Goal: Task Accomplishment & Management: Use online tool/utility

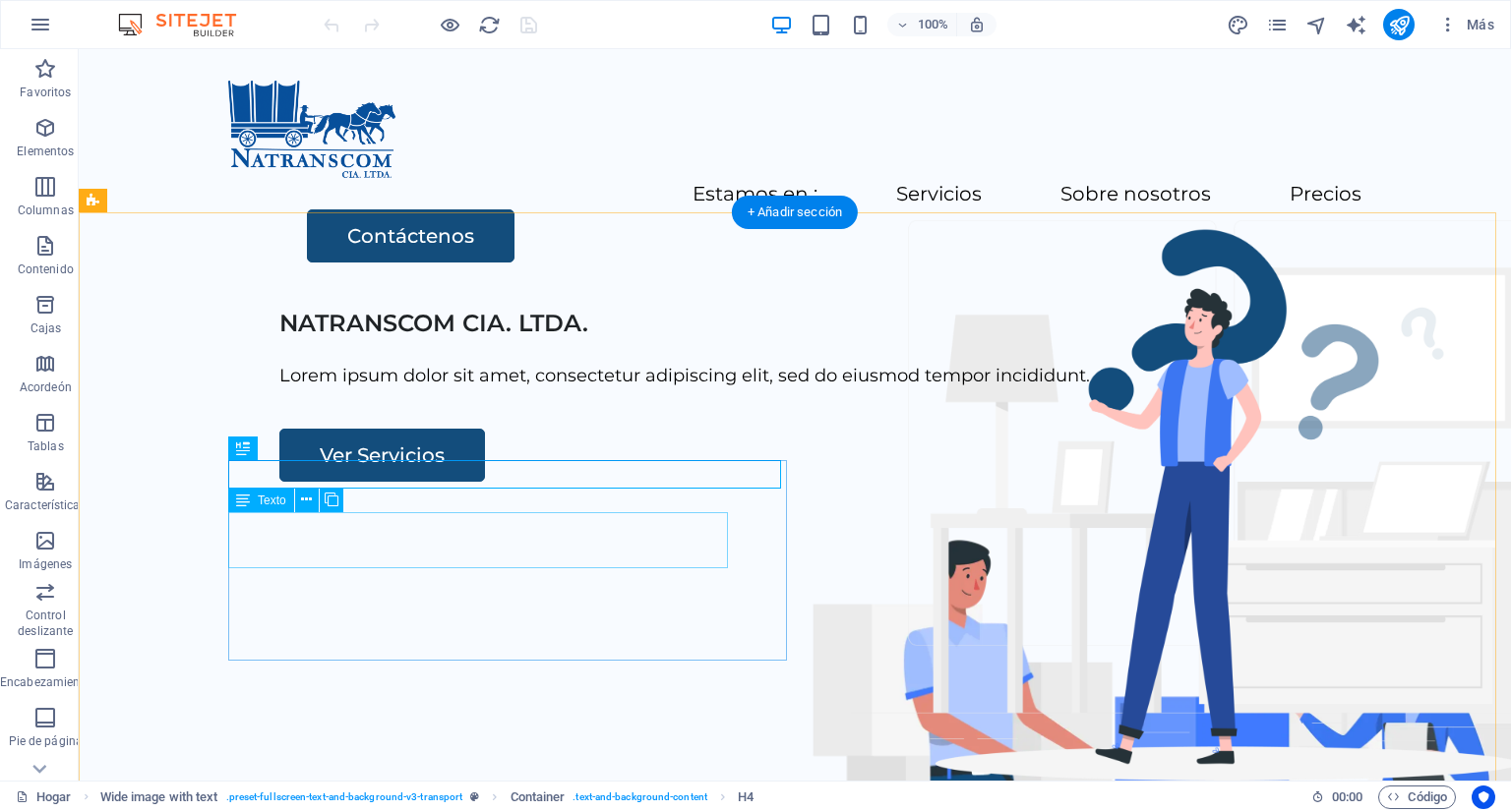
click at [568, 390] on div "Lorem ipsum dolor sit amet, consectetur adipiscing elit, sed do eiusmod tempor …" at bounding box center [862, 376] width 1165 height 29
click at [552, 390] on div "Lorem ipsum dolor sit amet, consectetur adipiscing elit, sed do eiusmod tempor …" at bounding box center [862, 376] width 1165 height 29
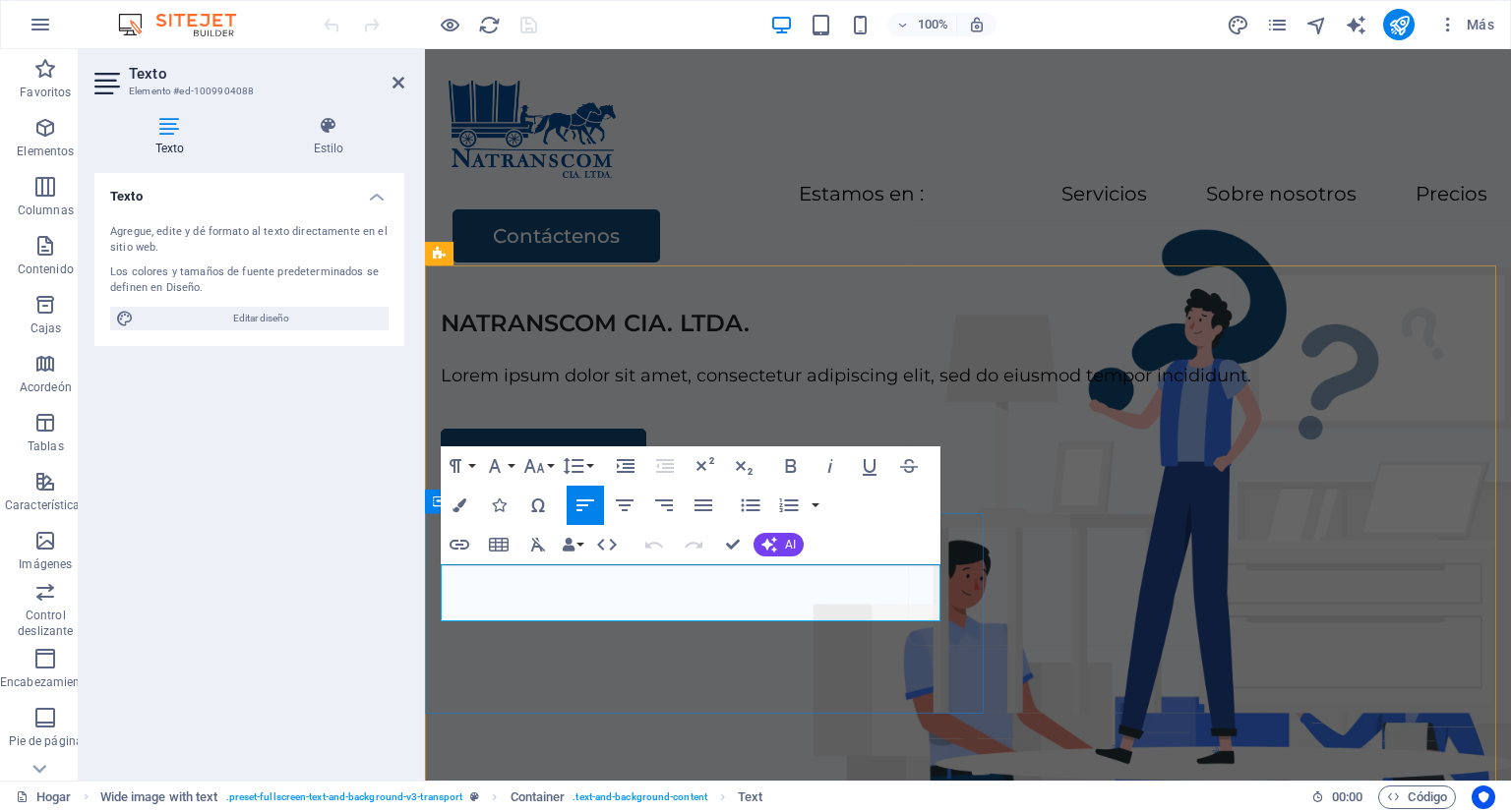
drag, startPoint x: 758, startPoint y: 611, endPoint x: 433, endPoint y: 580, distance: 326.5
click at [433, 483] on div "NATRANSCOM CIA. LTDA. Lorem ipsum dolor sit amet, consectetur adipiscing elit, …" at bounding box center [968, 396] width 1086 height 173
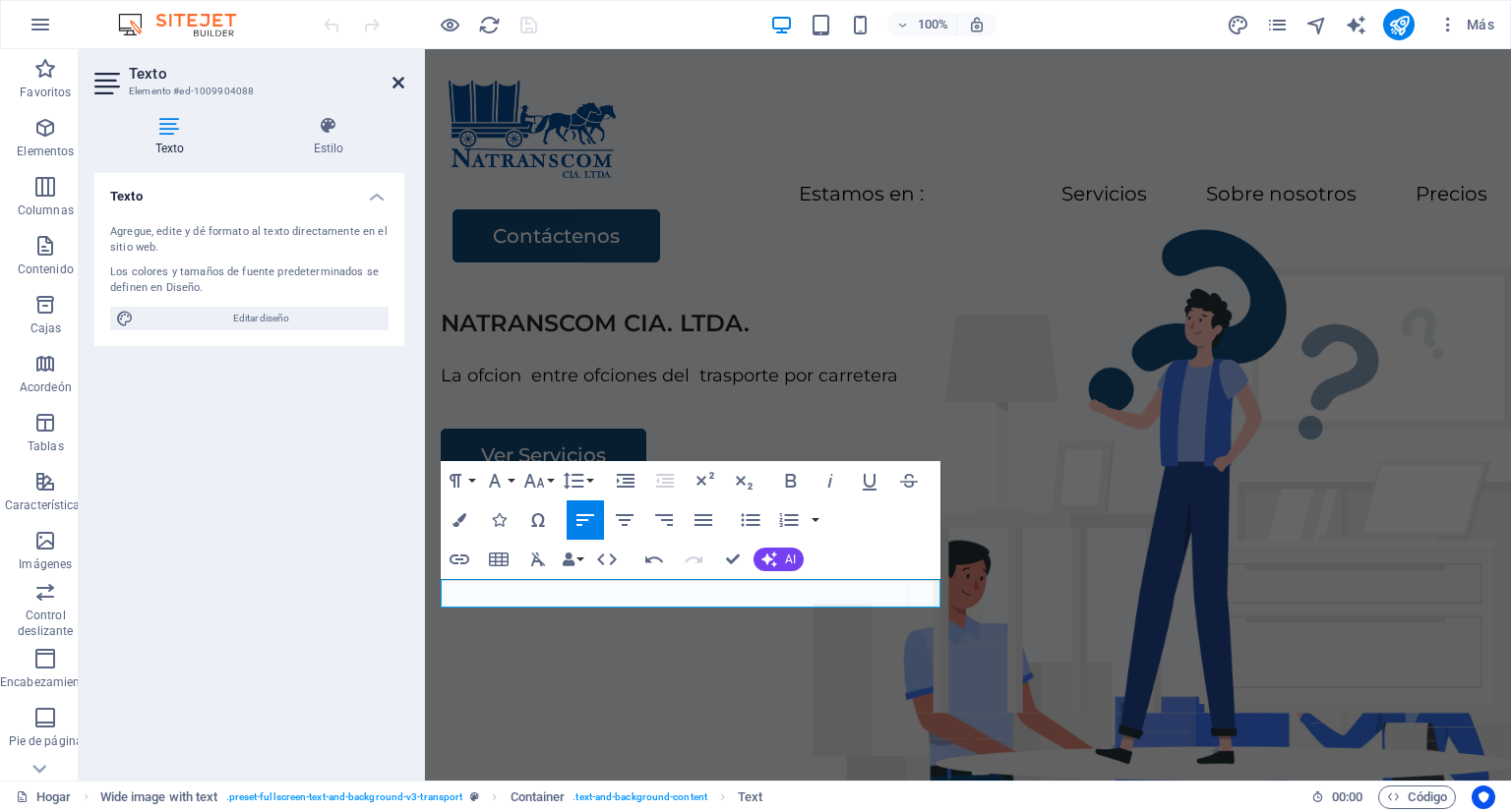
click at [393, 83] on icon at bounding box center [398, 83] width 12 height 16
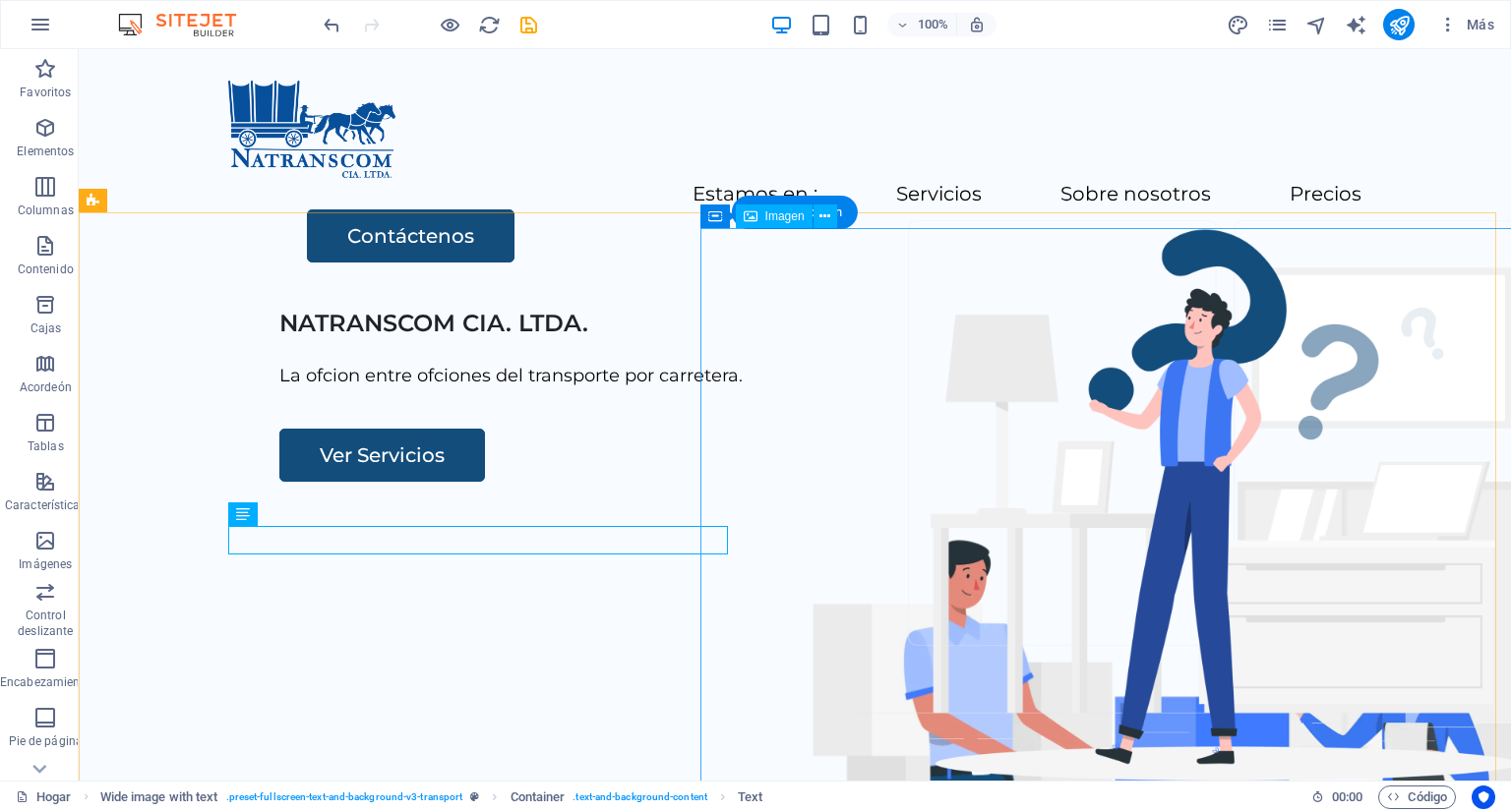
click at [867, 482] on figure at bounding box center [1182, 811] width 934 height 659
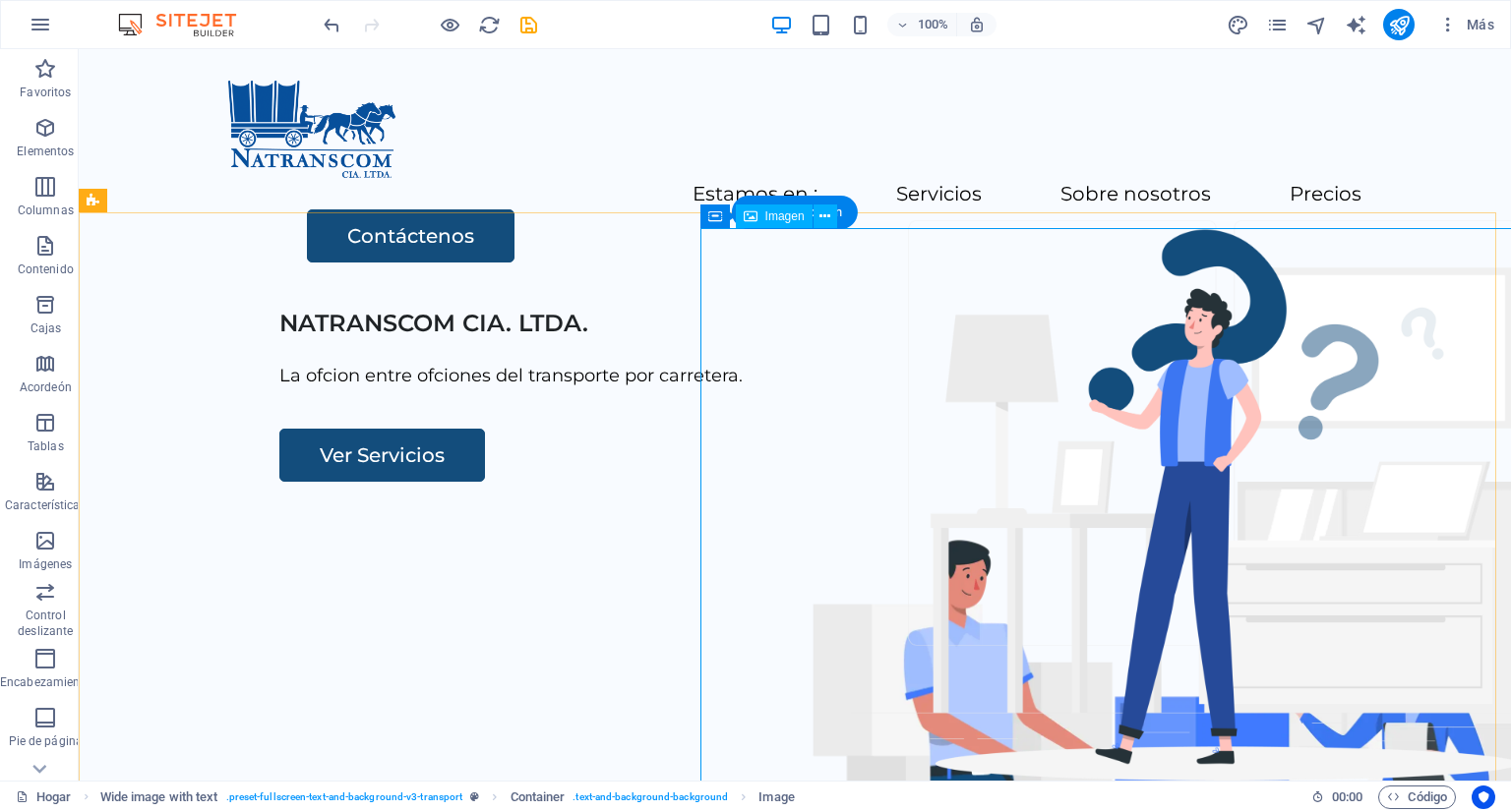
click at [881, 482] on figure at bounding box center [1182, 811] width 934 height 659
select select "px"
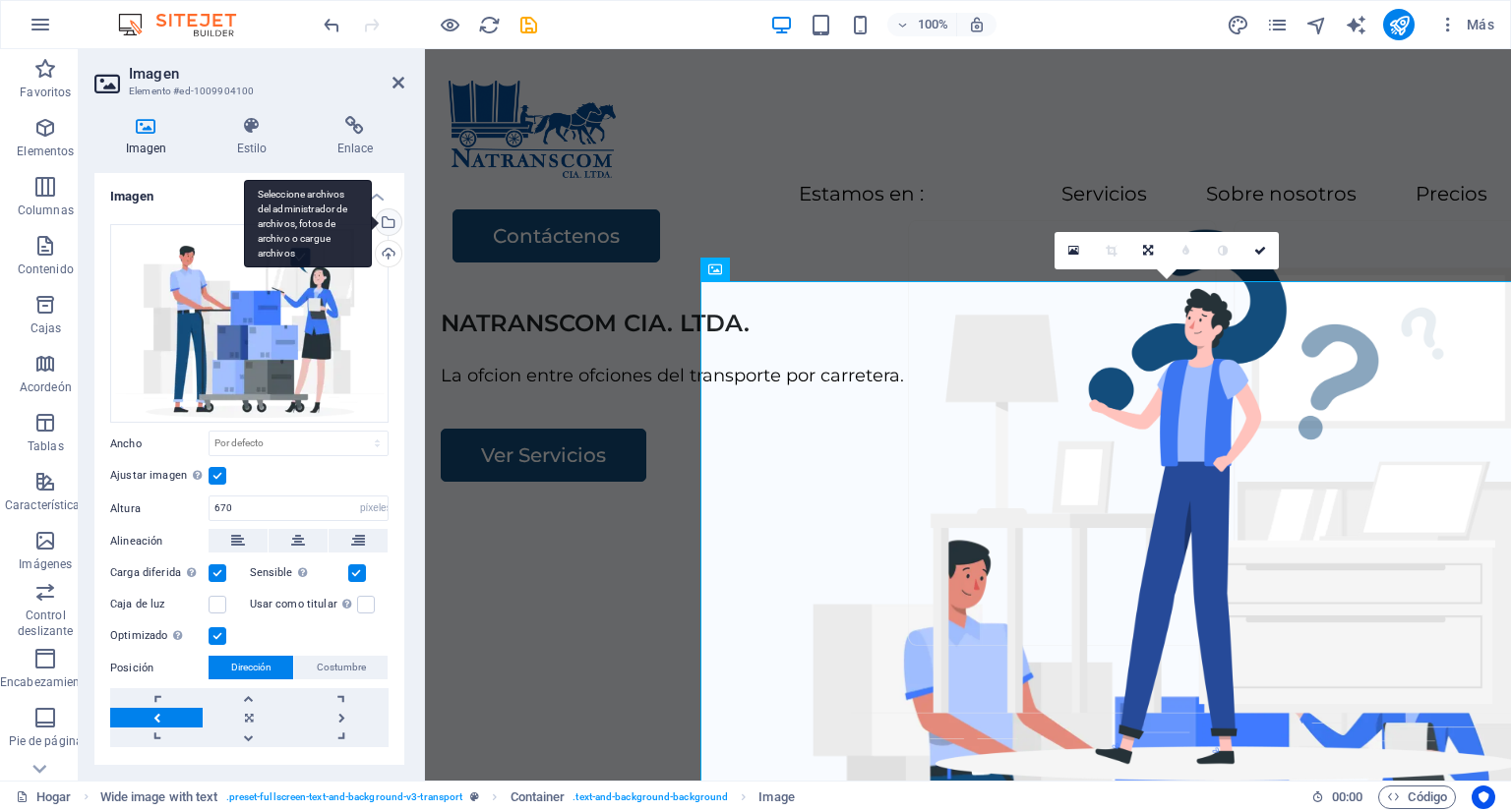
click at [389, 224] on div "Seleccione archivos del administrador de archivos, fotos de archivo o cargue ar…" at bounding box center [387, 224] width 30 height 30
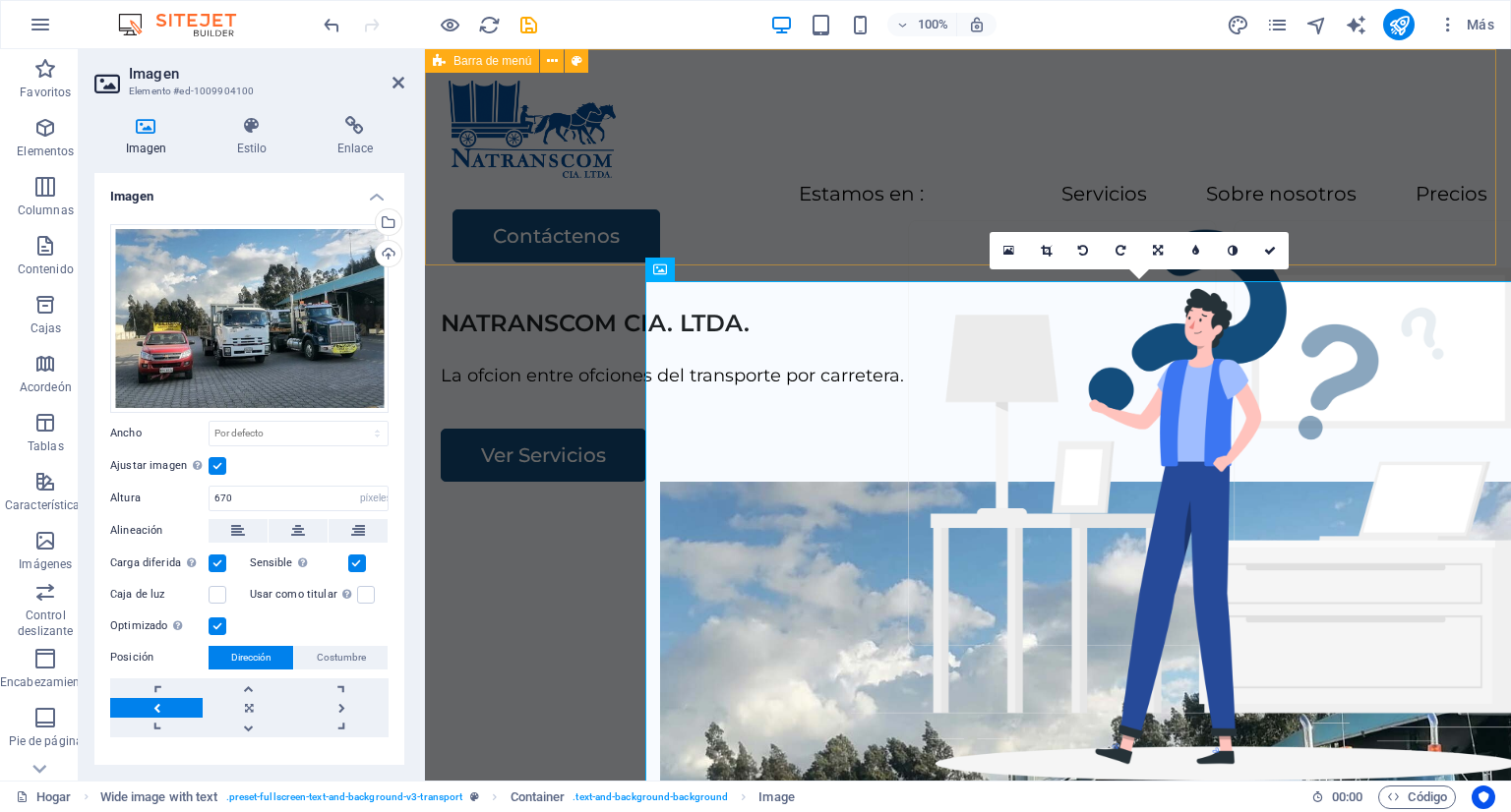
click at [738, 163] on div "Menú Estamos en : Servicios Sobre nosotros Precios Contáctenos" at bounding box center [968, 171] width 1086 height 245
select select "header"
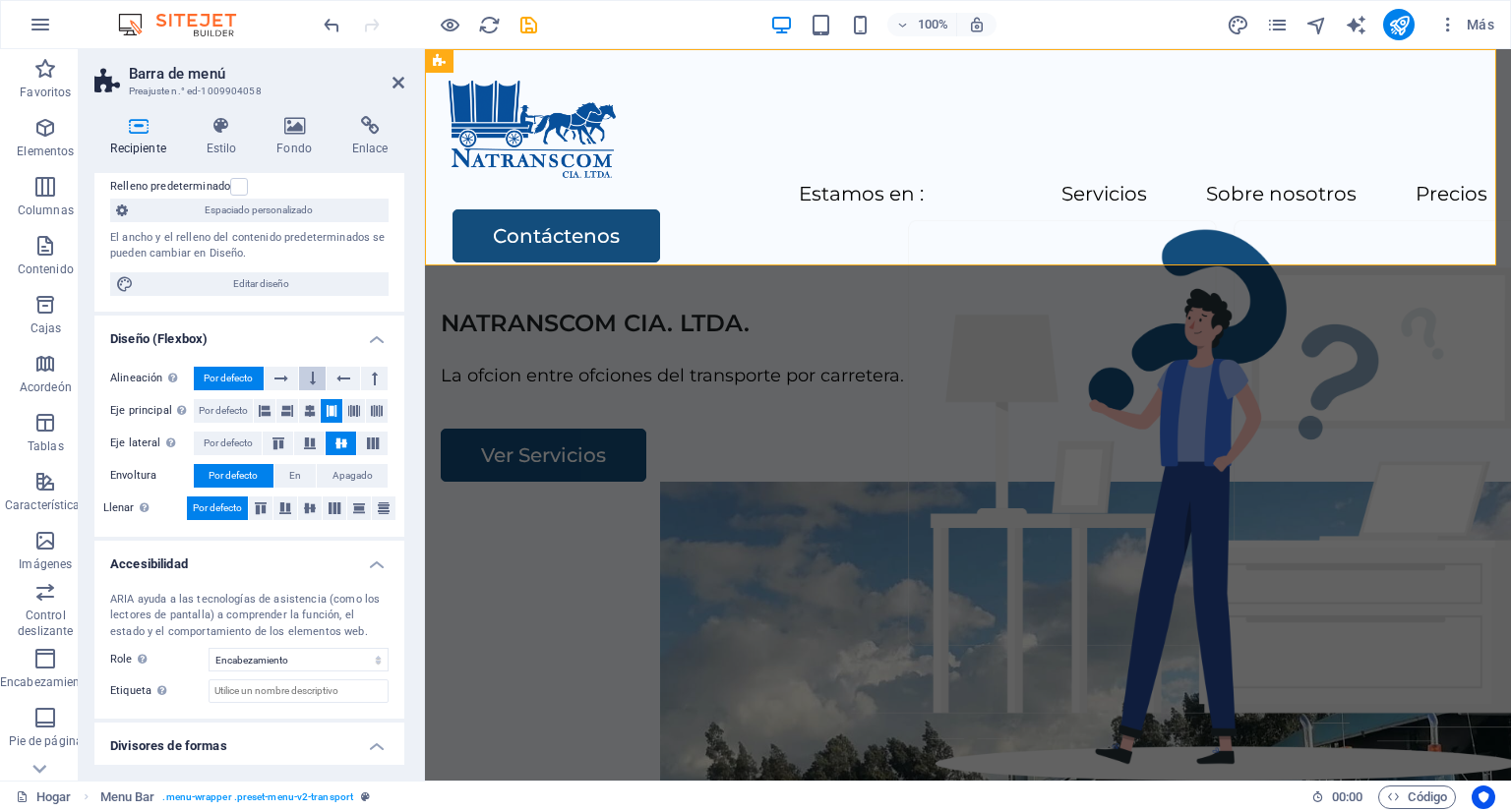
scroll to position [193, 0]
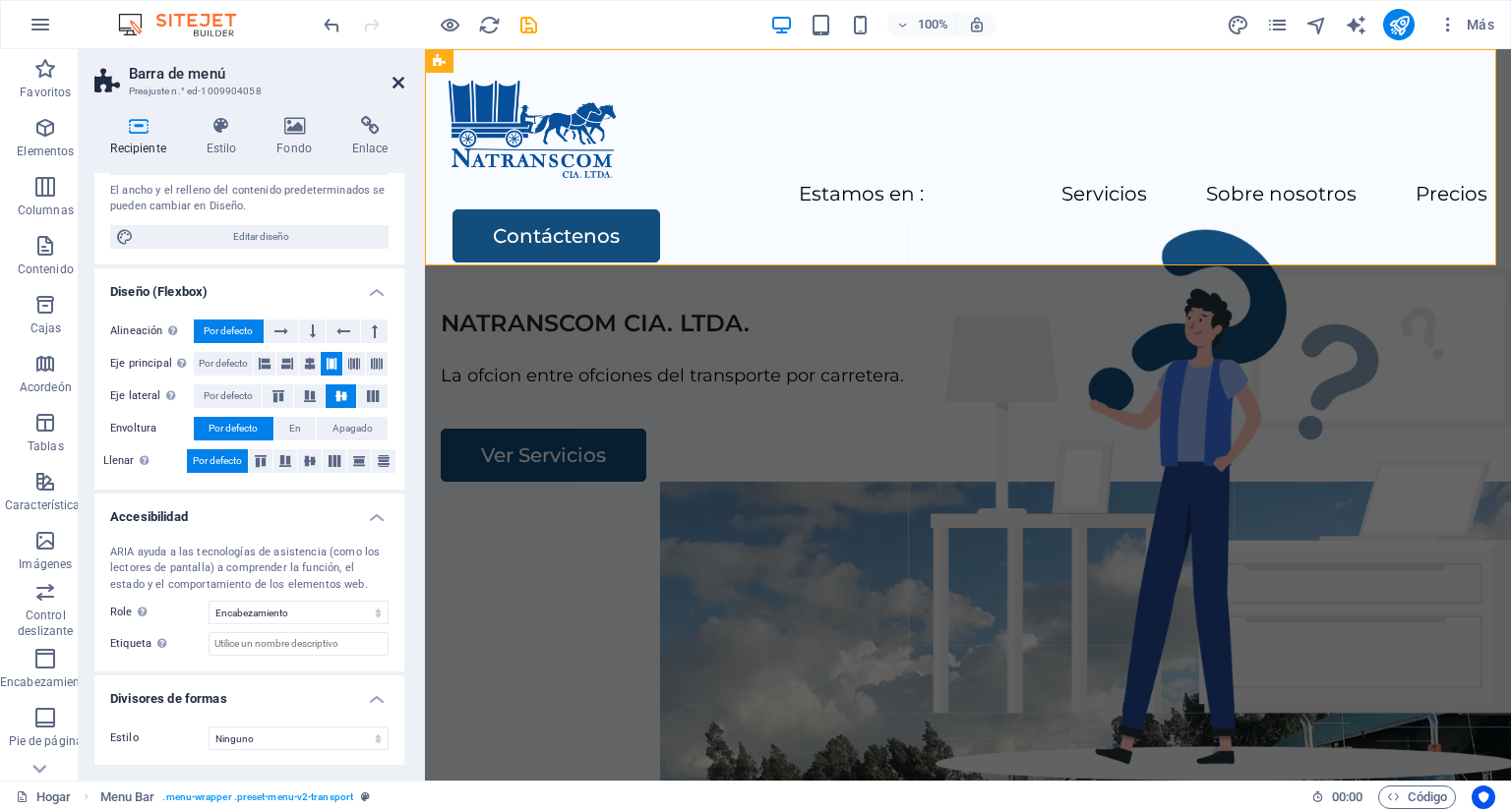
click at [396, 75] on icon at bounding box center [398, 83] width 12 height 16
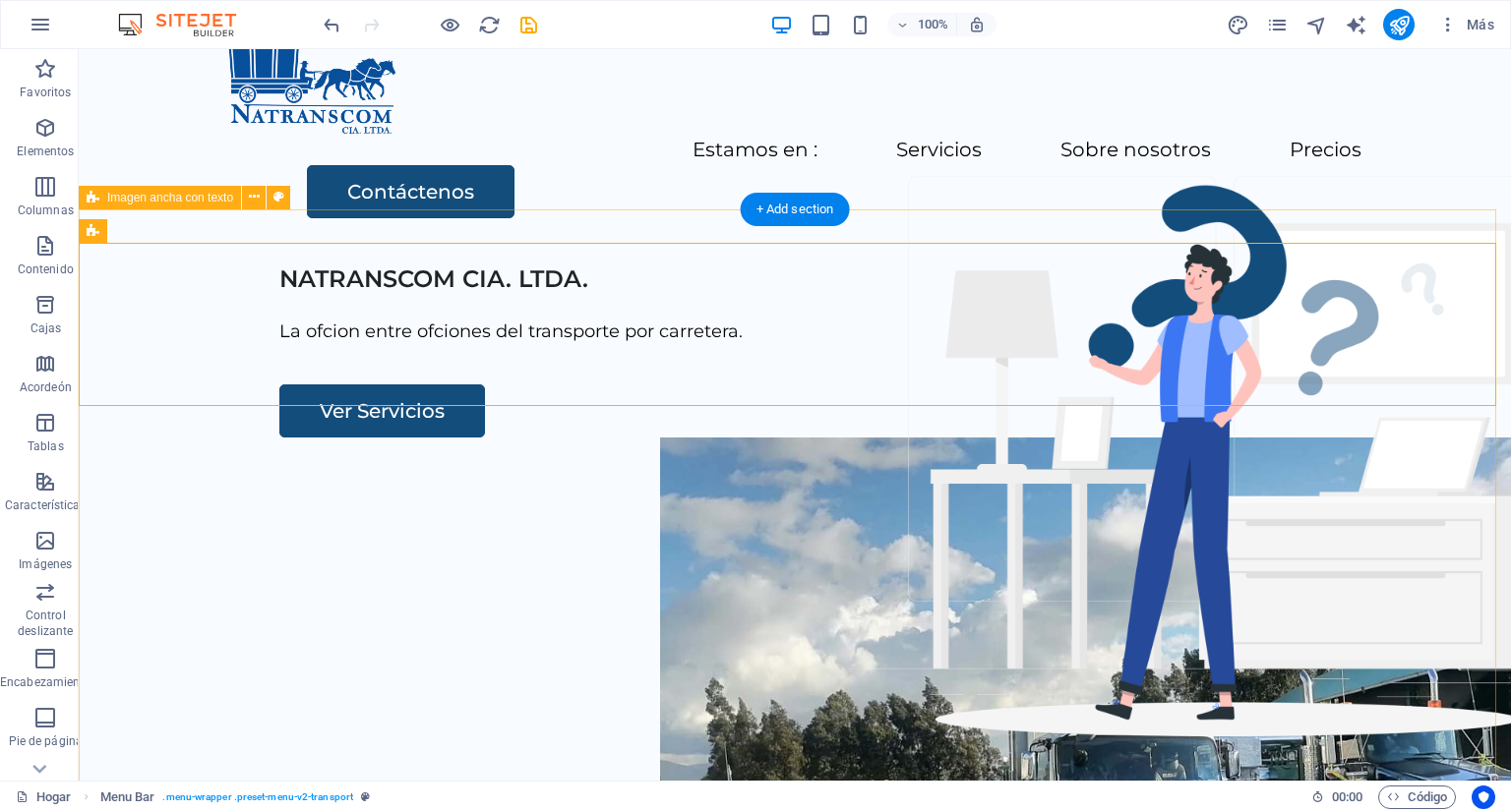
scroll to position [0, 0]
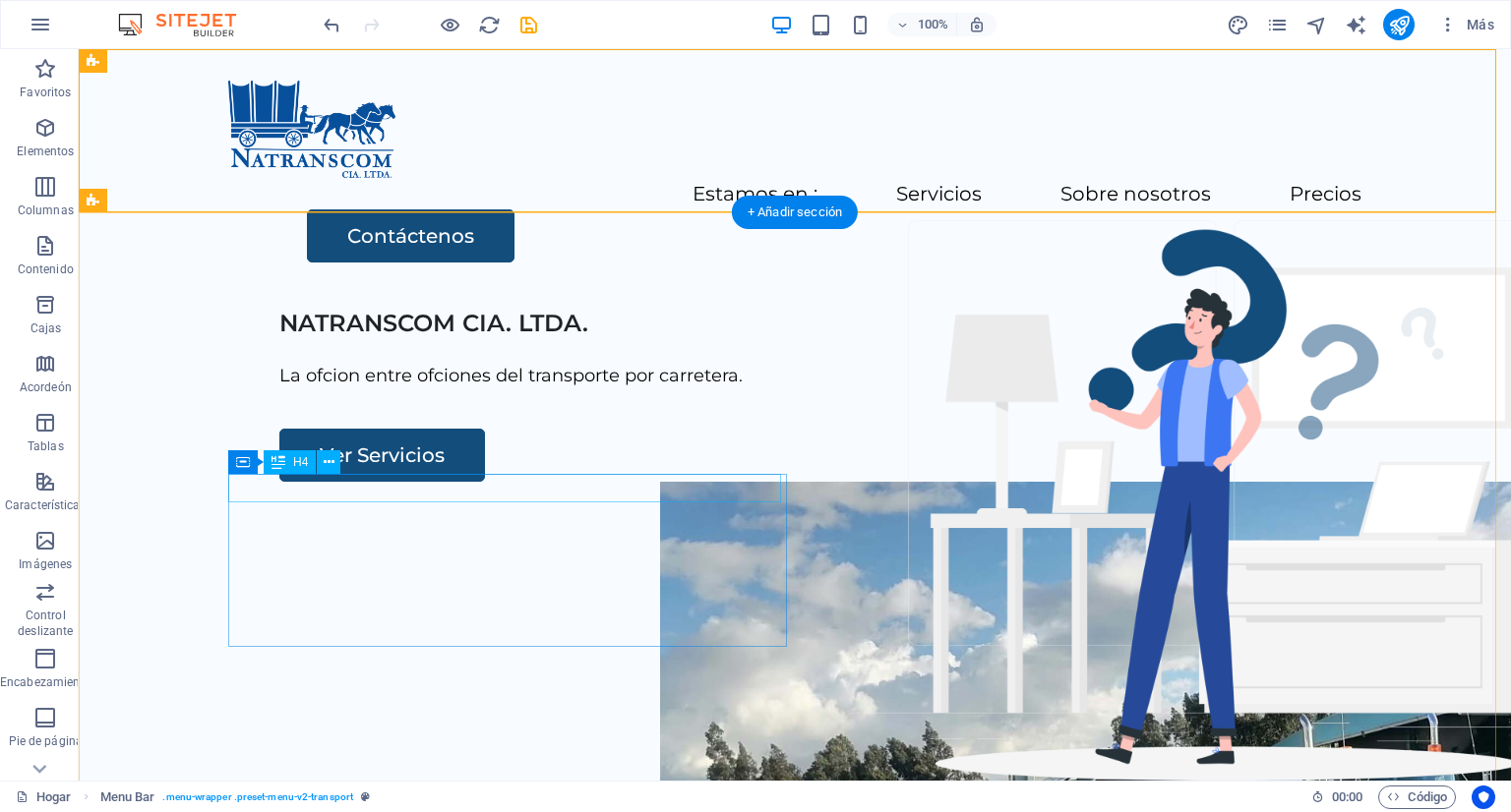
click at [338, 338] on div "NATRANSCOM CIA. LTDA." at bounding box center [862, 323] width 1165 height 29
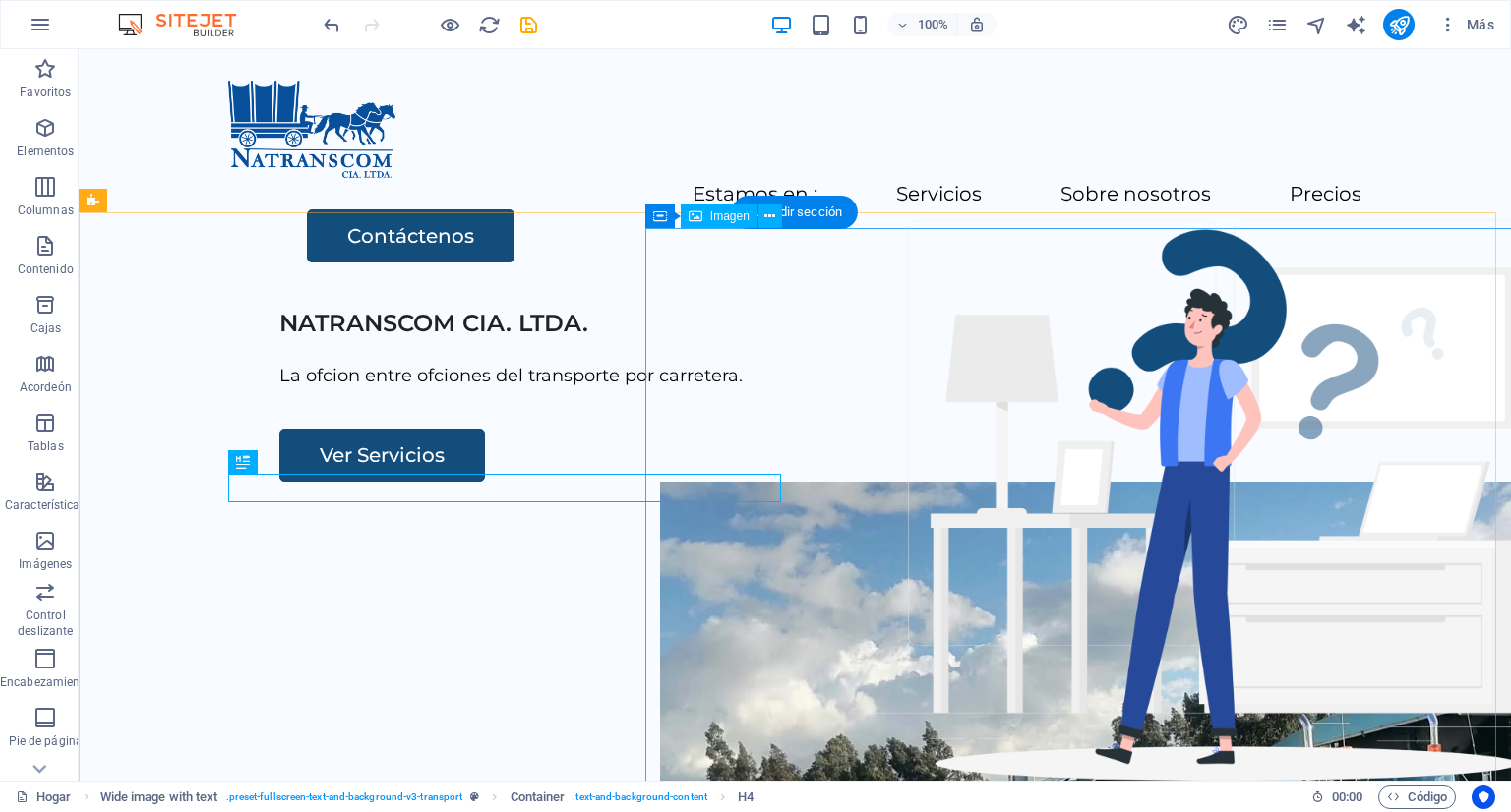
click at [665, 482] on figure at bounding box center [1154, 811] width 988 height 659
click at [490, 338] on div "NATRANSCOM CIA. LTDA." at bounding box center [862, 323] width 1165 height 29
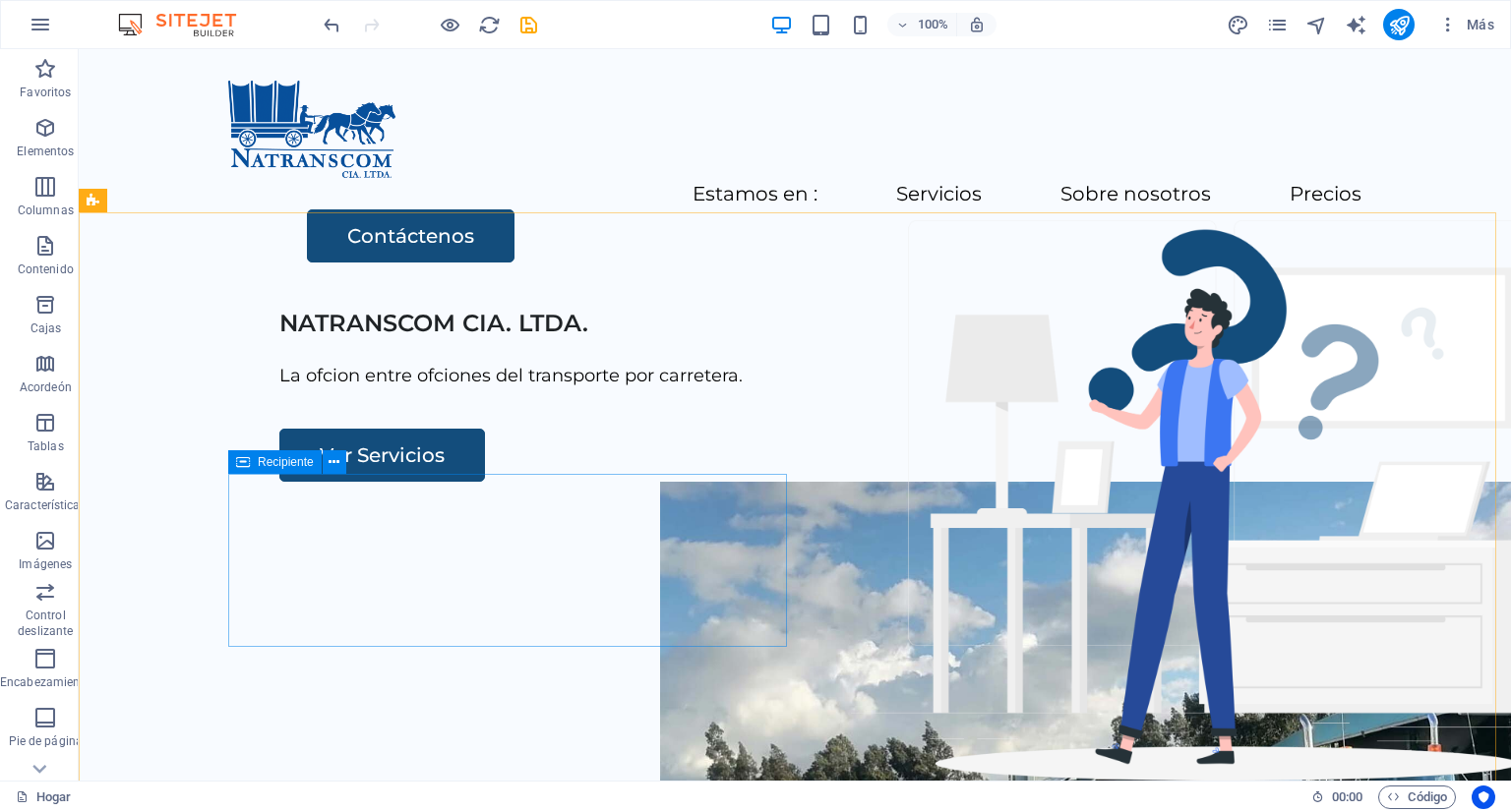
click at [243, 463] on icon at bounding box center [243, 463] width 14 height 24
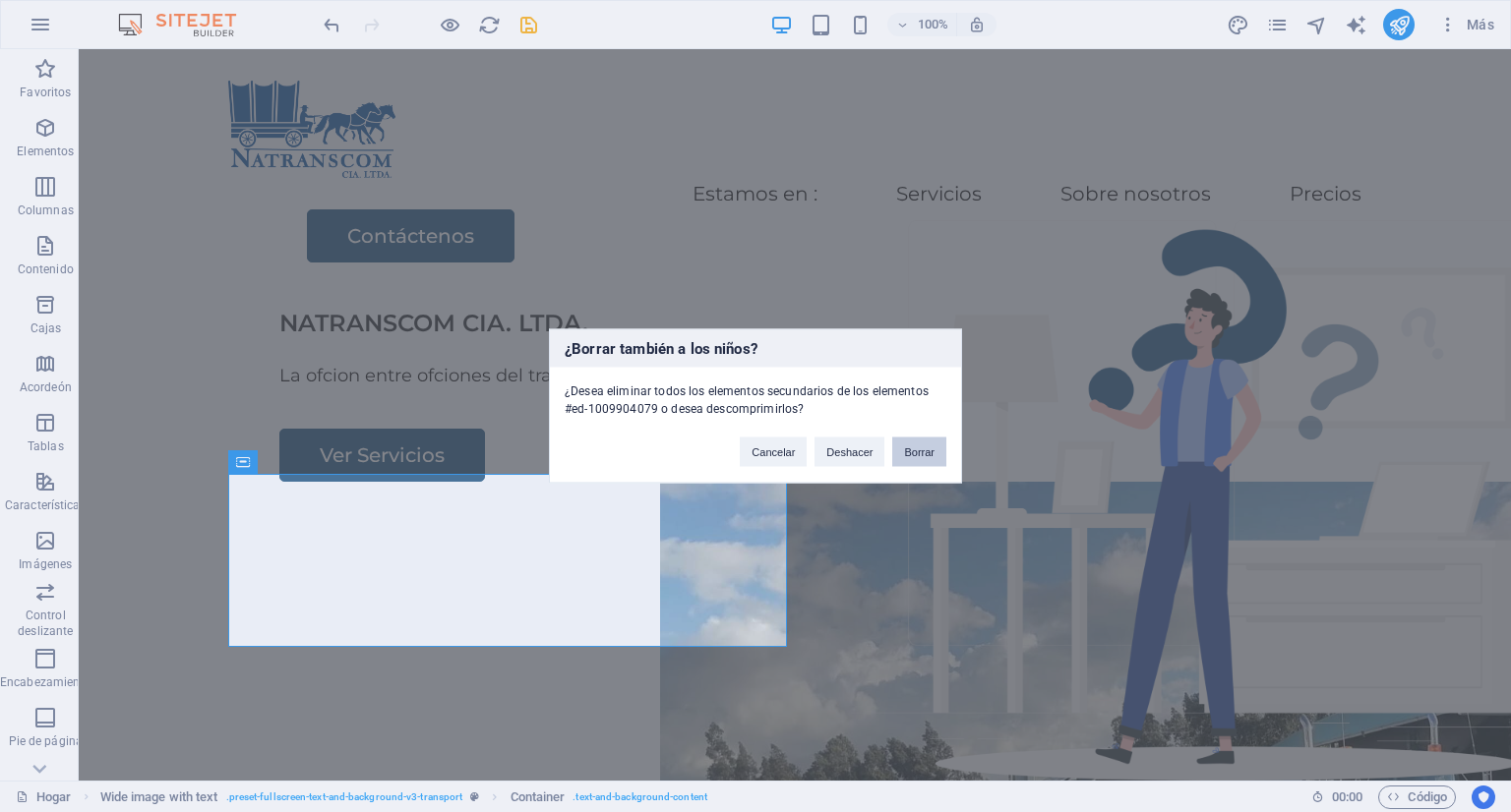
click at [911, 457] on font "Borrar" at bounding box center [919, 453] width 31 height 12
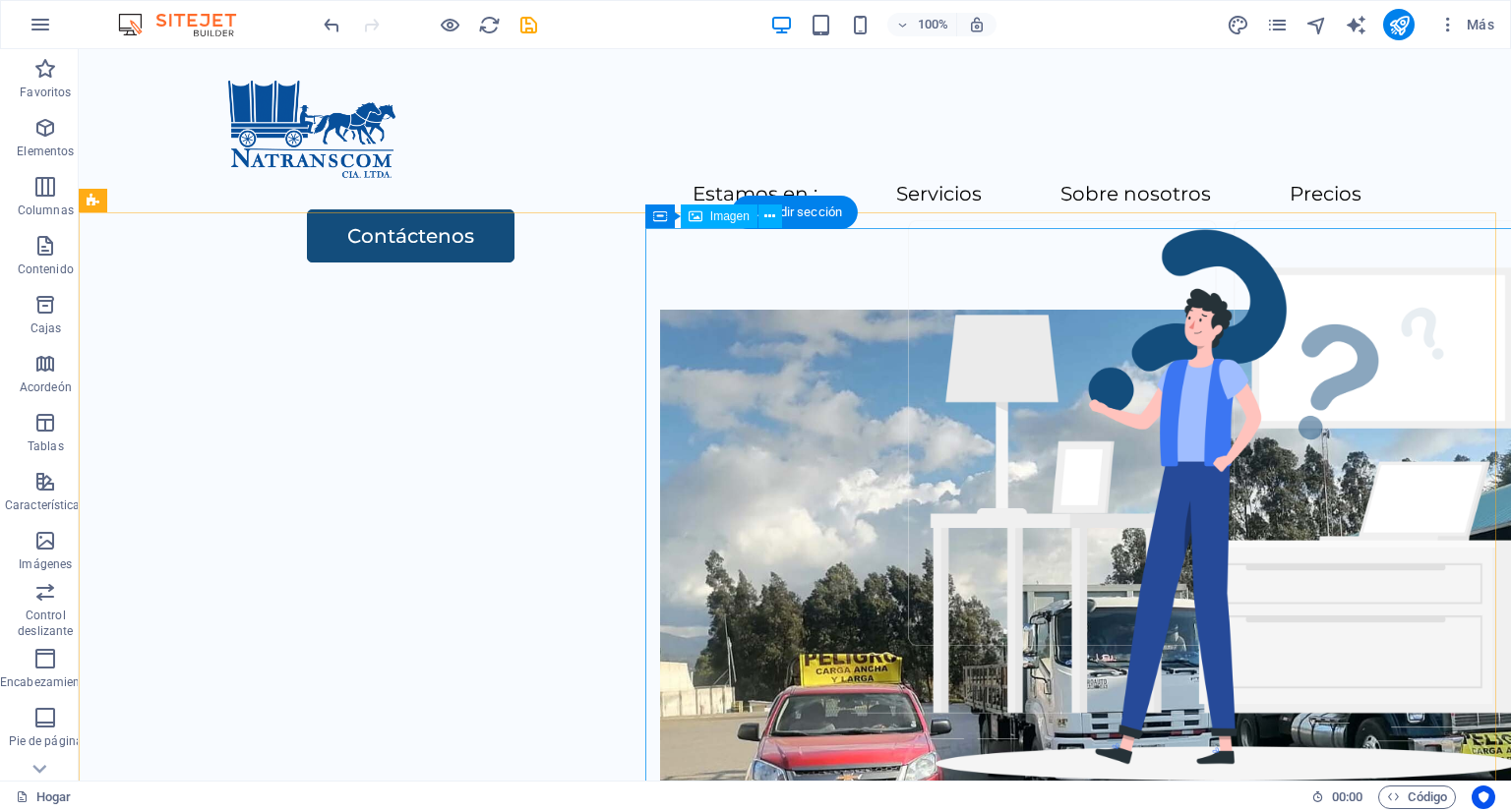
click at [738, 481] on figure at bounding box center [1154, 639] width 988 height 659
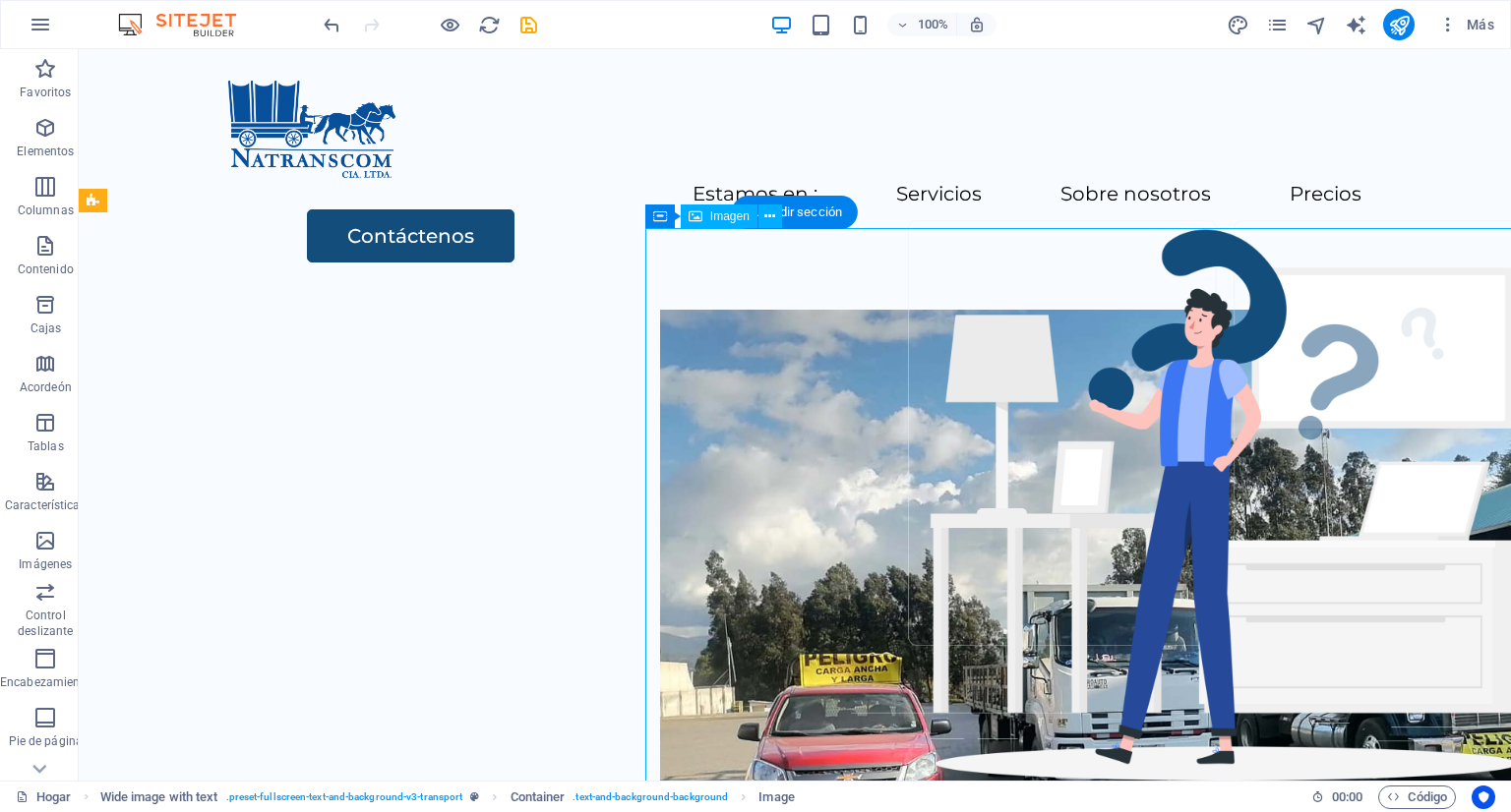
drag, startPoint x: 740, startPoint y: 479, endPoint x: 701, endPoint y: 486, distance: 39.6
click at [701, 486] on figure at bounding box center [1154, 639] width 988 height 659
click at [736, 451] on figure at bounding box center [1154, 639] width 988 height 659
select select "px"
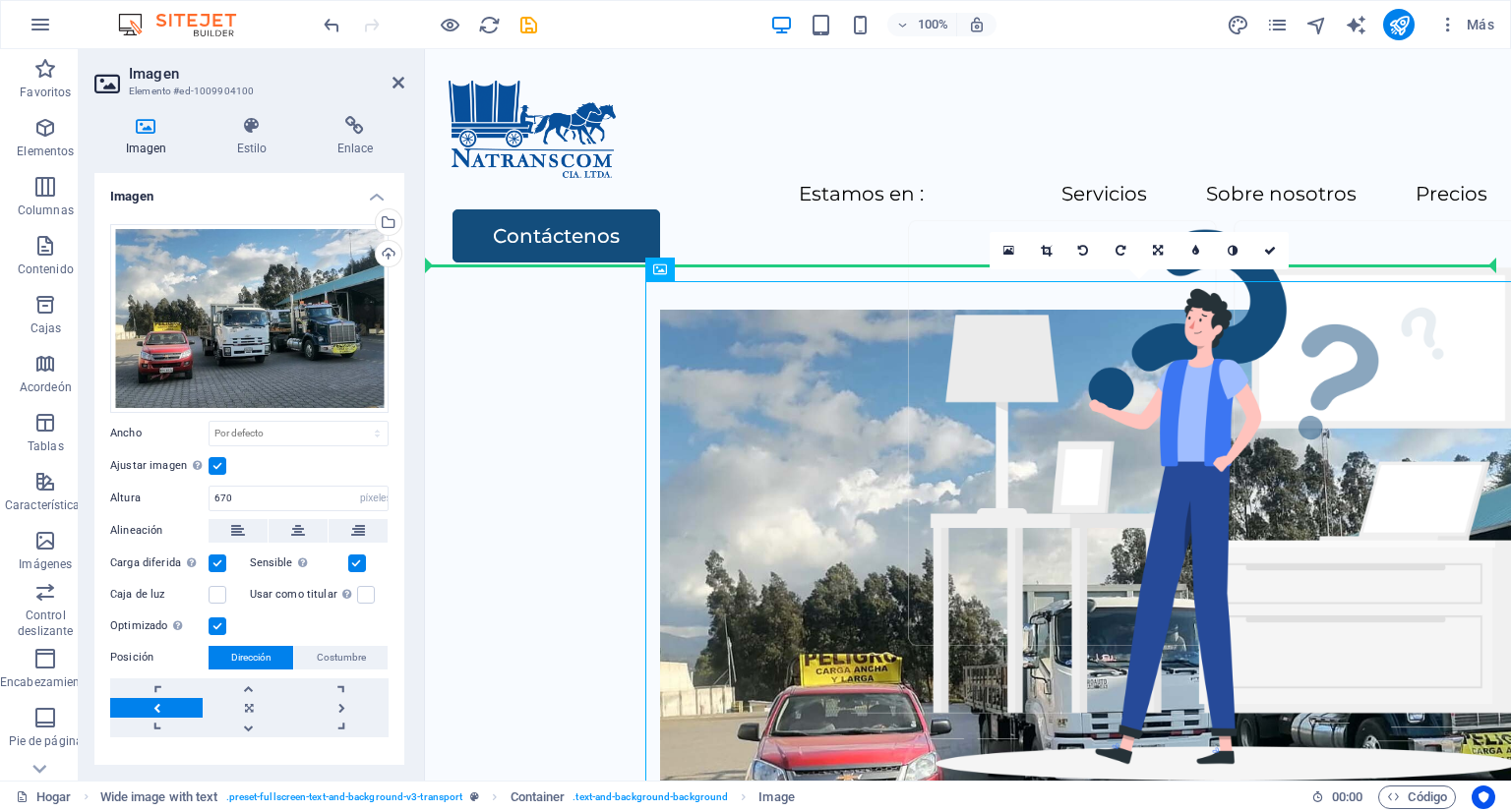
drag, startPoint x: 740, startPoint y: 451, endPoint x: 640, endPoint y: 446, distance: 100.1
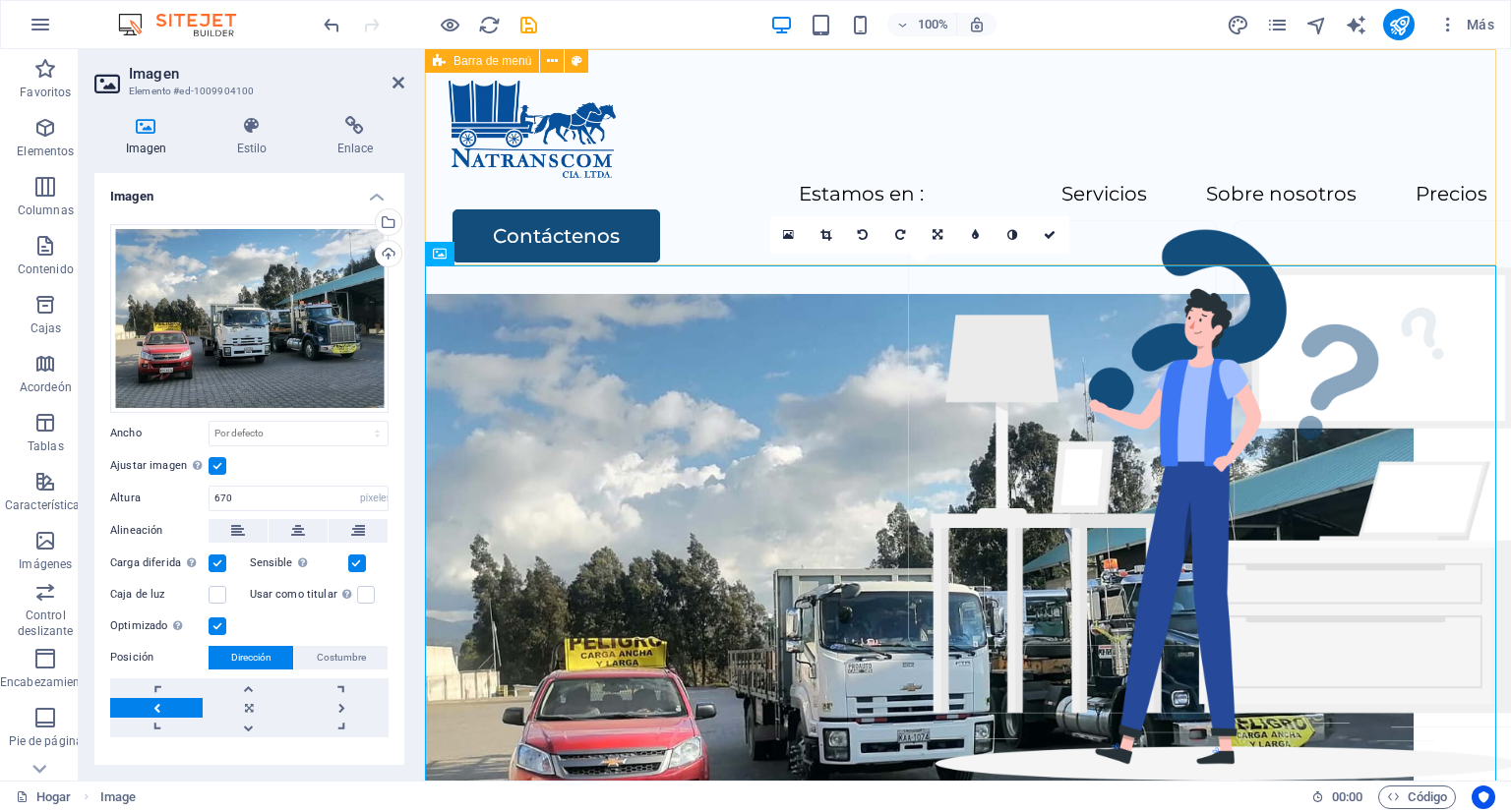
click at [731, 87] on div "Menú Estamos en : Servicios Sobre nosotros Precios Contáctenos" at bounding box center [968, 171] width 1086 height 245
select select "header"
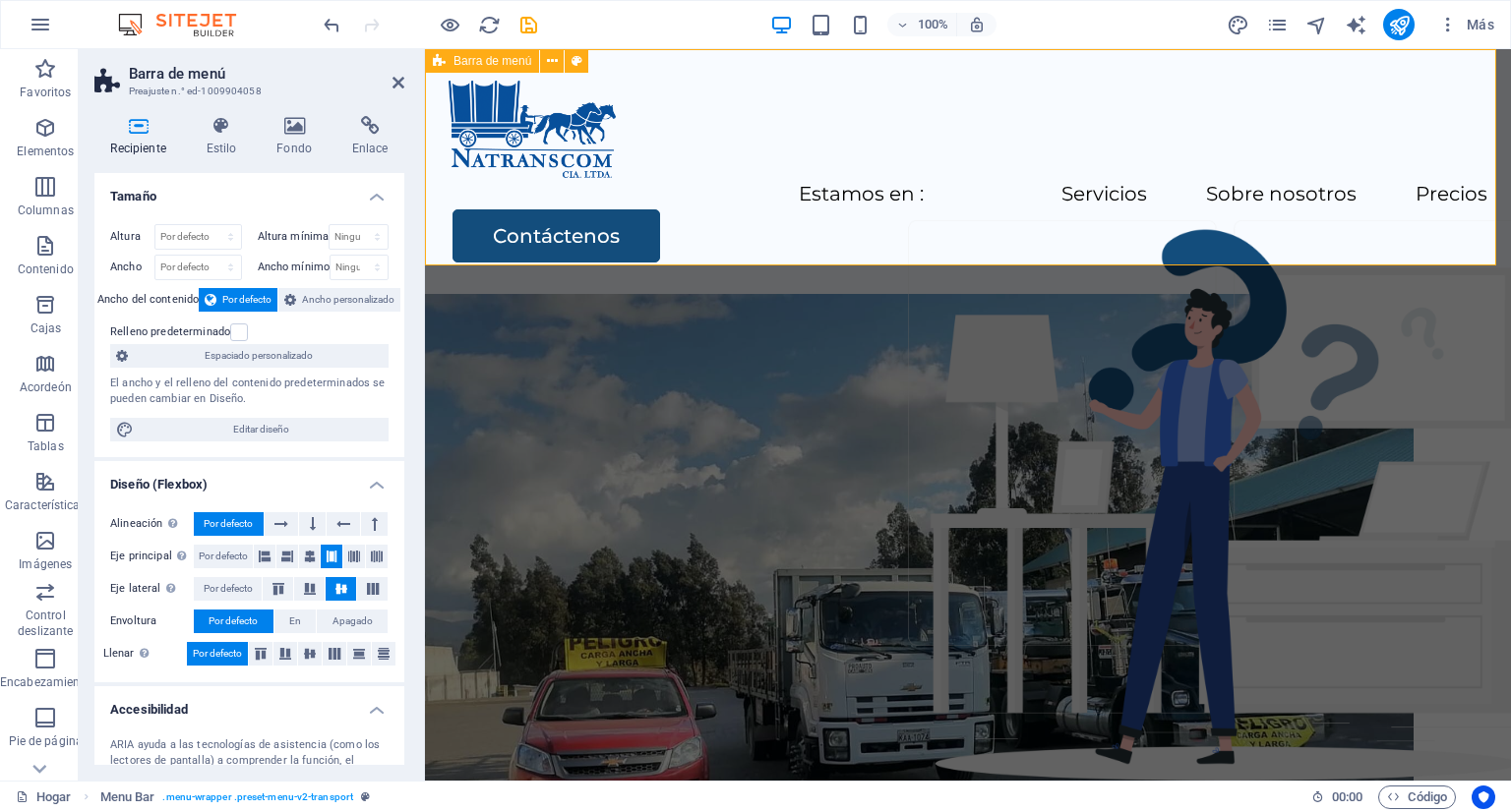
click at [1374, 205] on div "Menú Estamos en : Servicios Sobre nosotros Precios Contáctenos" at bounding box center [968, 171] width 1086 height 245
click at [397, 81] on icon at bounding box center [398, 83] width 12 height 16
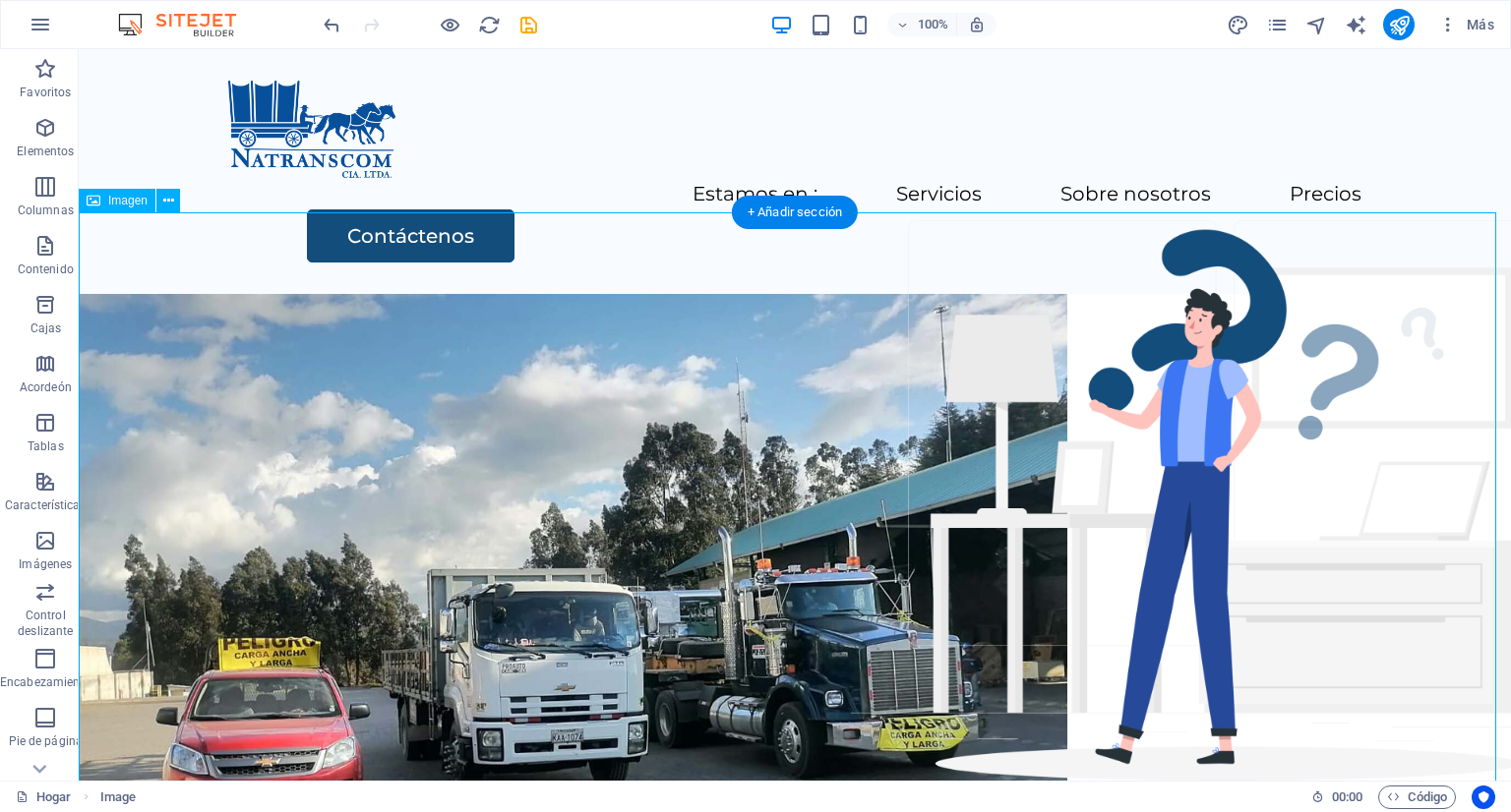
drag, startPoint x: 681, startPoint y: 416, endPoint x: 827, endPoint y: 394, distance: 147.6
click at [827, 394] on figure at bounding box center [794, 623] width 1432 height 659
click at [1010, 477] on figure at bounding box center [794, 623] width 1432 height 659
select select "px"
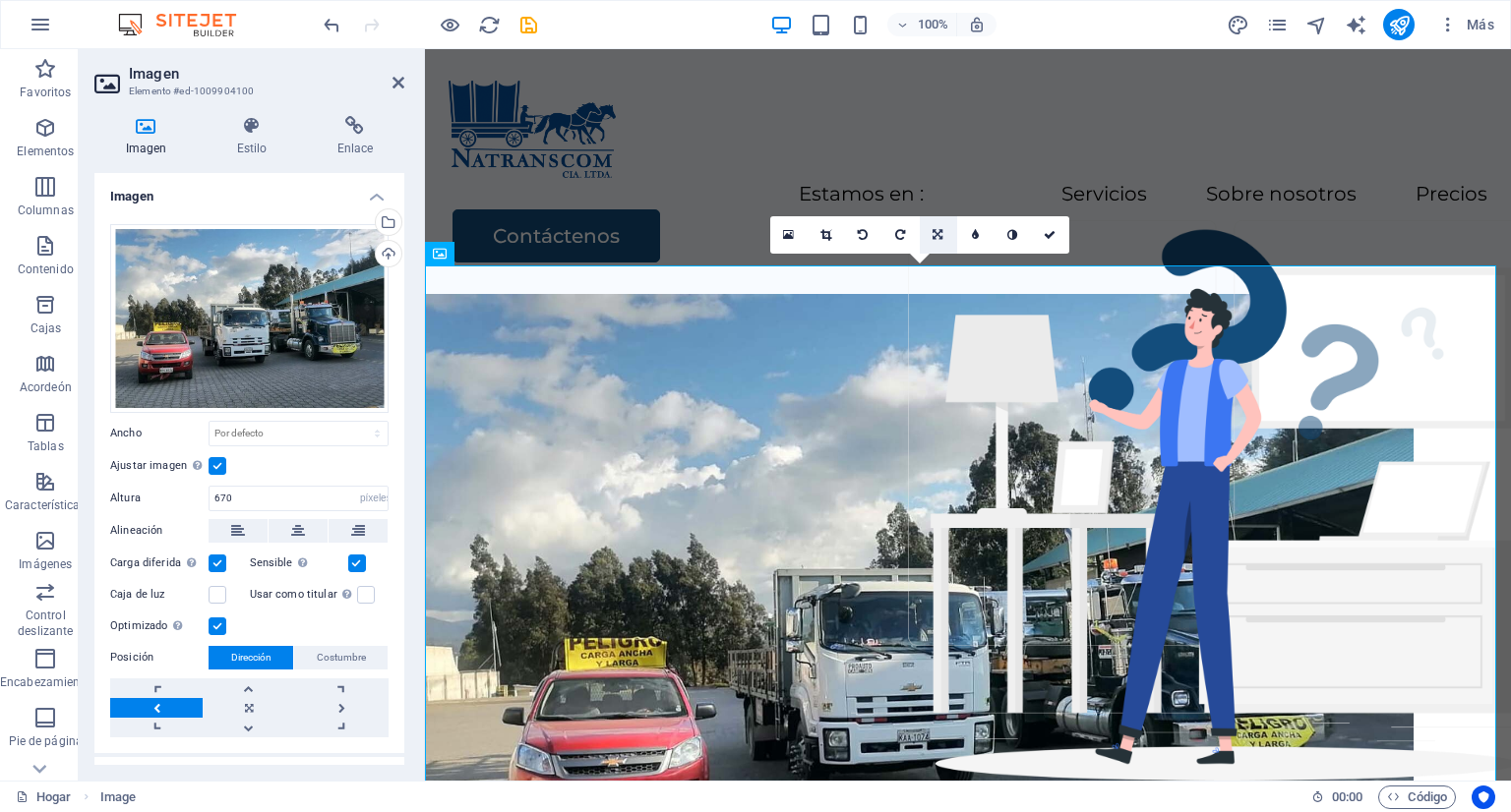
click at [936, 229] on icon at bounding box center [938, 235] width 10 height 12
click at [971, 237] on icon at bounding box center [974, 235] width 9 height 12
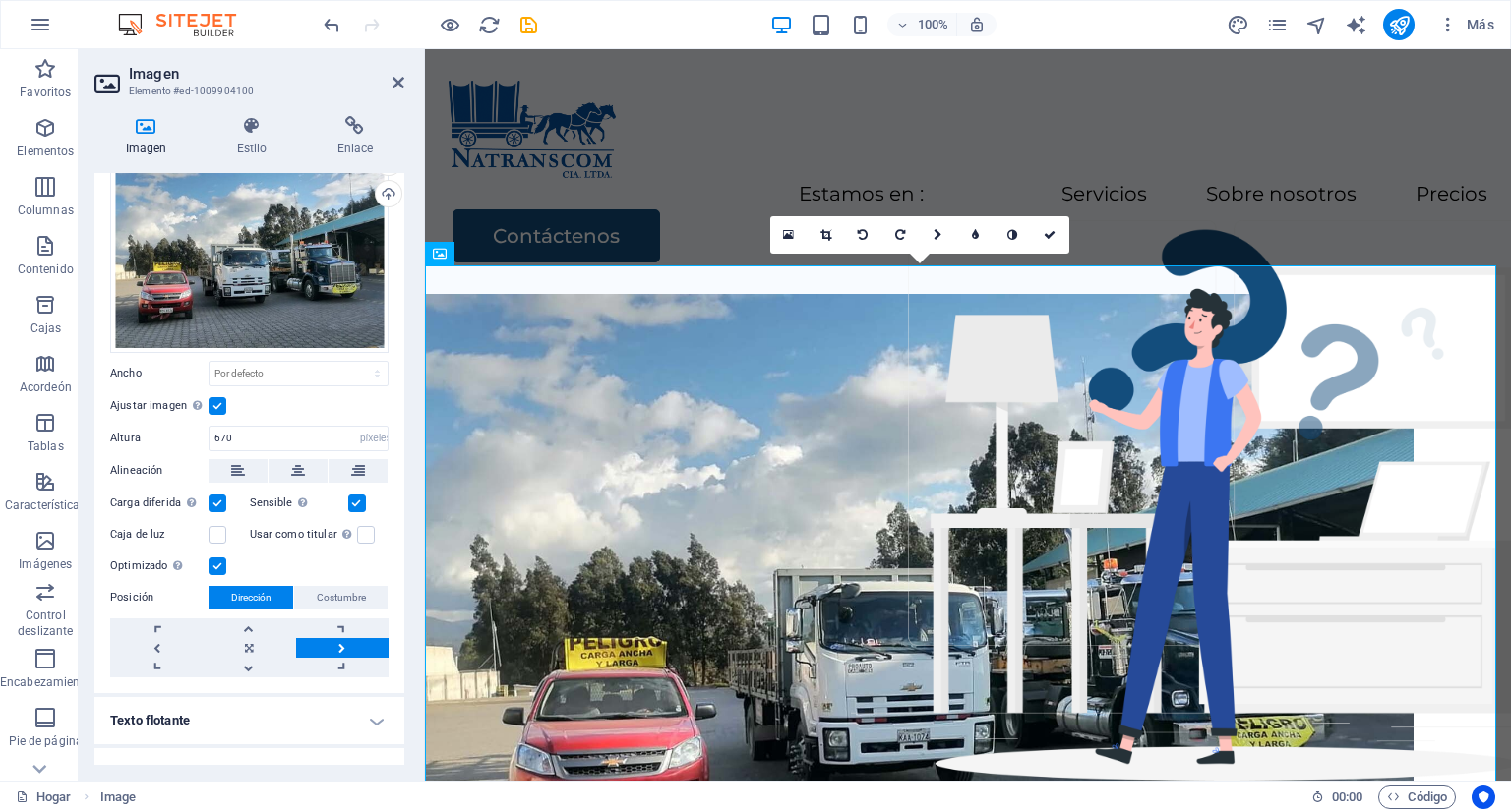
scroll to position [87, 0]
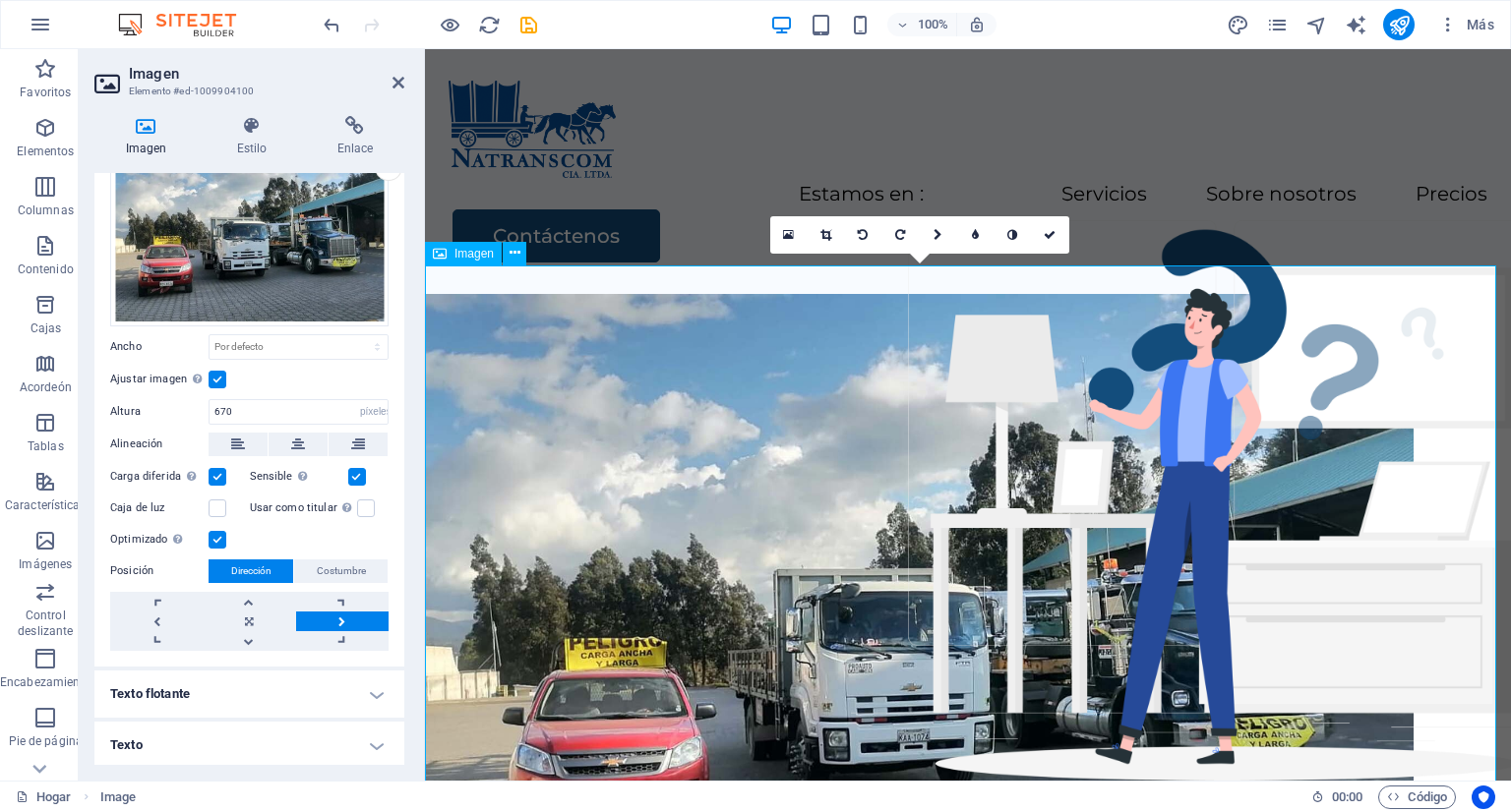
click at [739, 469] on figure at bounding box center [968, 623] width 1086 height 659
click at [512, 253] on icon at bounding box center [515, 253] width 11 height 21
click at [1439, 535] on figure at bounding box center [968, 623] width 1086 height 659
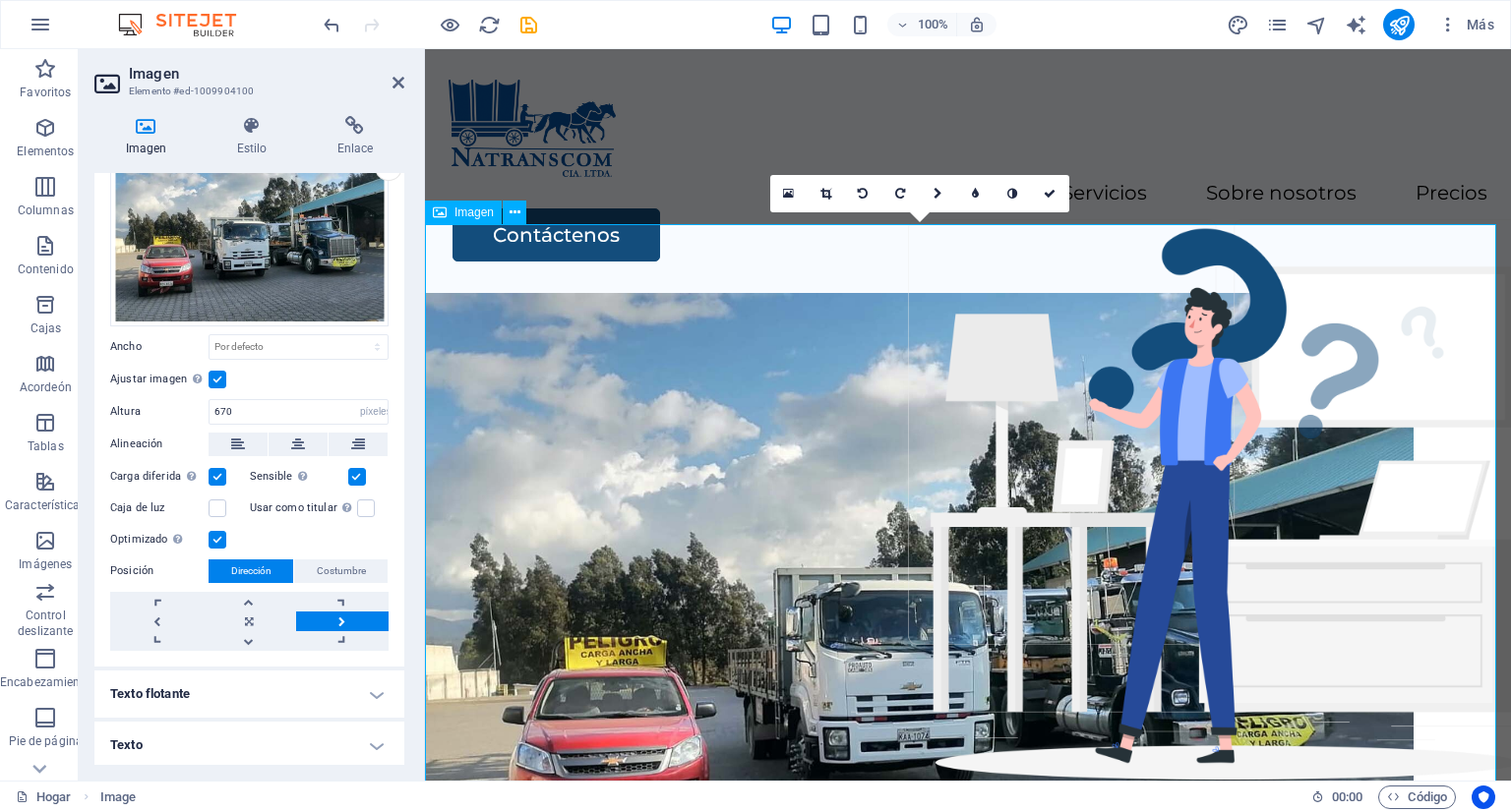
scroll to position [0, 0]
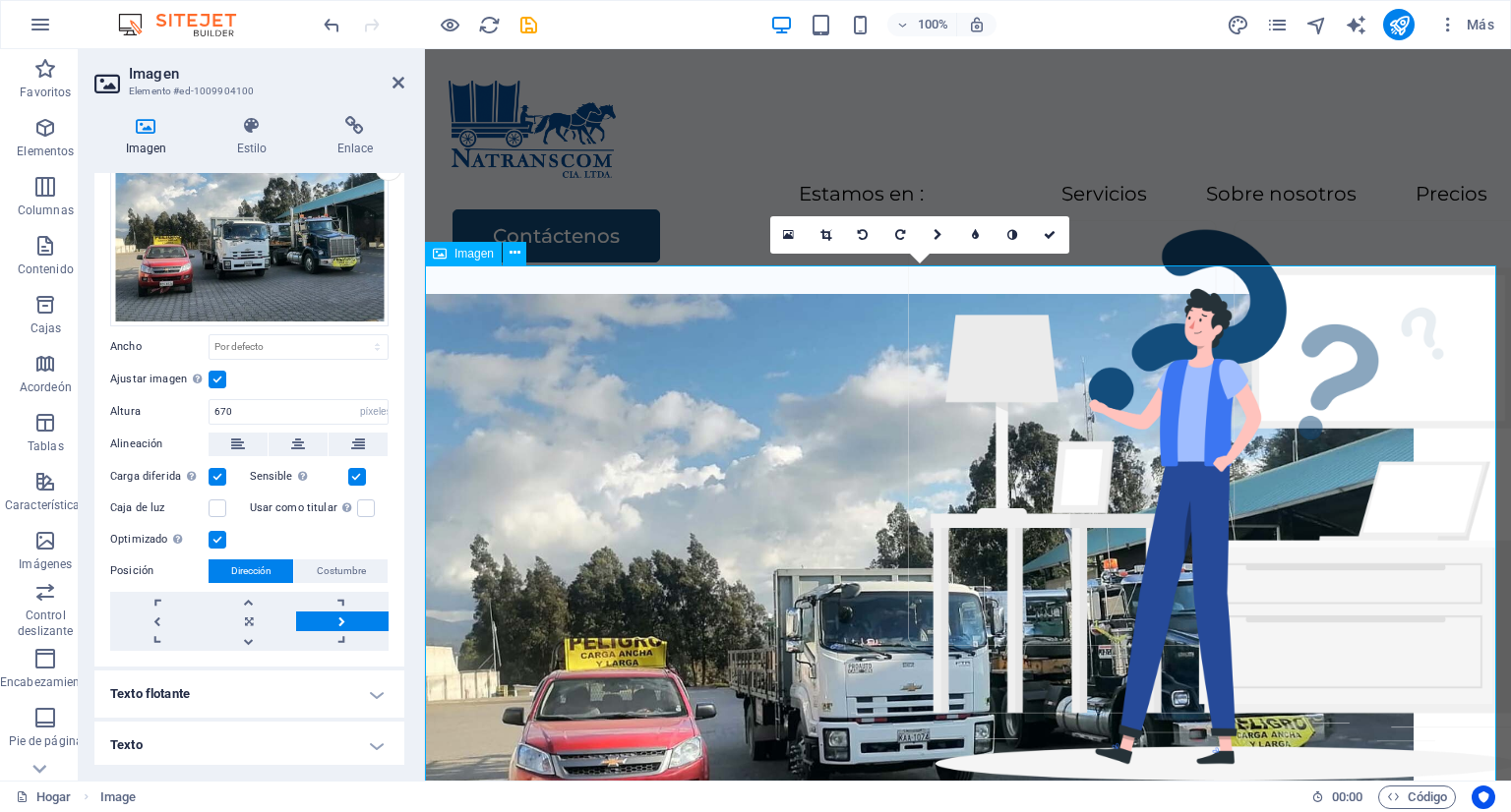
click at [881, 482] on figure at bounding box center [968, 623] width 1086 height 659
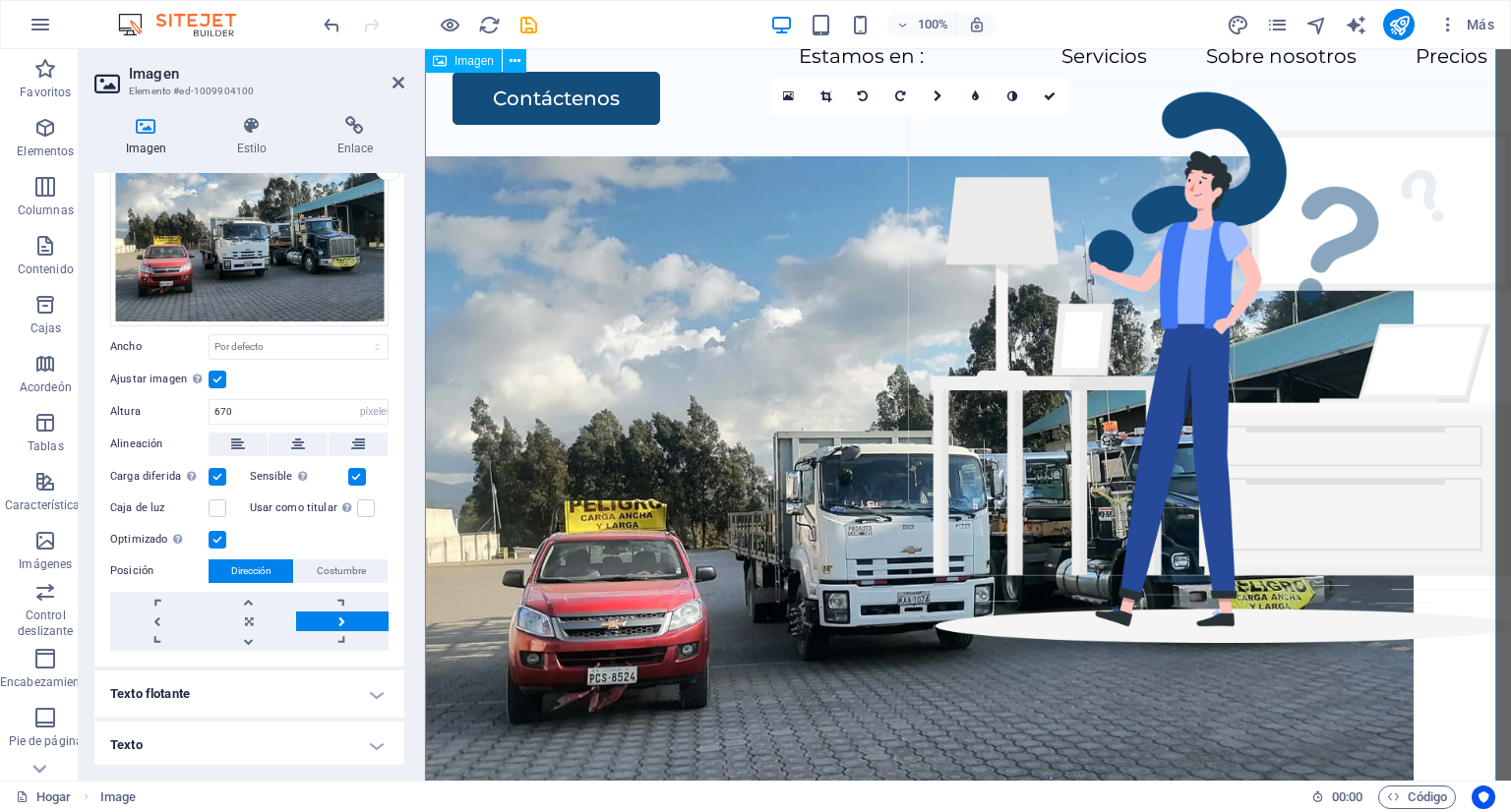
scroll to position [99, 0]
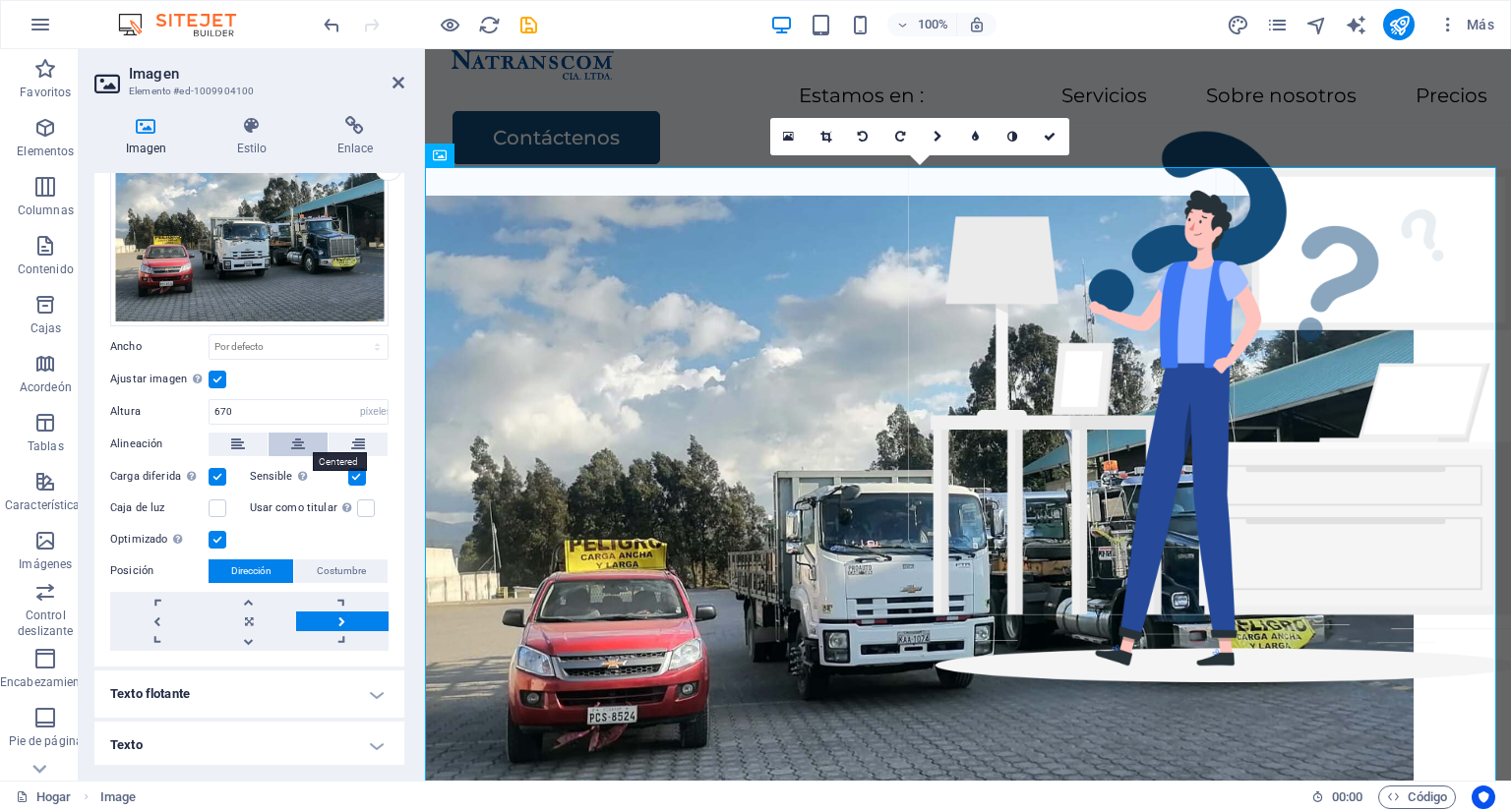
click at [294, 448] on icon at bounding box center [298, 445] width 14 height 24
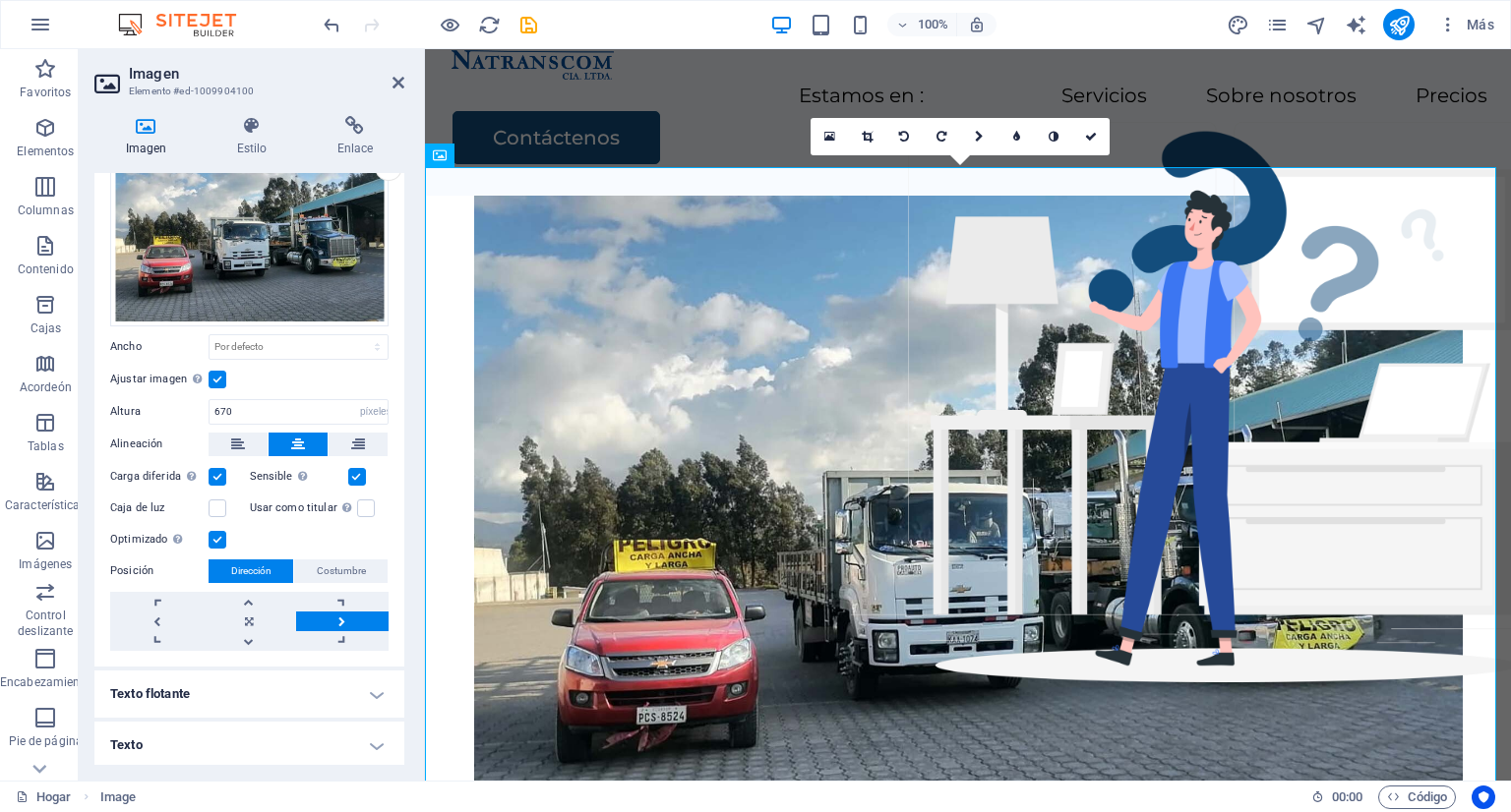
click at [395, 72] on h2 "Imagen" at bounding box center [266, 74] width 276 height 18
click at [396, 77] on icon at bounding box center [398, 83] width 12 height 16
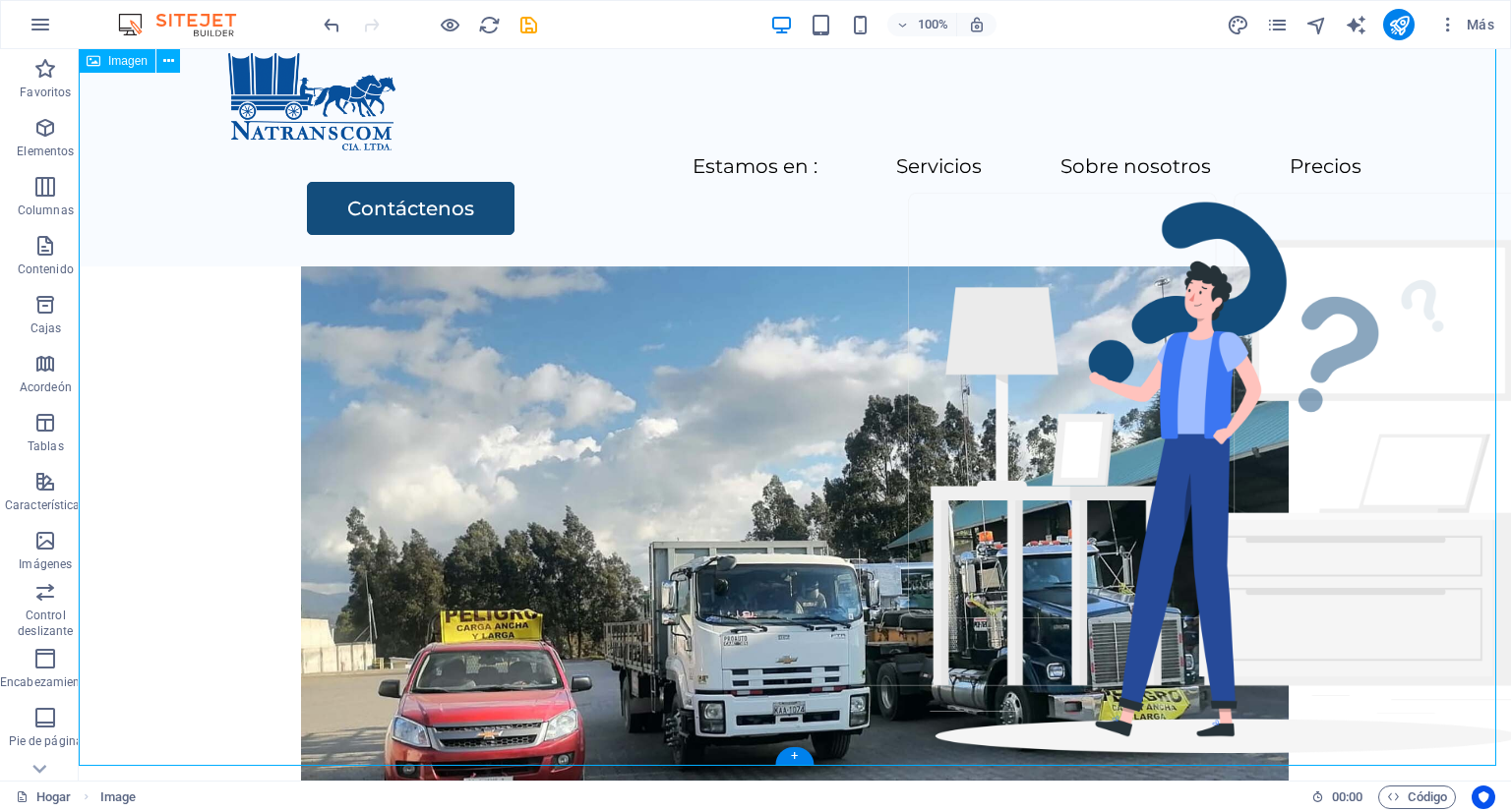
scroll to position [0, 0]
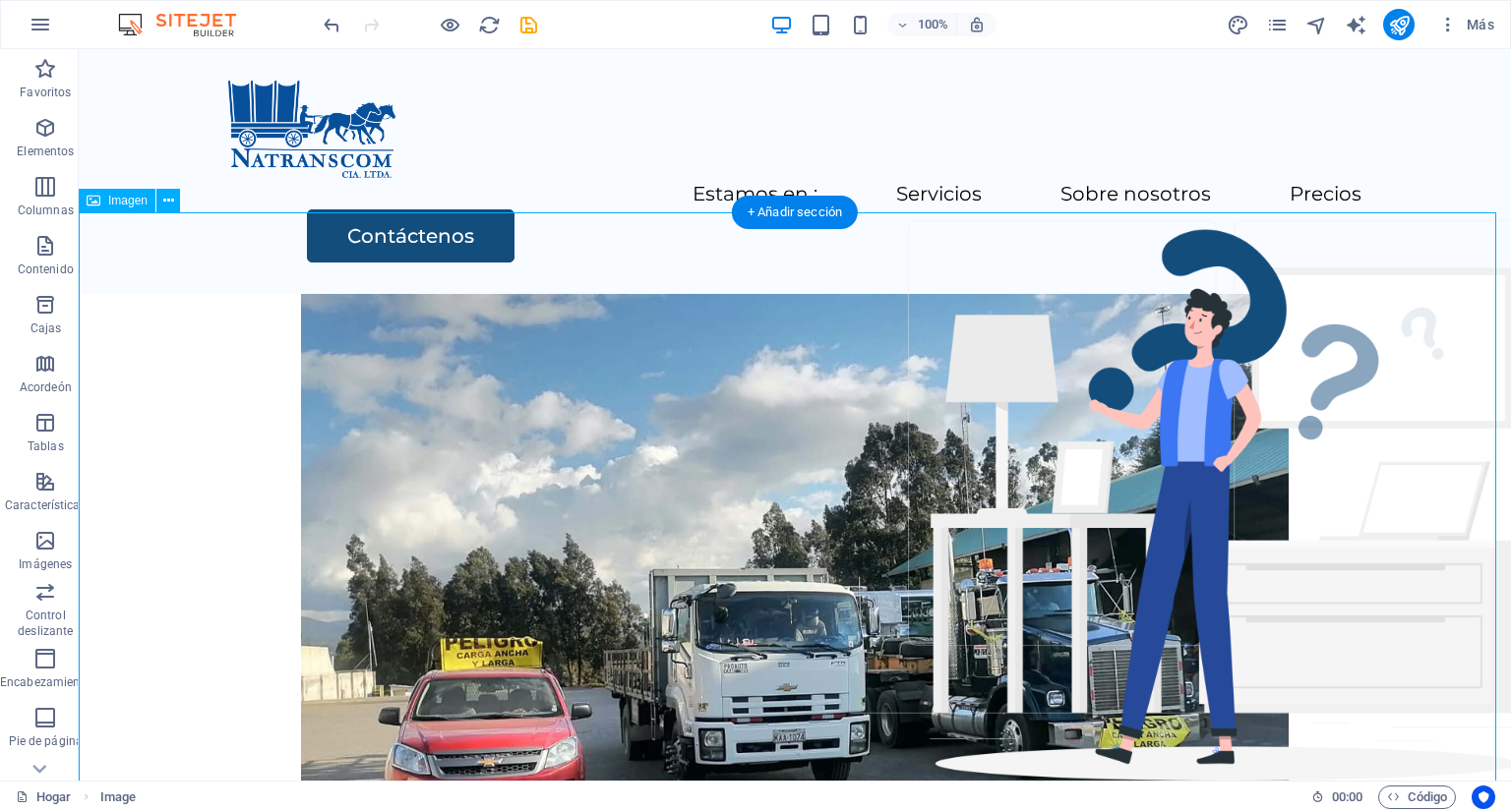
click at [629, 294] on figure at bounding box center [794, 623] width 1432 height 659
select select "px"
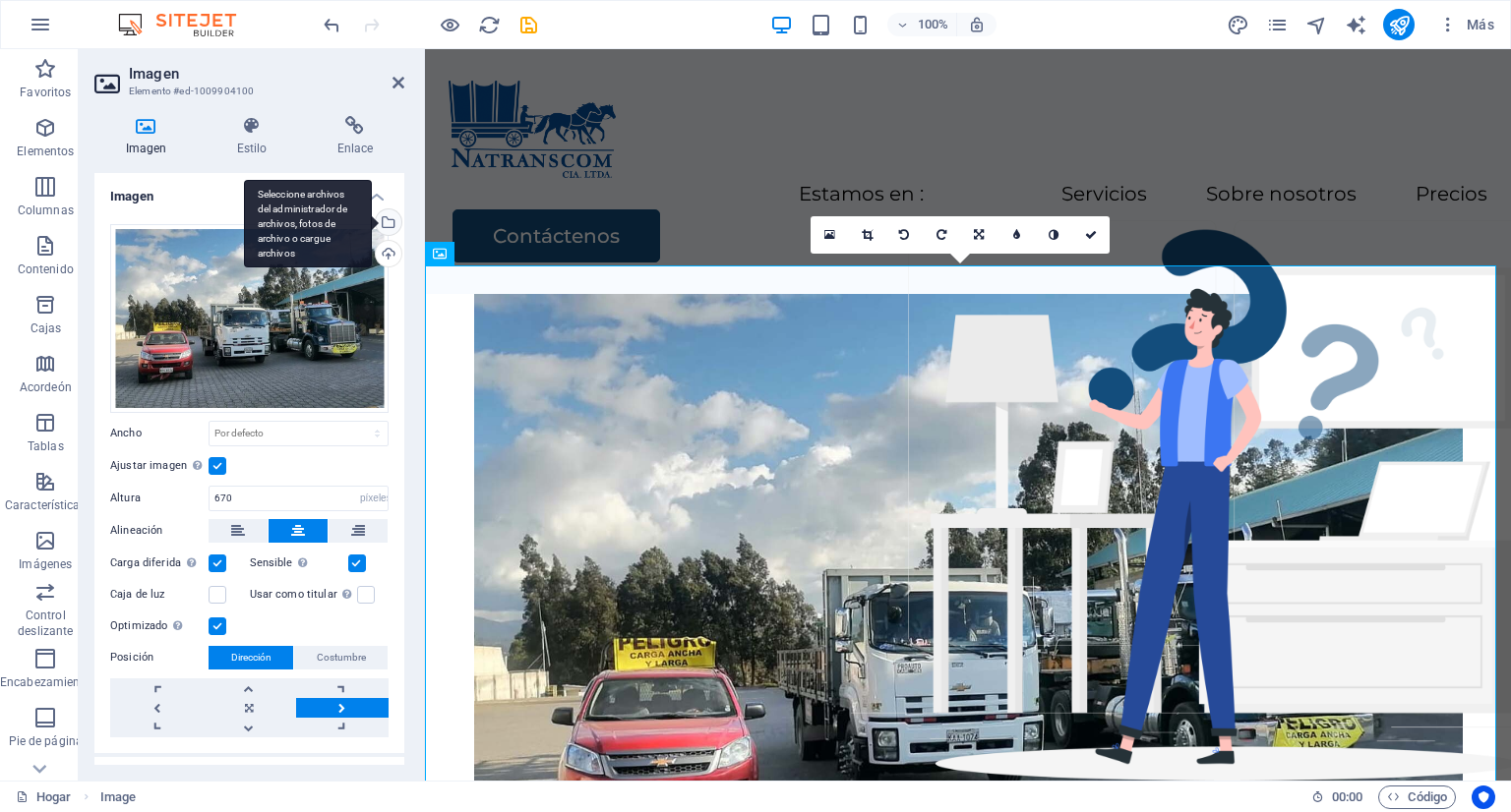
click at [372, 222] on div "Seleccione archivos del administrador de archivos, fotos de archivo o cargue ar…" at bounding box center [308, 224] width 127 height 89
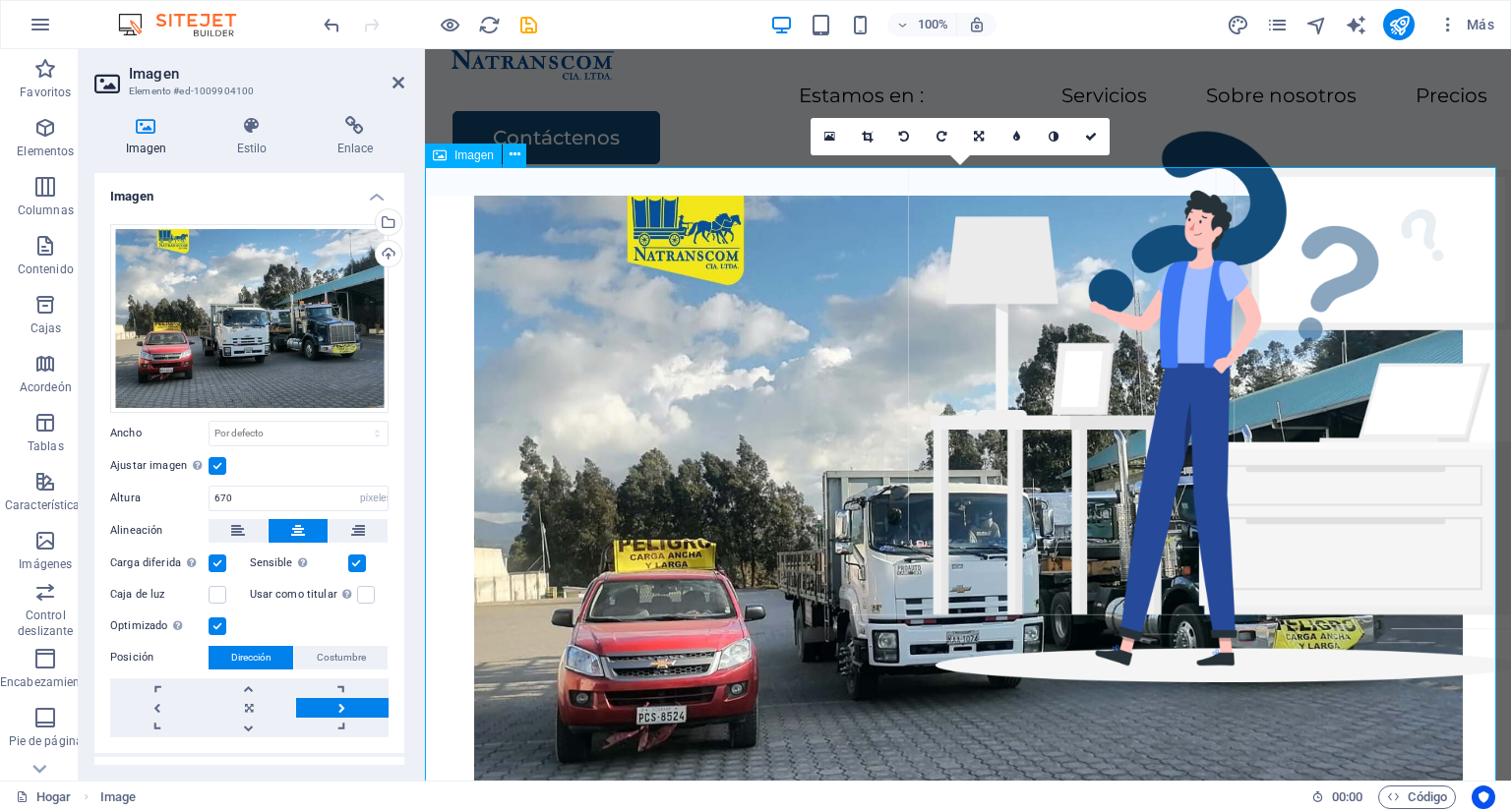
scroll to position [99, 0]
click at [359, 596] on label at bounding box center [366, 595] width 18 height 18
click at [0, 0] on input "Usar como titular La imagen se envolverá en una etiqueta de encabezado H1. Útil…" at bounding box center [0, 0] width 0 height 0
click at [359, 596] on label at bounding box center [366, 595] width 18 height 18
click at [0, 0] on input "Usar como titular La imagen se envolverá en una etiqueta de encabezado H1. Útil…" at bounding box center [0, 0] width 0 height 0
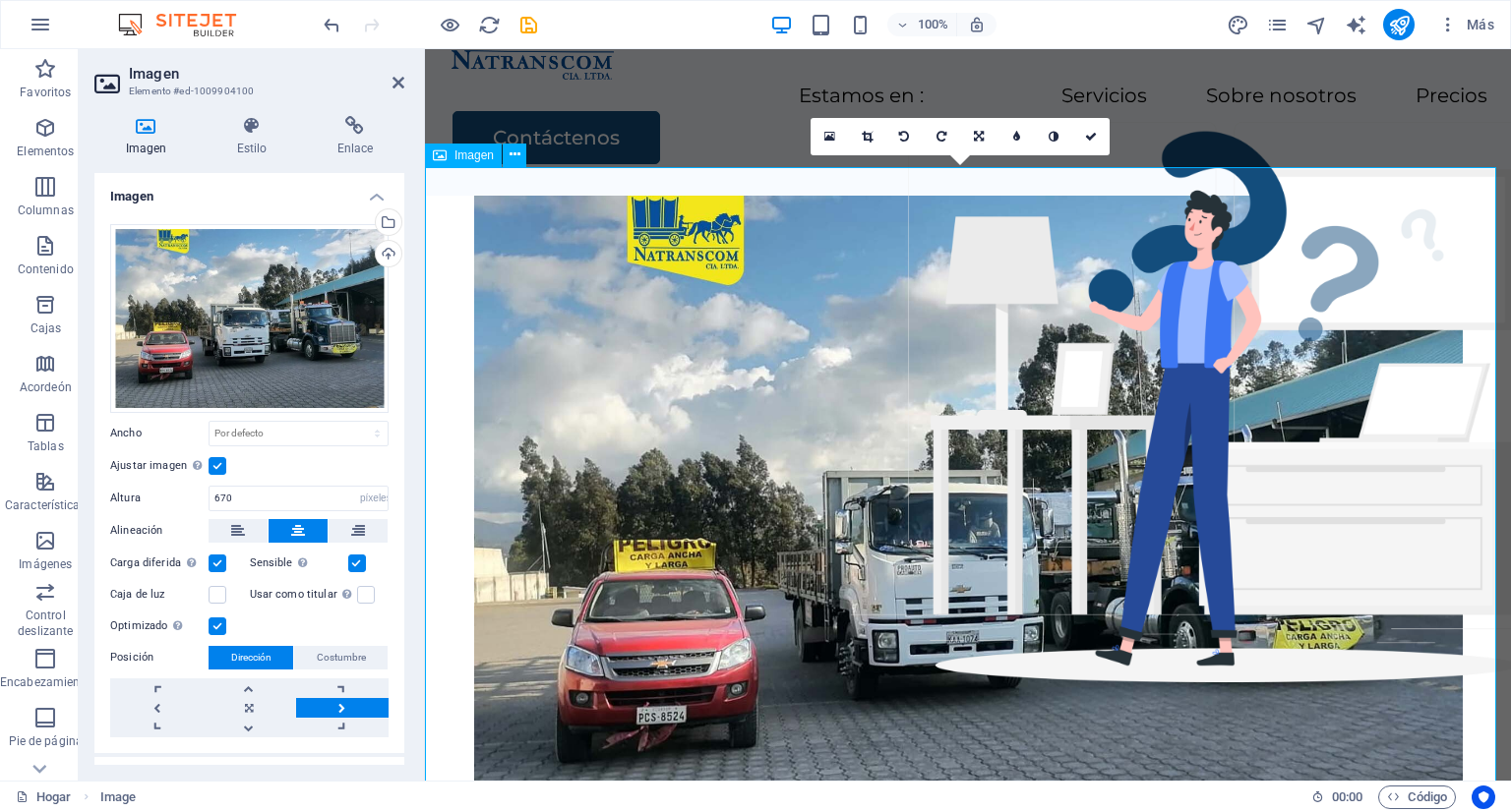
click at [436, 369] on figure at bounding box center [968, 525] width 1086 height 659
click at [397, 88] on icon at bounding box center [398, 83] width 12 height 16
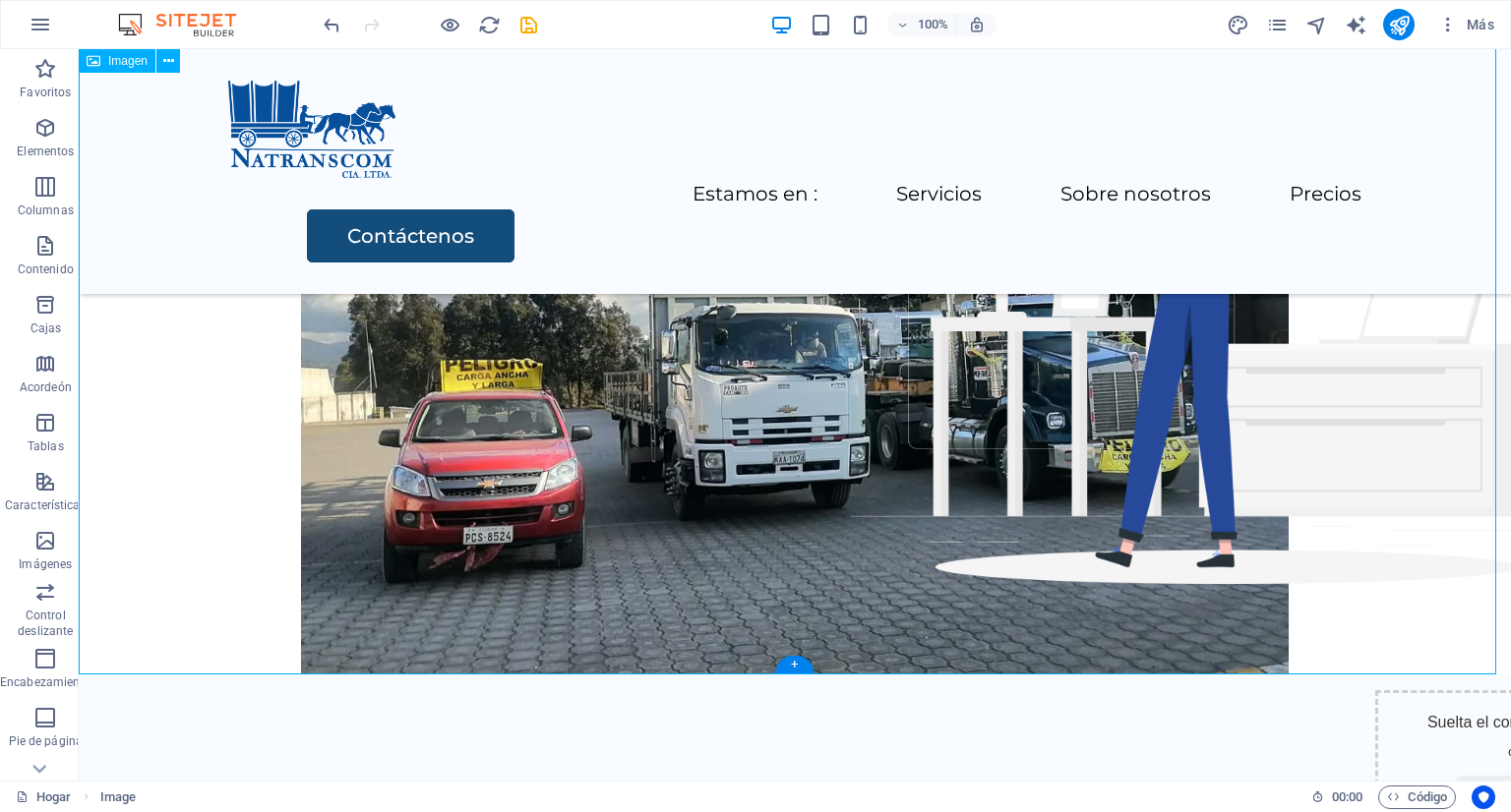
scroll to position [0, 0]
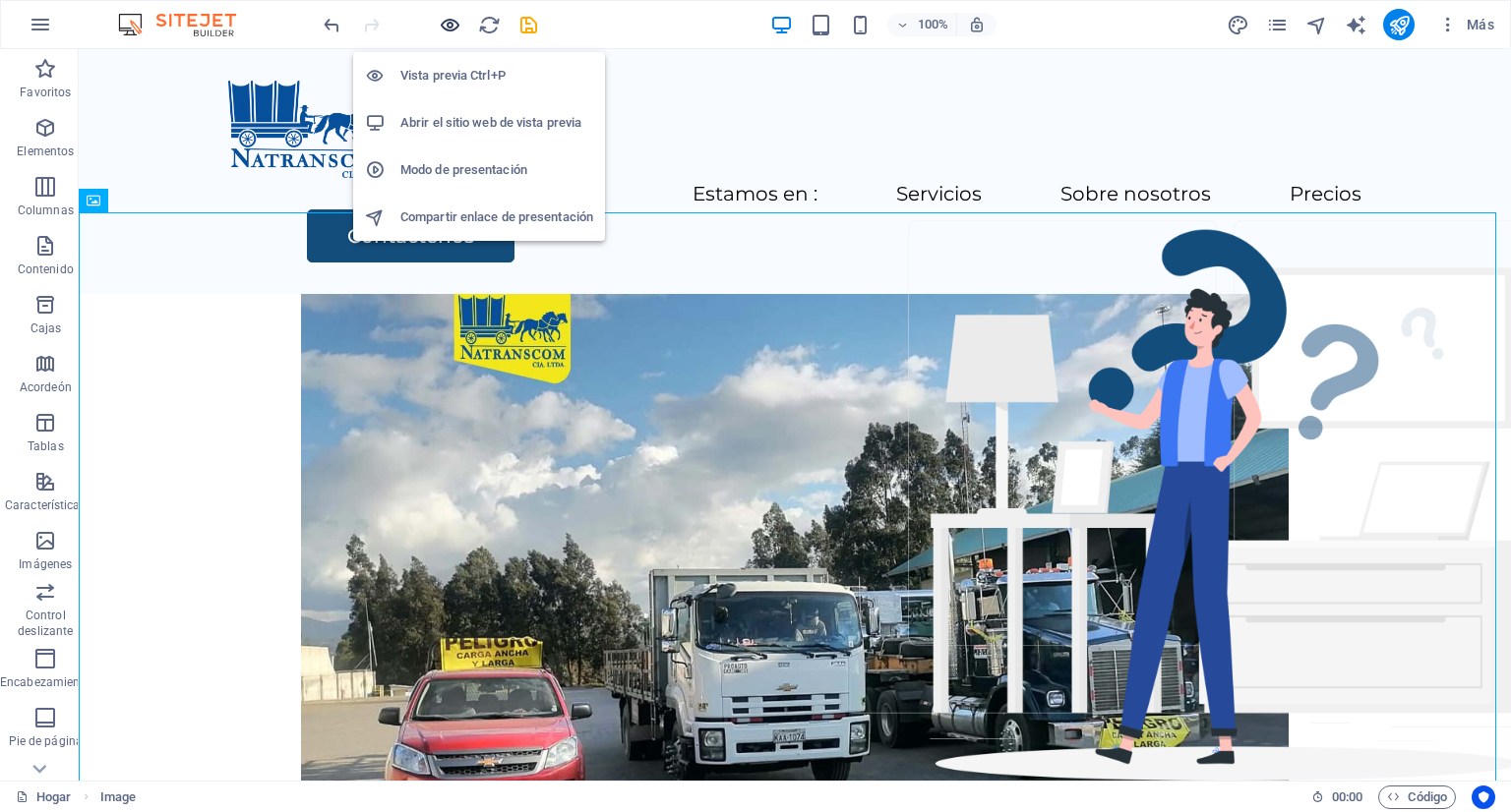
click at [447, 21] on icon "button" at bounding box center [450, 25] width 23 height 23
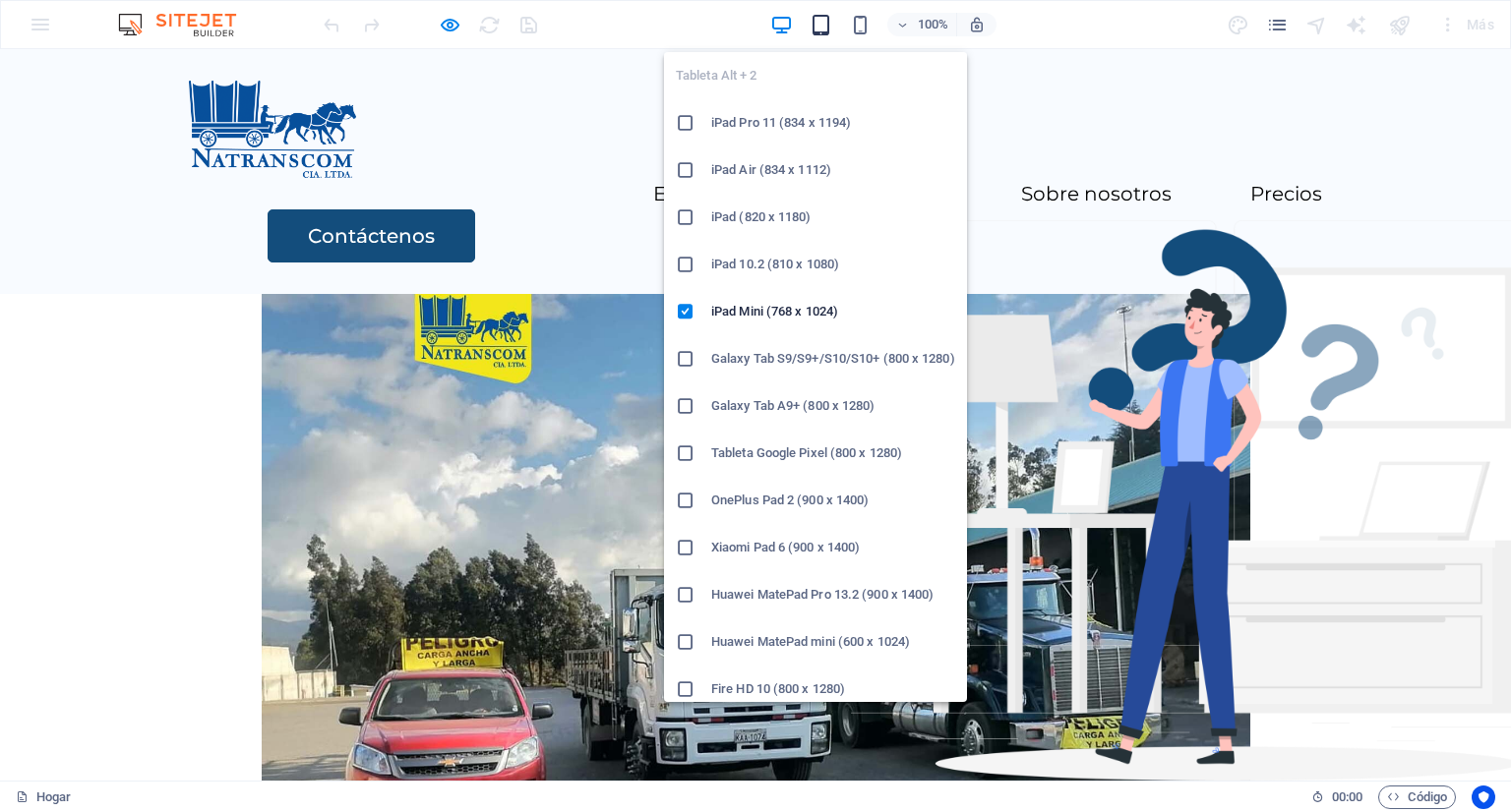
click at [819, 19] on icon "button" at bounding box center [820, 25] width 23 height 23
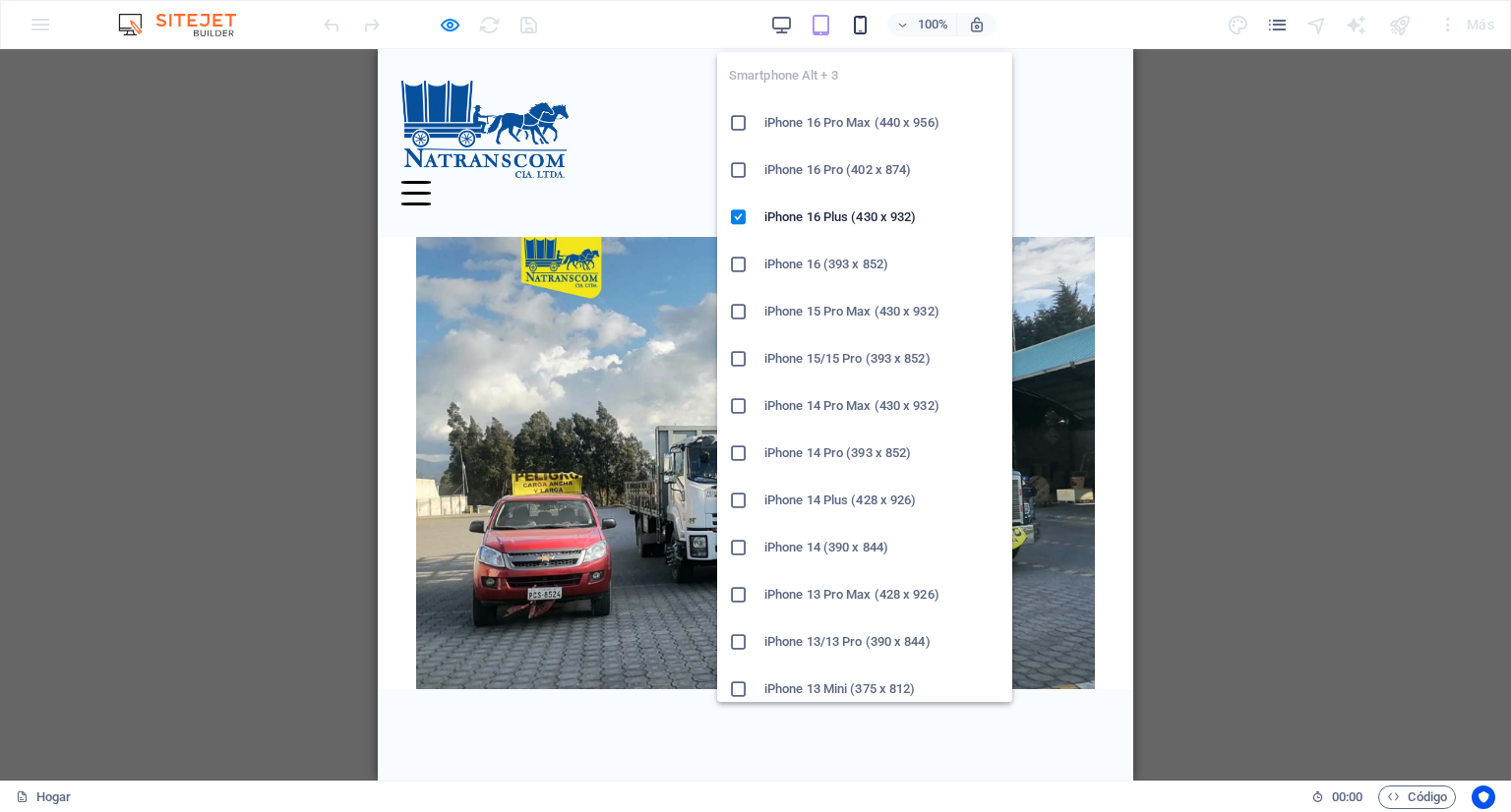
click at [864, 20] on icon "button" at bounding box center [860, 25] width 23 height 23
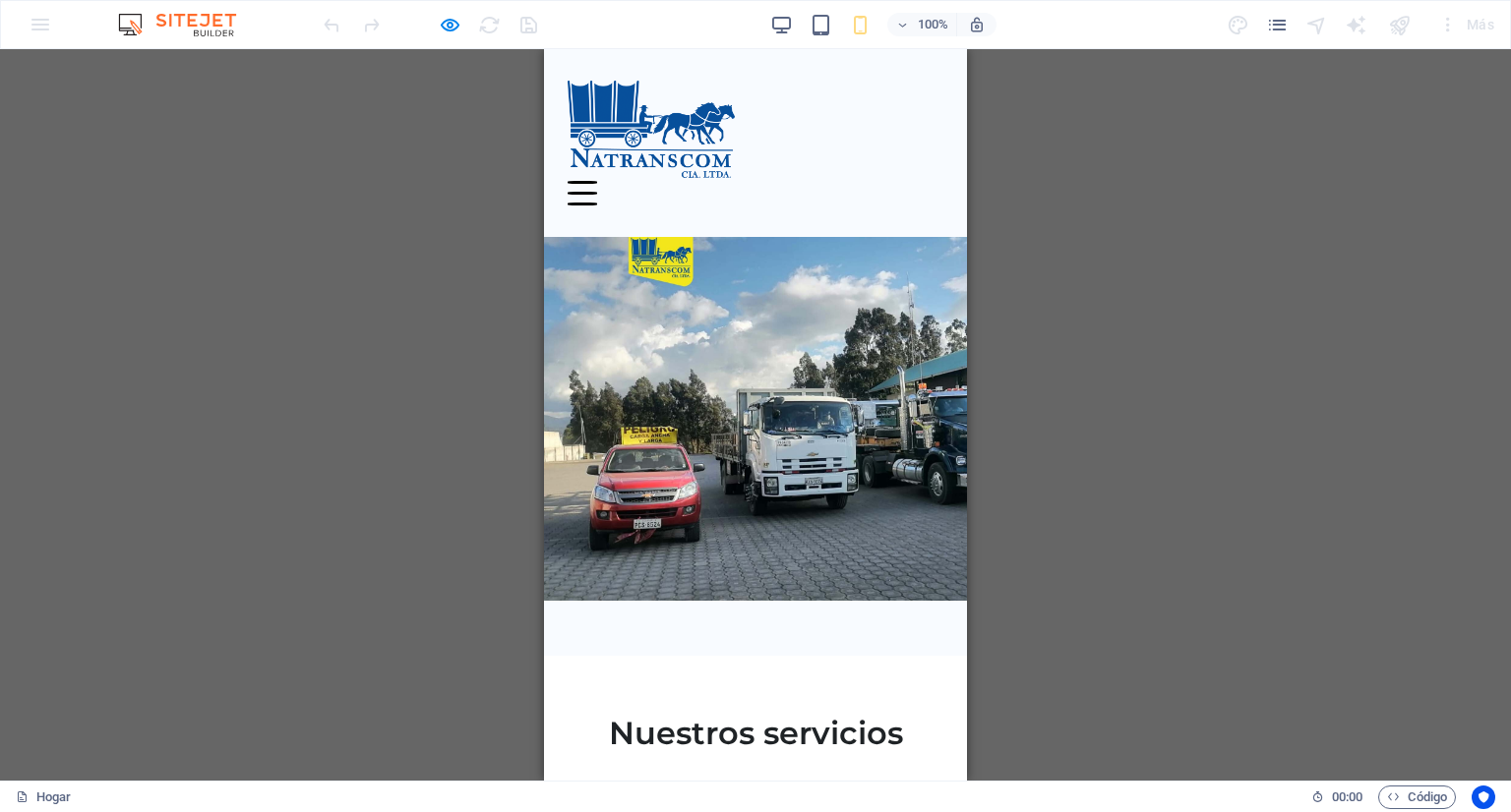
click at [660, 326] on img at bounding box center [816, 419] width 545 height 364
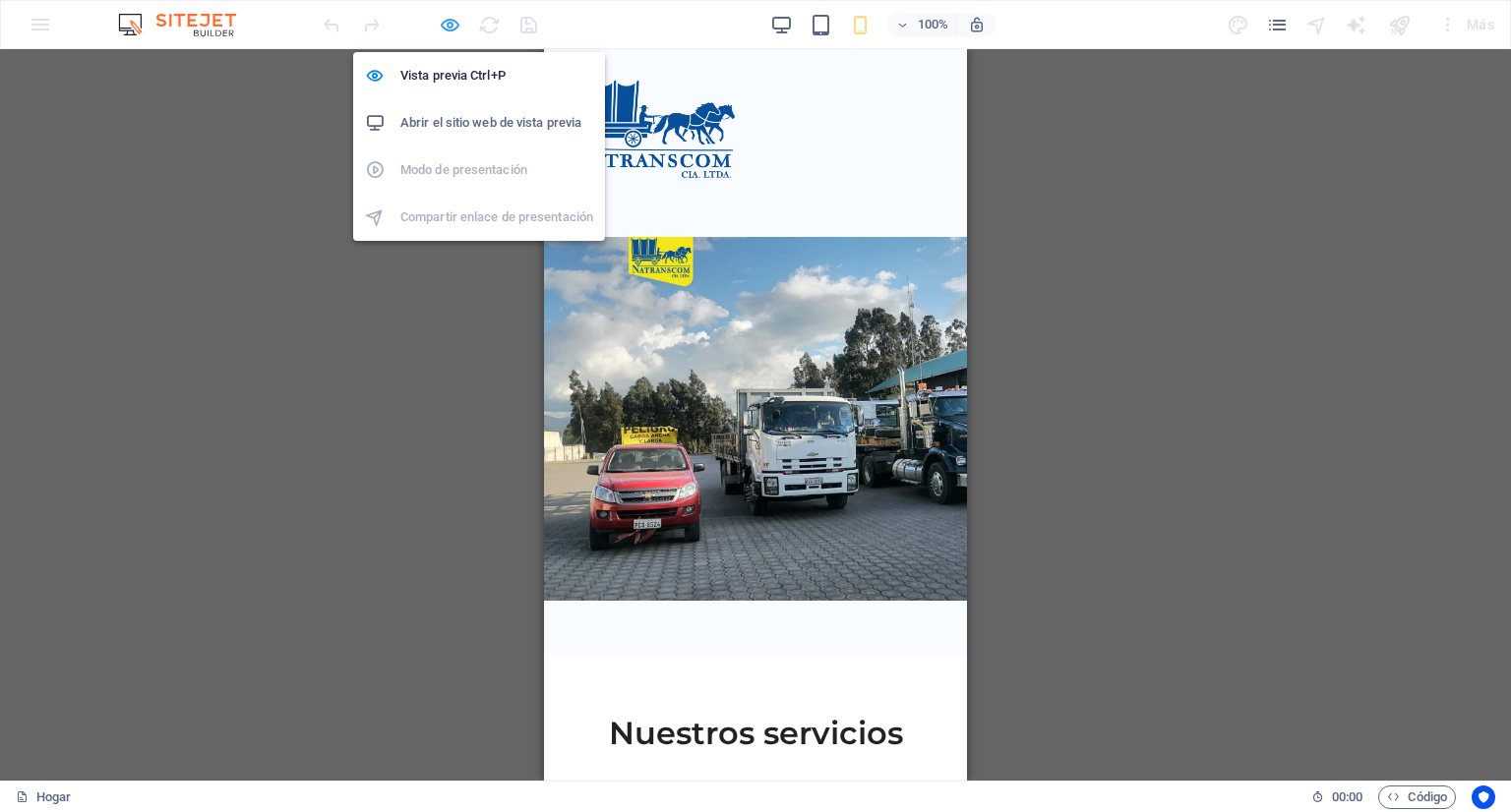
click at [447, 29] on icon "button" at bounding box center [450, 25] width 23 height 23
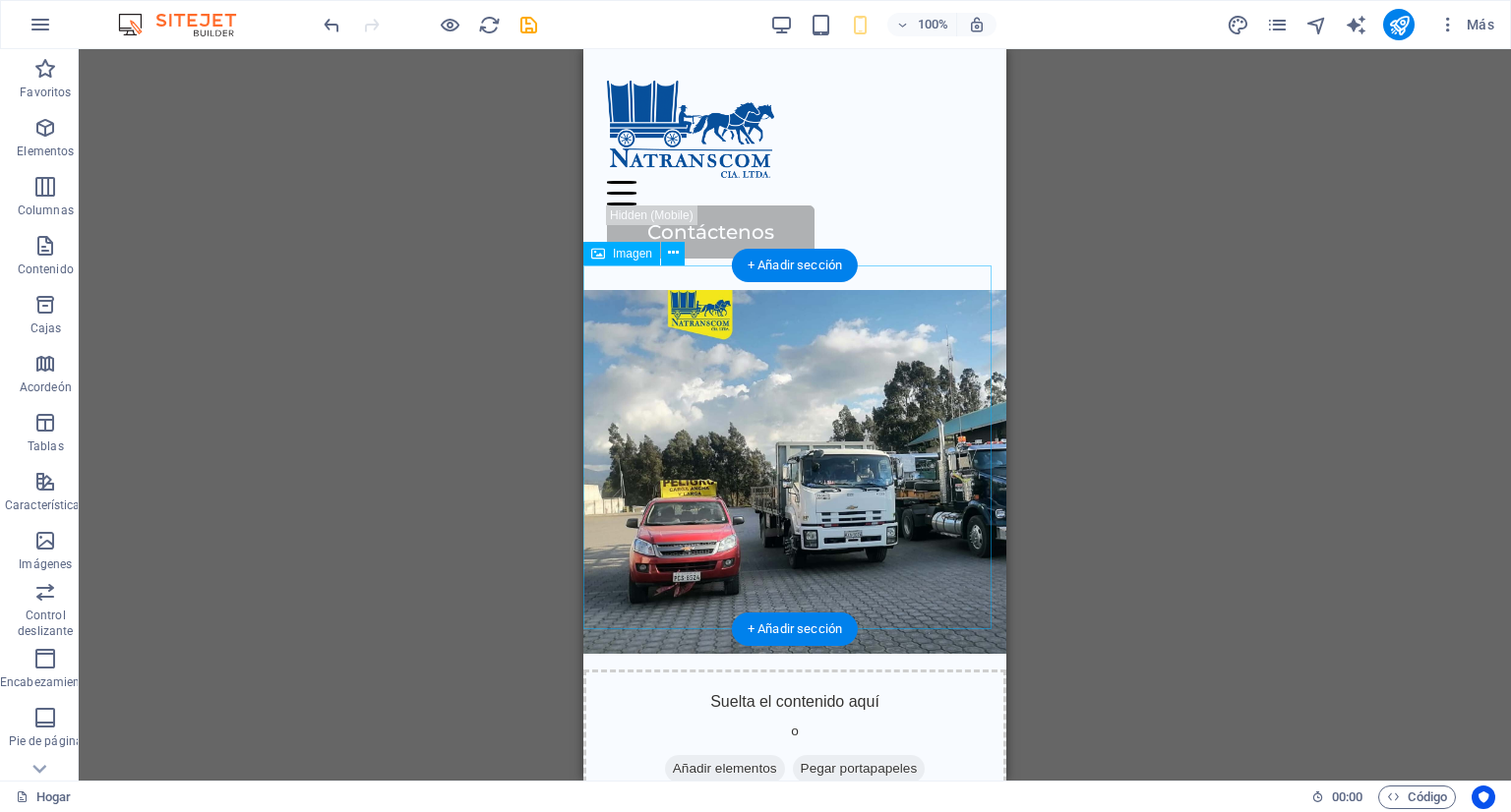
click at [744, 369] on figure at bounding box center [794, 473] width 423 height 364
drag, startPoint x: 752, startPoint y: 368, endPoint x: 830, endPoint y: 363, distance: 78.2
click at [830, 363] on figure at bounding box center [794, 473] width 423 height 364
drag, startPoint x: 773, startPoint y: 411, endPoint x: 905, endPoint y: 399, distance: 132.5
click at [905, 402] on figure at bounding box center [794, 473] width 423 height 364
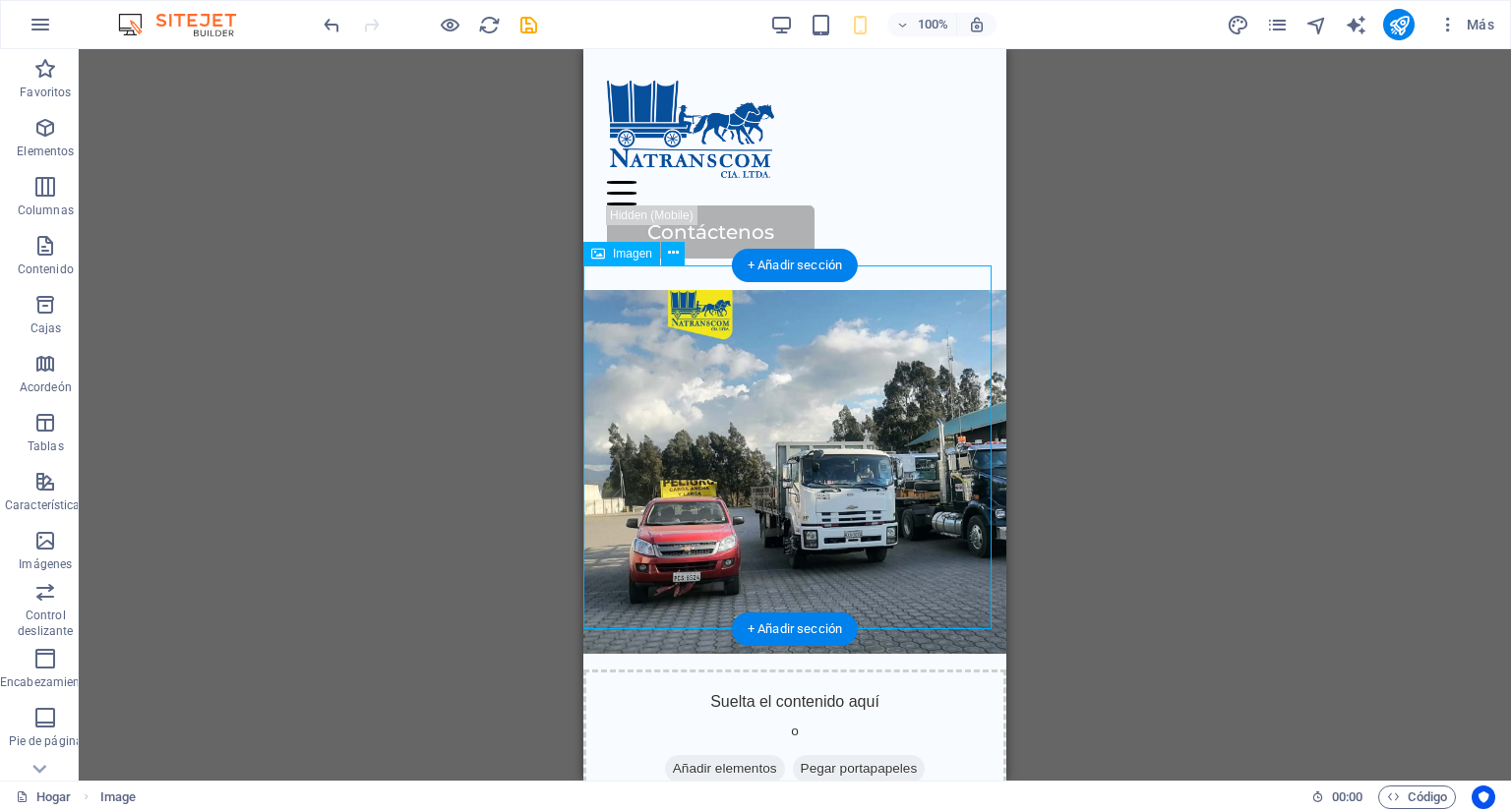
click at [960, 430] on figure at bounding box center [794, 473] width 423 height 364
select select "px"
select select "%"
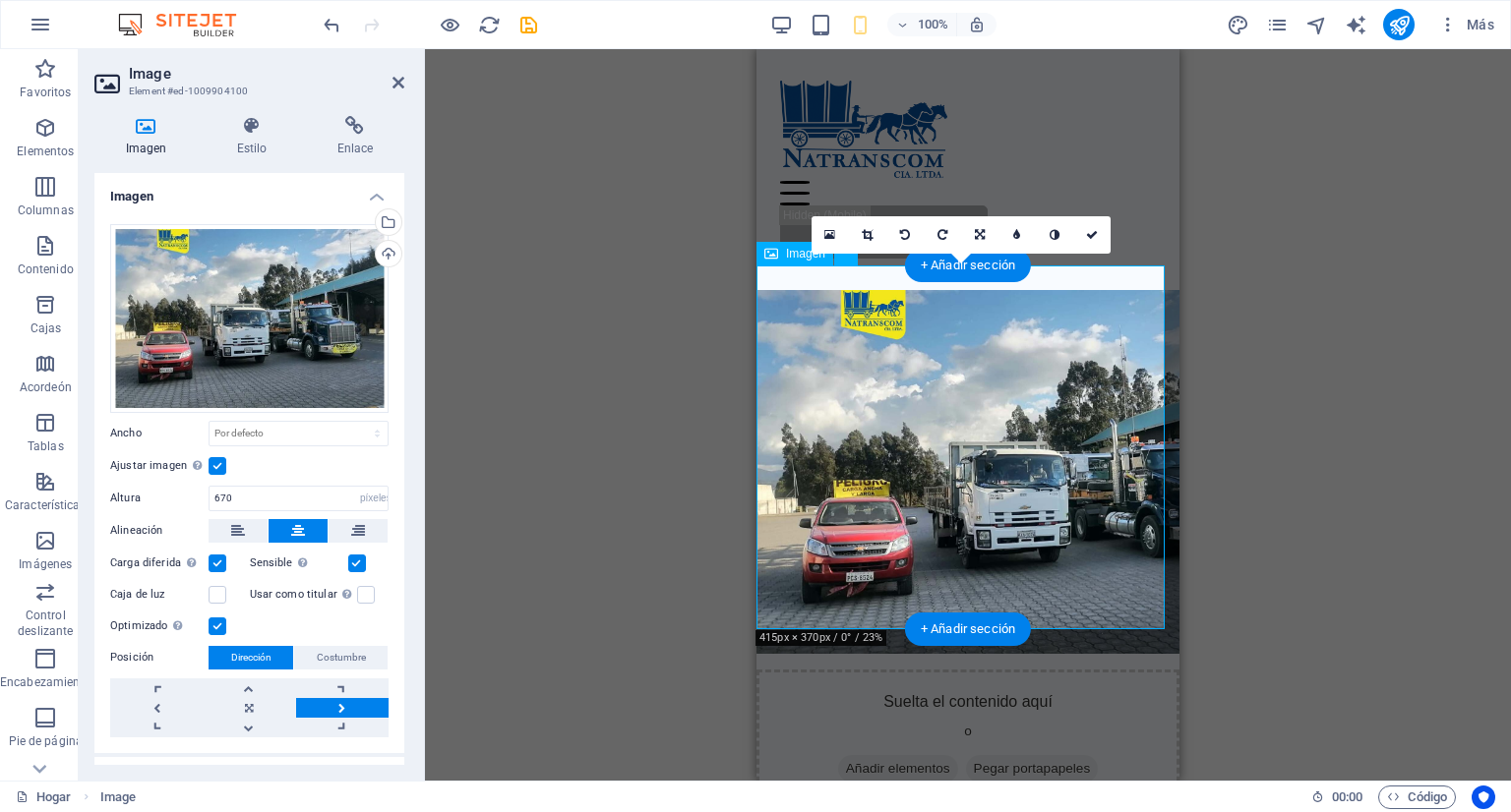
type input "370"
type input "25"
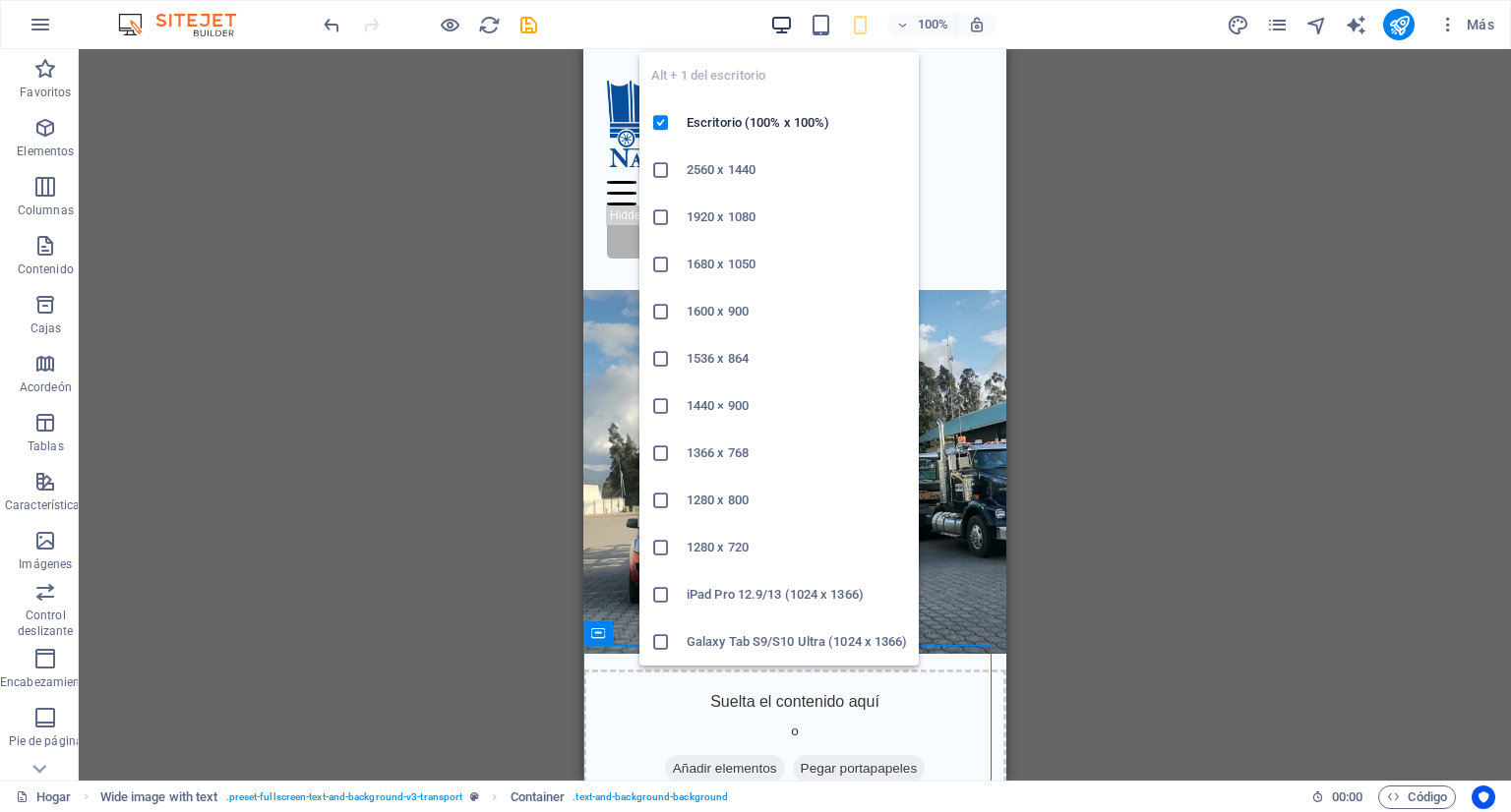
click at [785, 25] on icon "button" at bounding box center [781, 25] width 23 height 23
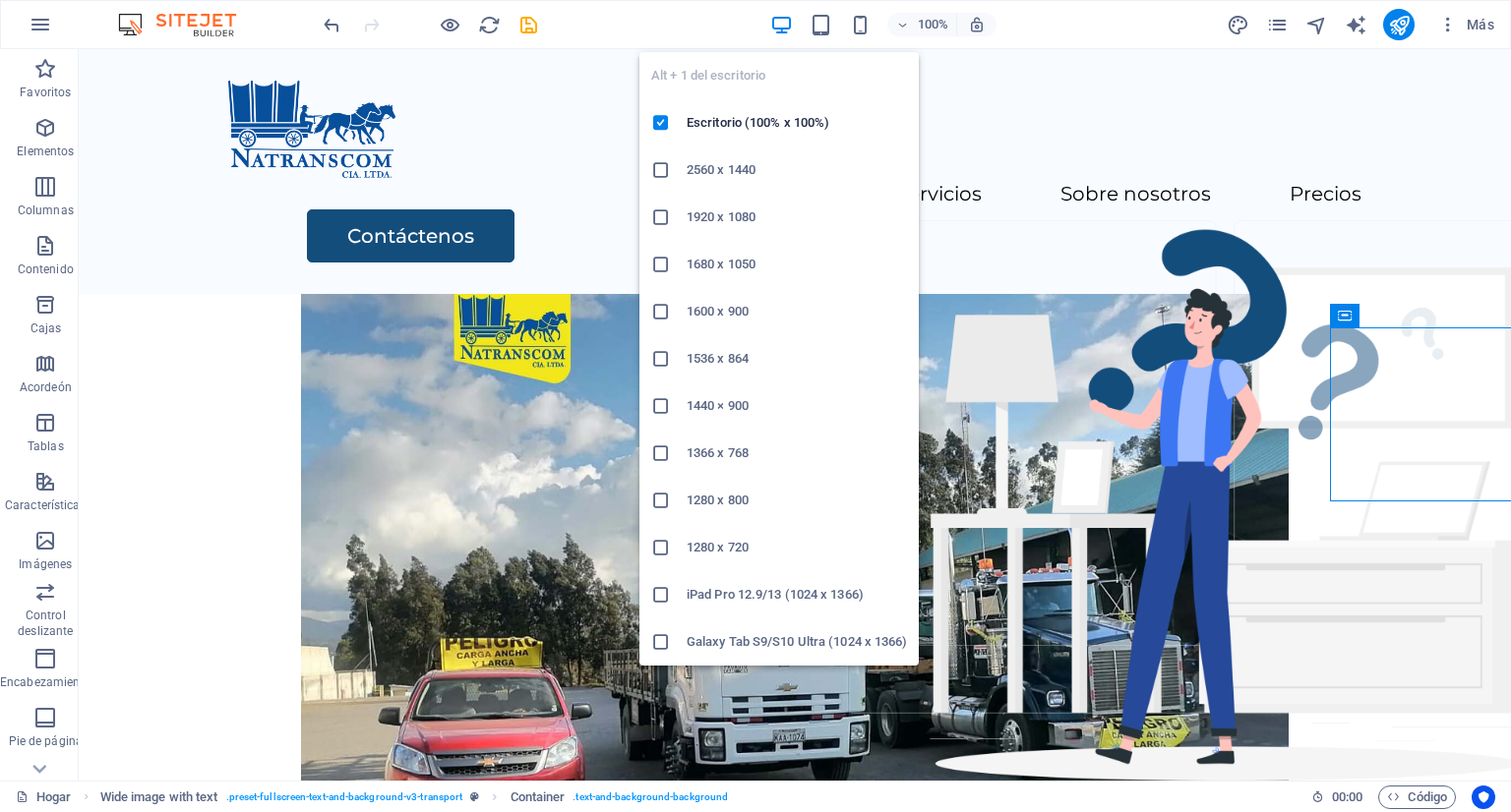
scroll to position [558, 0]
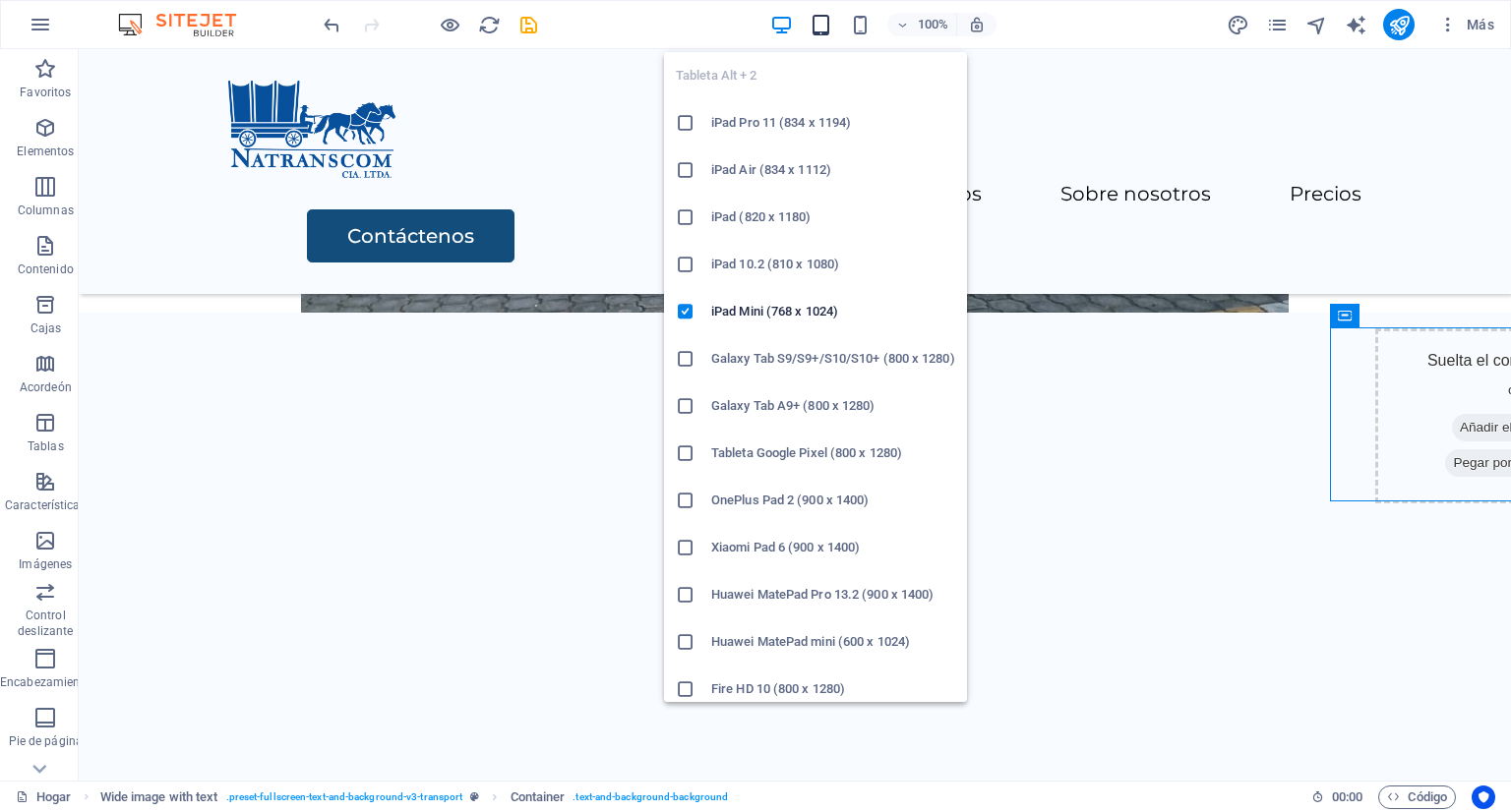
click at [815, 21] on icon "button" at bounding box center [820, 25] width 23 height 23
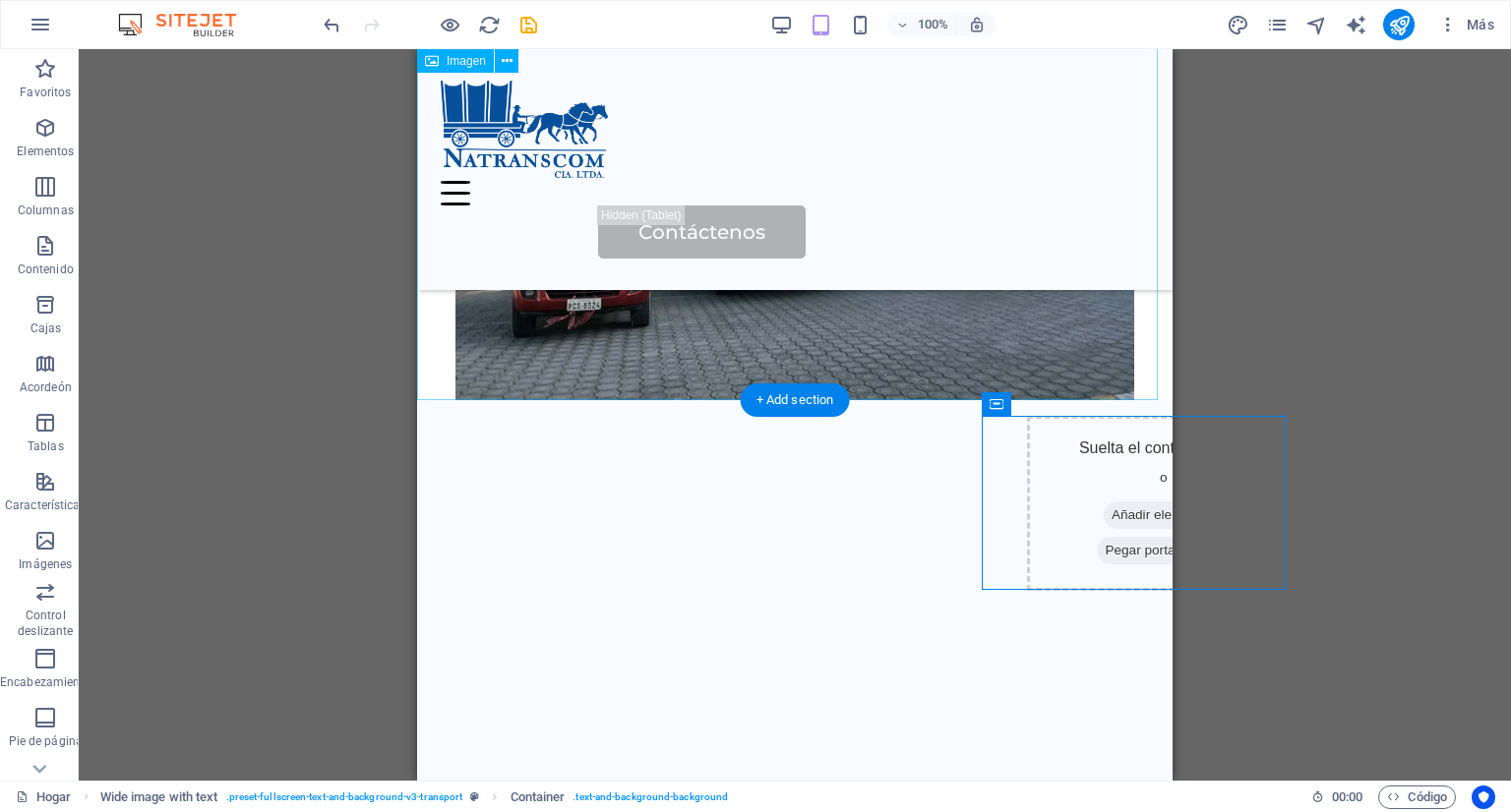
scroll to position [264, 0]
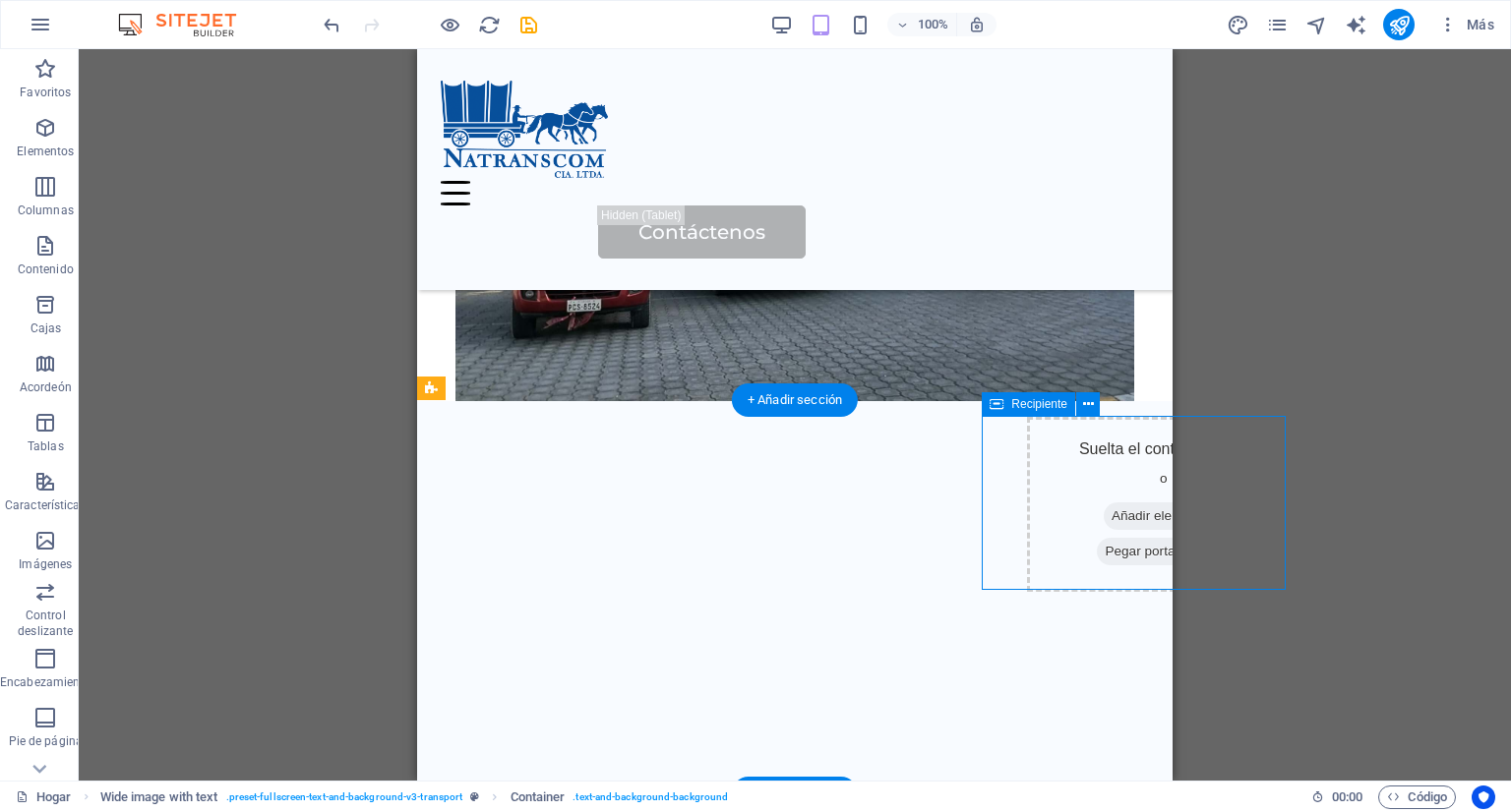
drag, startPoint x: 1092, startPoint y: 493, endPoint x: 1023, endPoint y: 498, distance: 69.2
click at [1027, 498] on div "Suelta el contenido aquí o Añadir elementos Pegar portapapeles" at bounding box center [1164, 505] width 274 height 175
drag, startPoint x: 1419, startPoint y: 459, endPoint x: 740, endPoint y: 470, distance: 679.1
click at [1083, 410] on icon at bounding box center [1088, 404] width 11 height 21
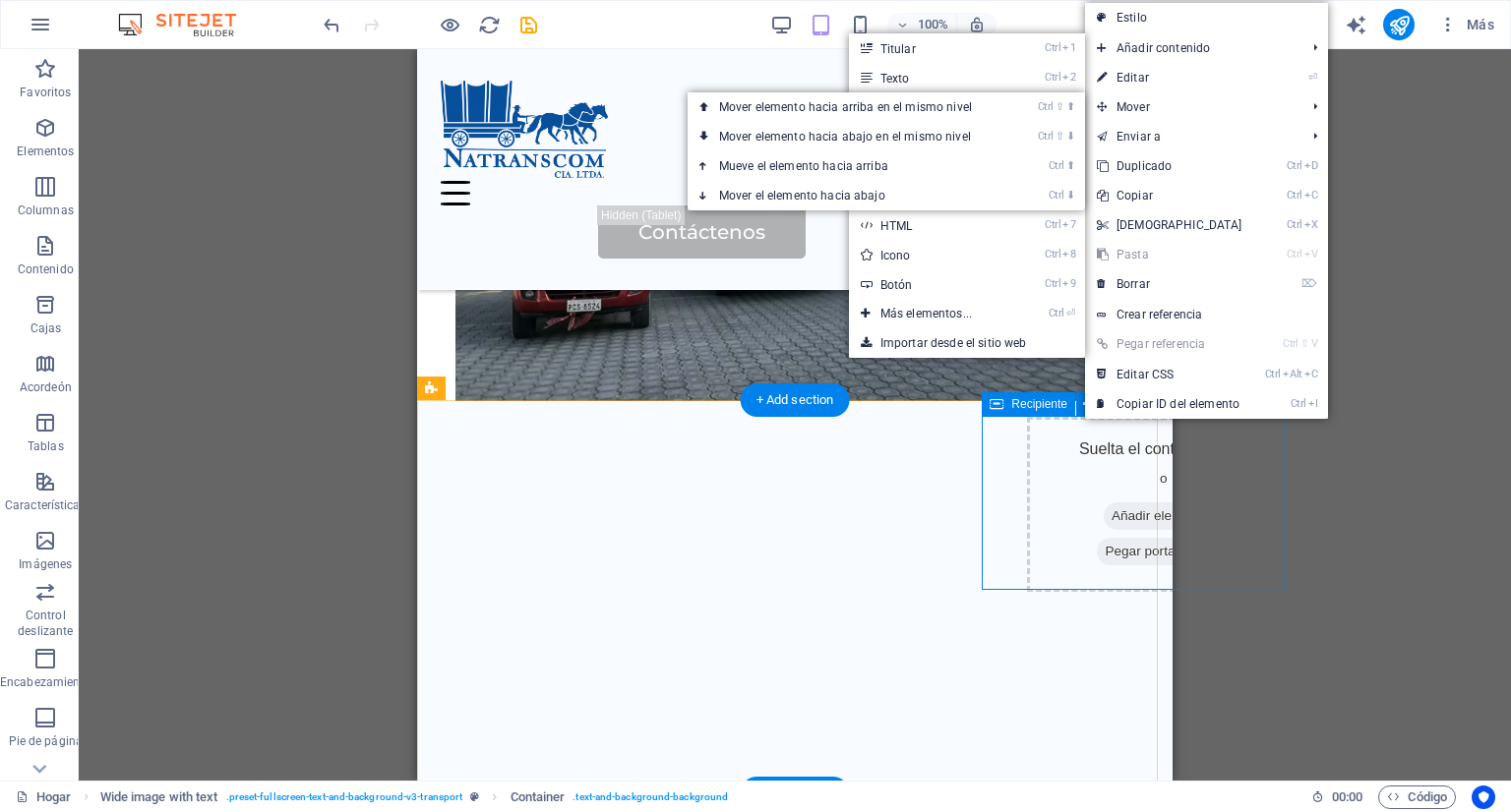
click at [1041, 501] on div "Suelta el contenido aquí o Añadir elementos Pegar portapapeles" at bounding box center [1164, 505] width 274 height 175
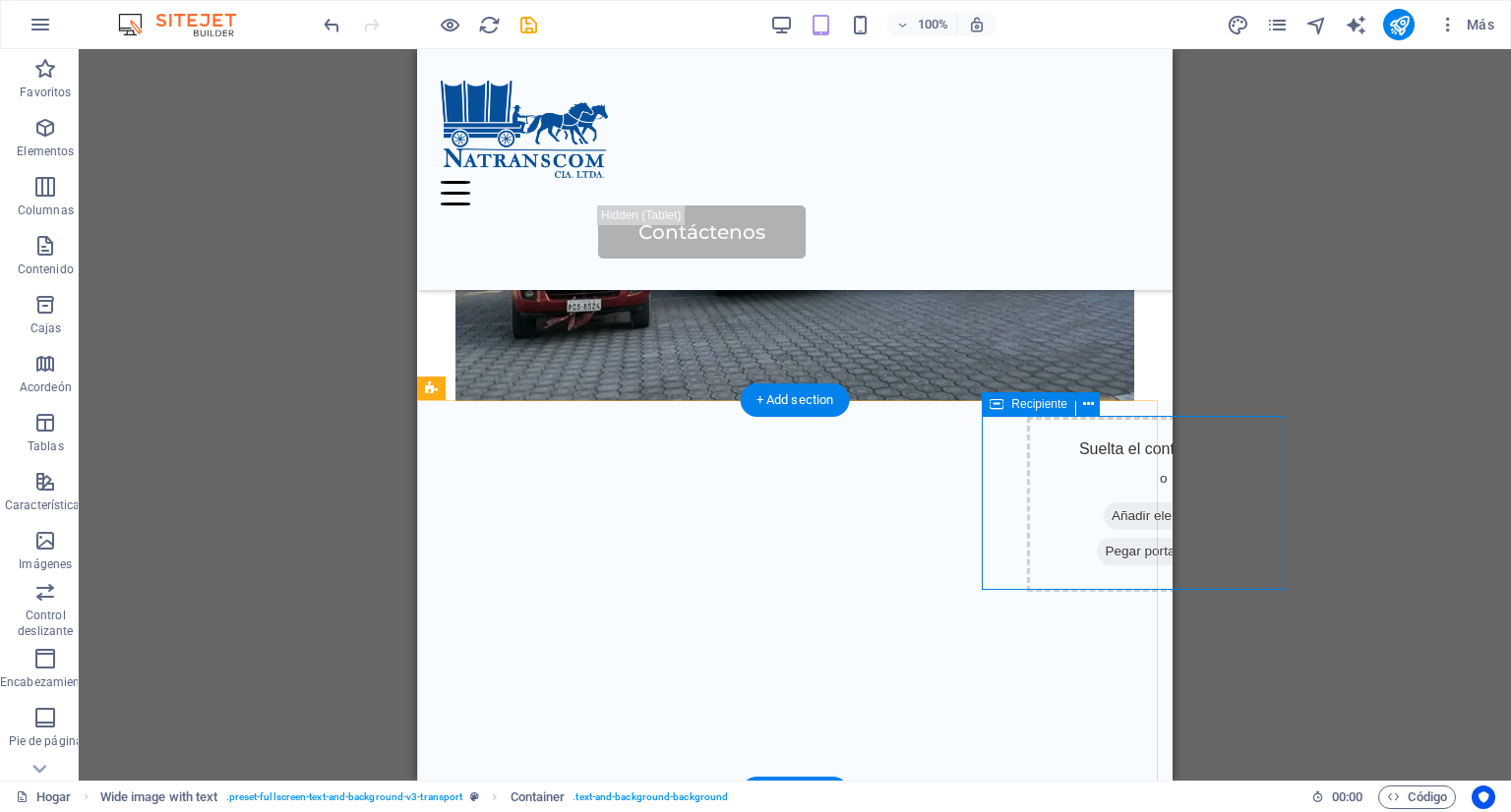
drag, startPoint x: 1455, startPoint y: 465, endPoint x: 998, endPoint y: 476, distance: 457.1
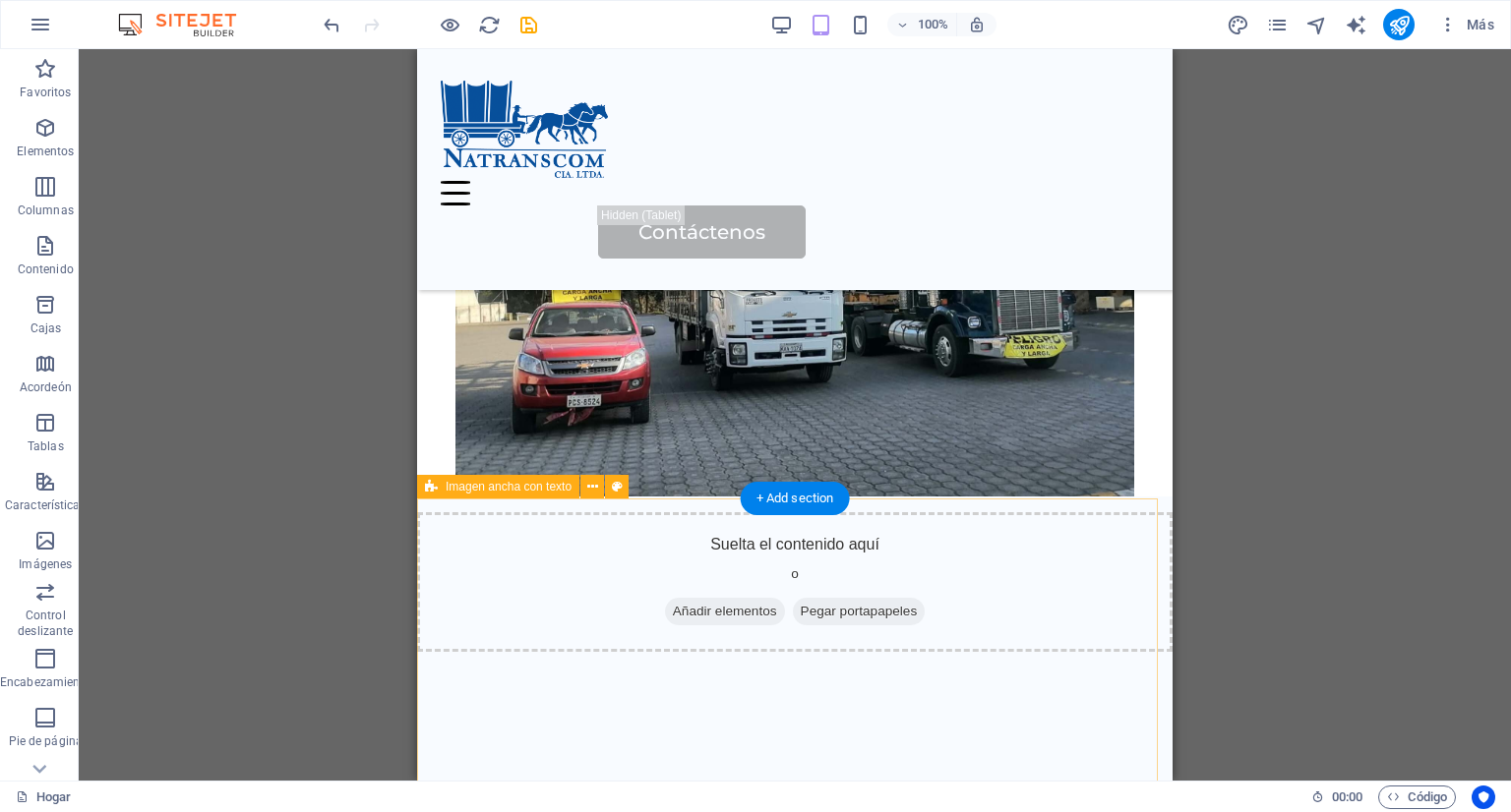
scroll to position [165, 0]
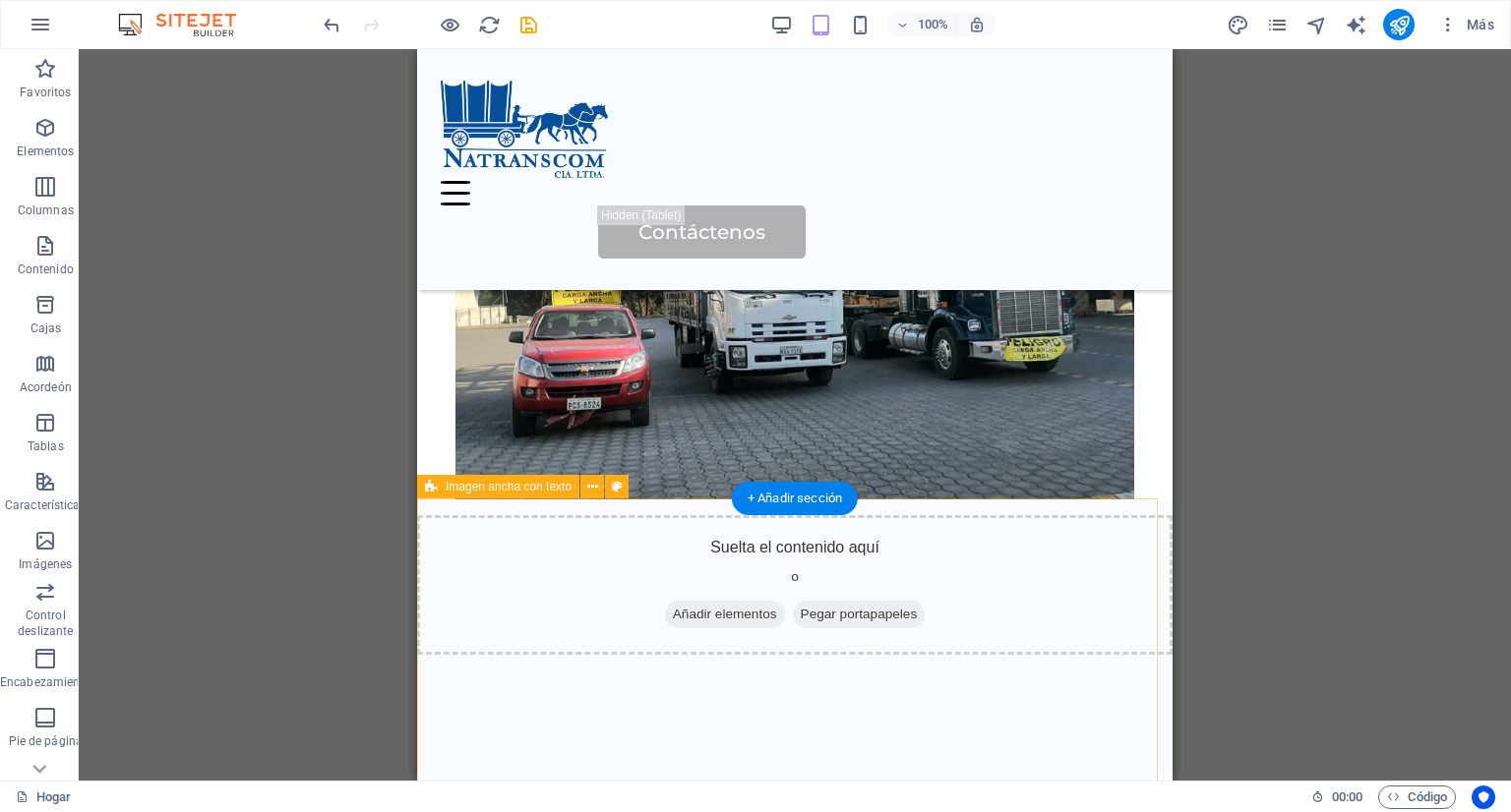
click at [858, 622] on font "Pegar portapapeles" at bounding box center [859, 614] width 117 height 15
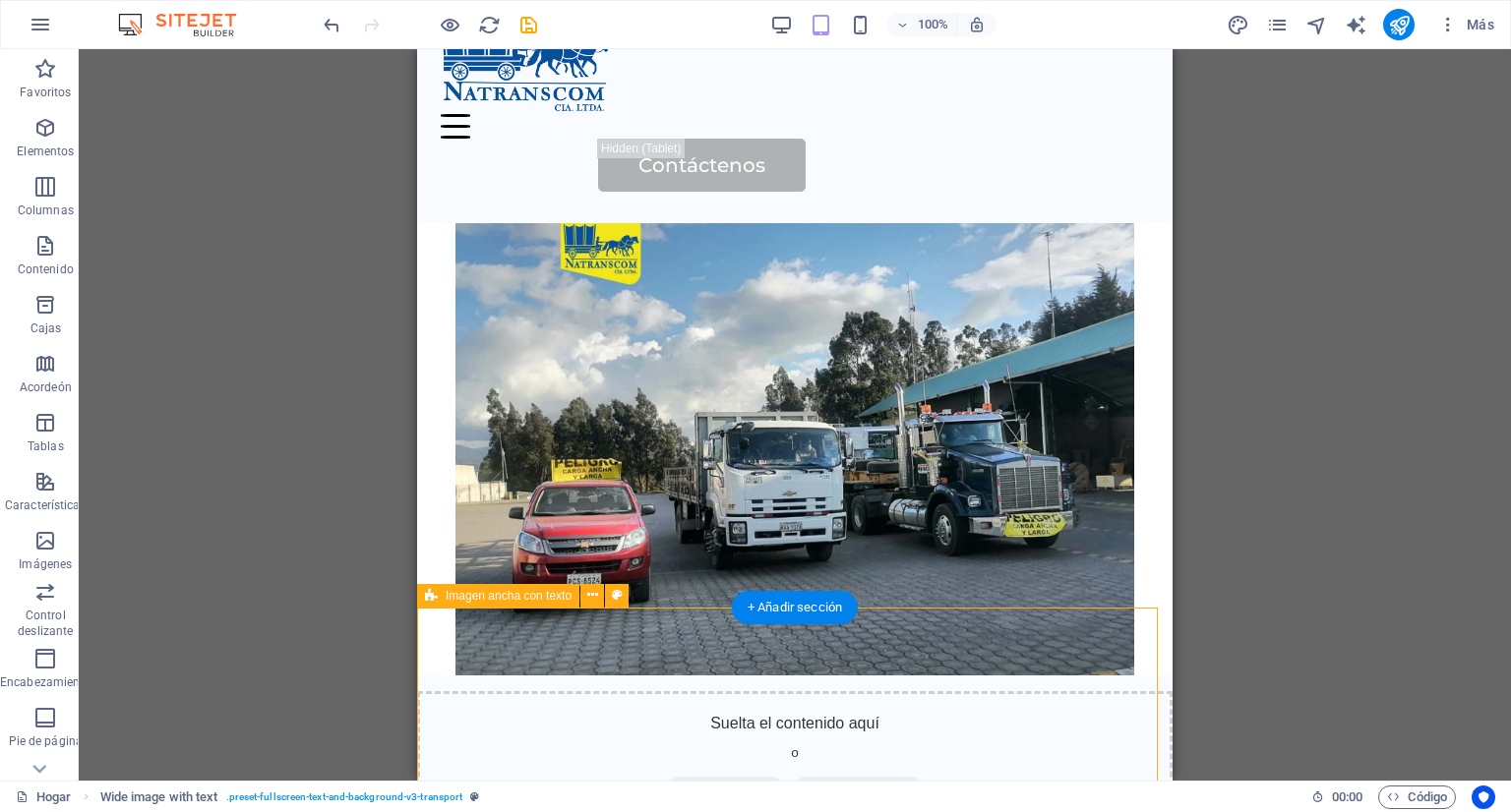
scroll to position [0, 0]
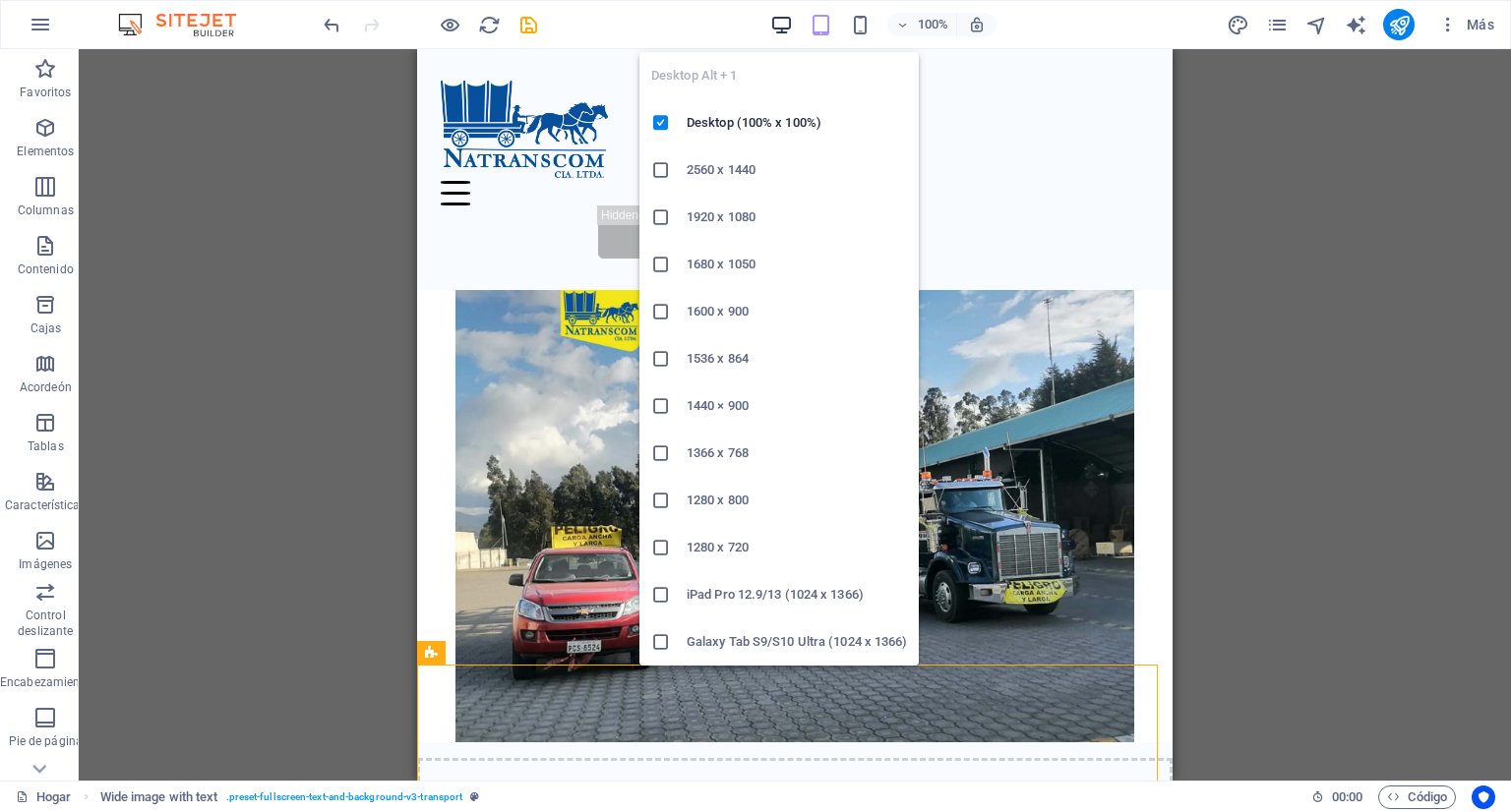
click at [786, 25] on icon "button" at bounding box center [781, 25] width 23 height 23
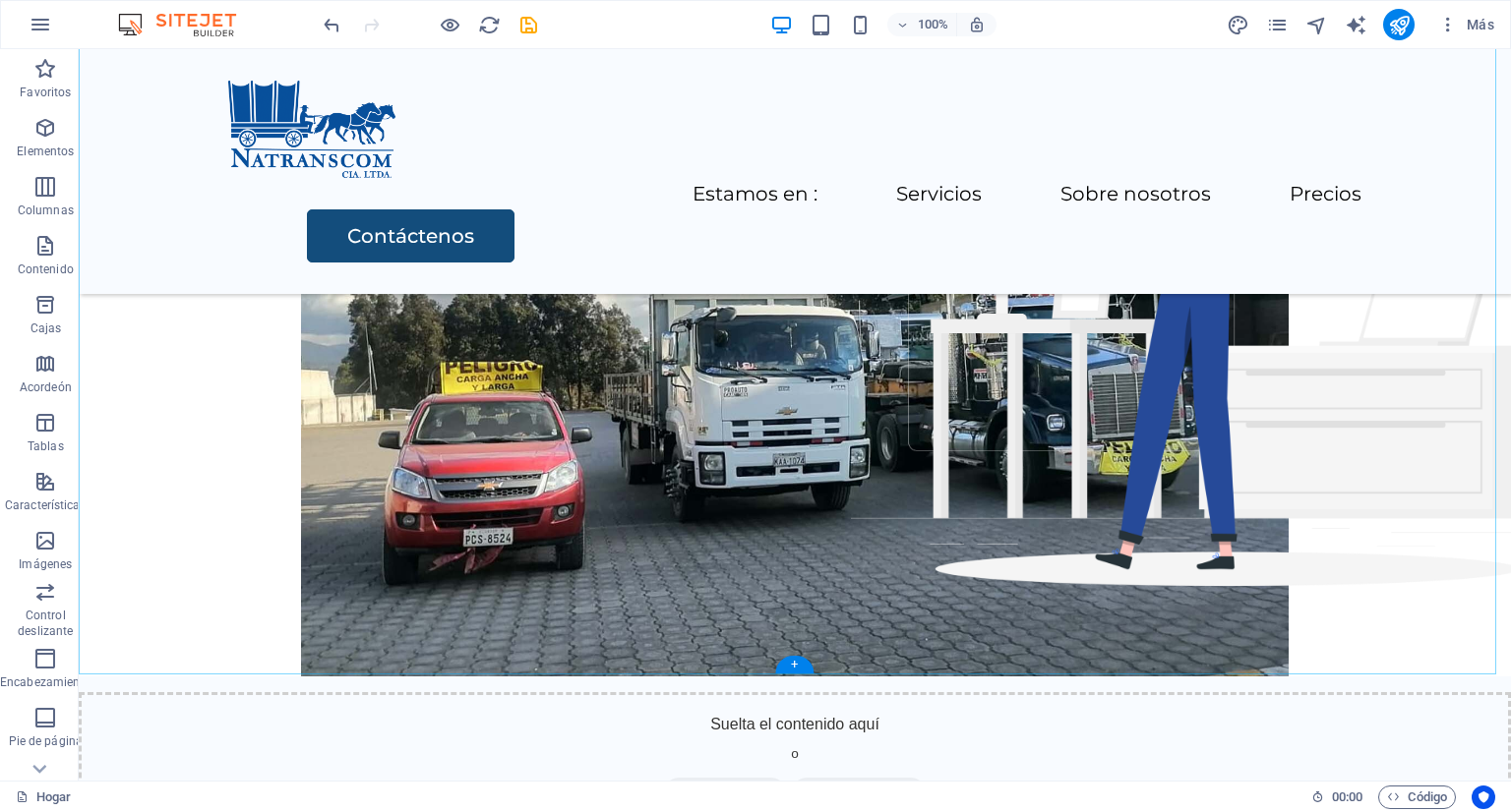
scroll to position [197, 0]
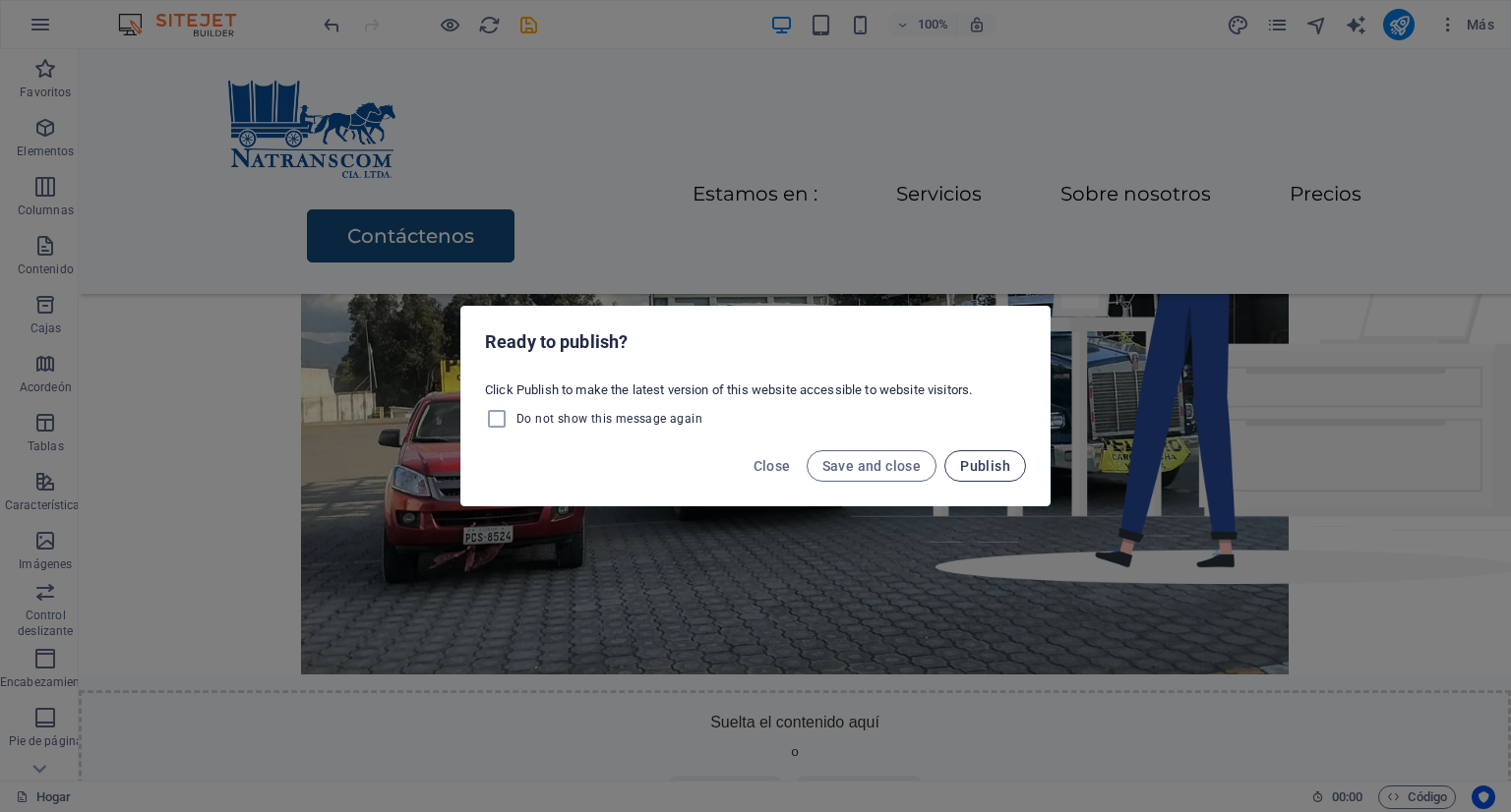
click at [973, 469] on span "Publish" at bounding box center [984, 466] width 50 height 16
checkbox input "false"
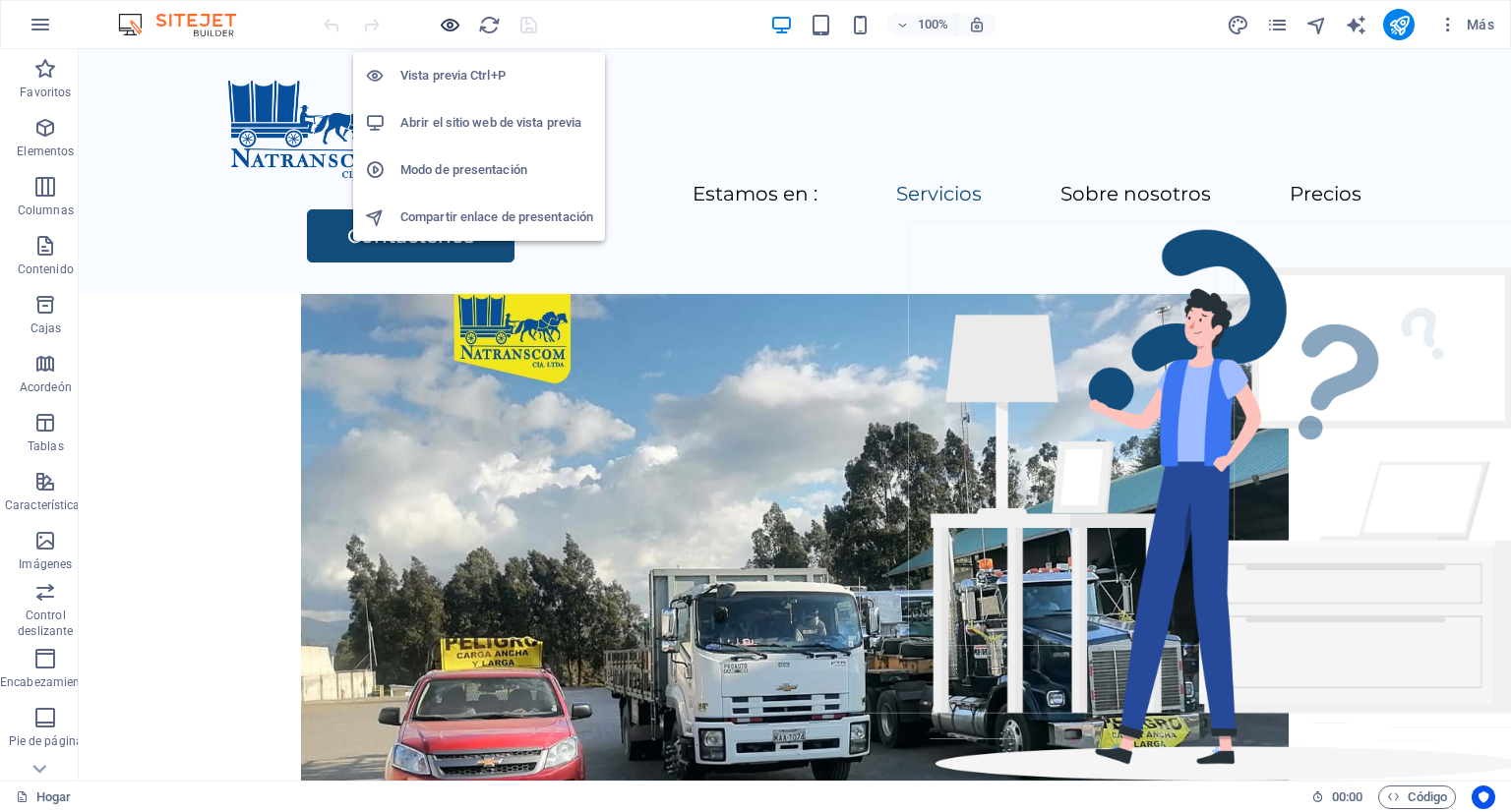
click at [446, 26] on icon "button" at bounding box center [450, 25] width 23 height 23
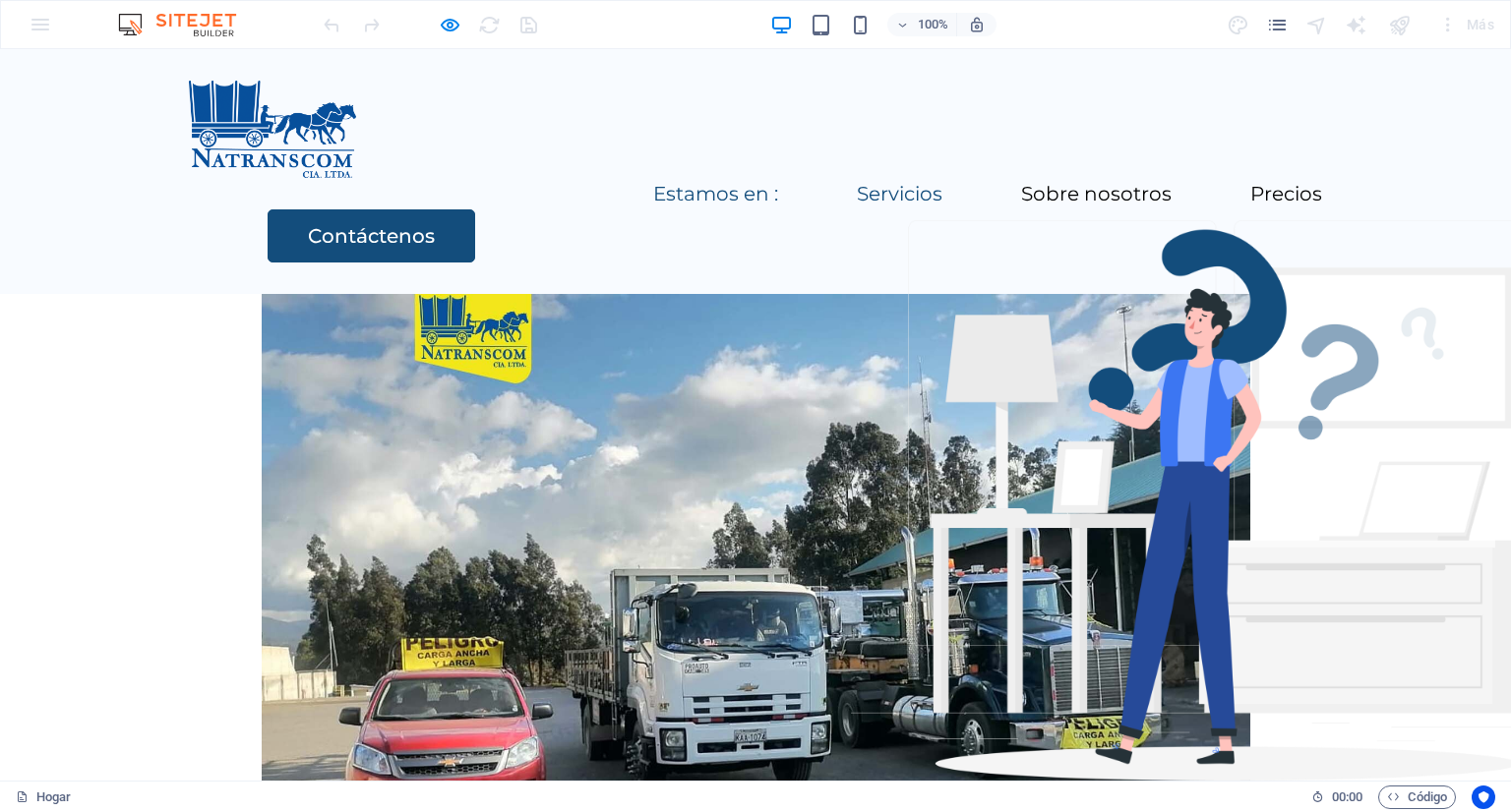
click at [653, 182] on font "Estamos en :" at bounding box center [715, 194] width 124 height 24
click at [857, 182] on font "Servicios" at bounding box center [900, 194] width 86 height 24
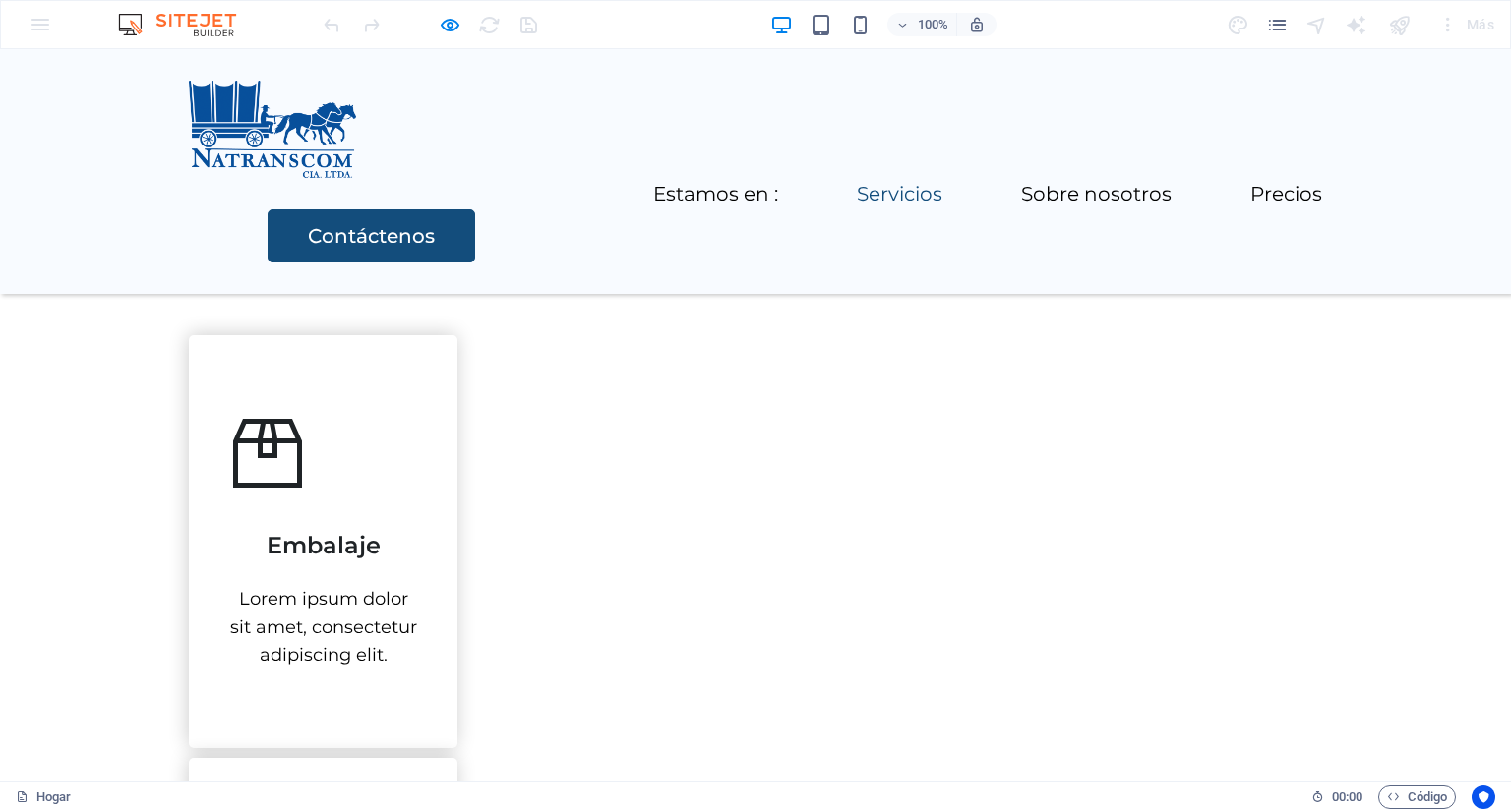
scroll to position [1412, 0]
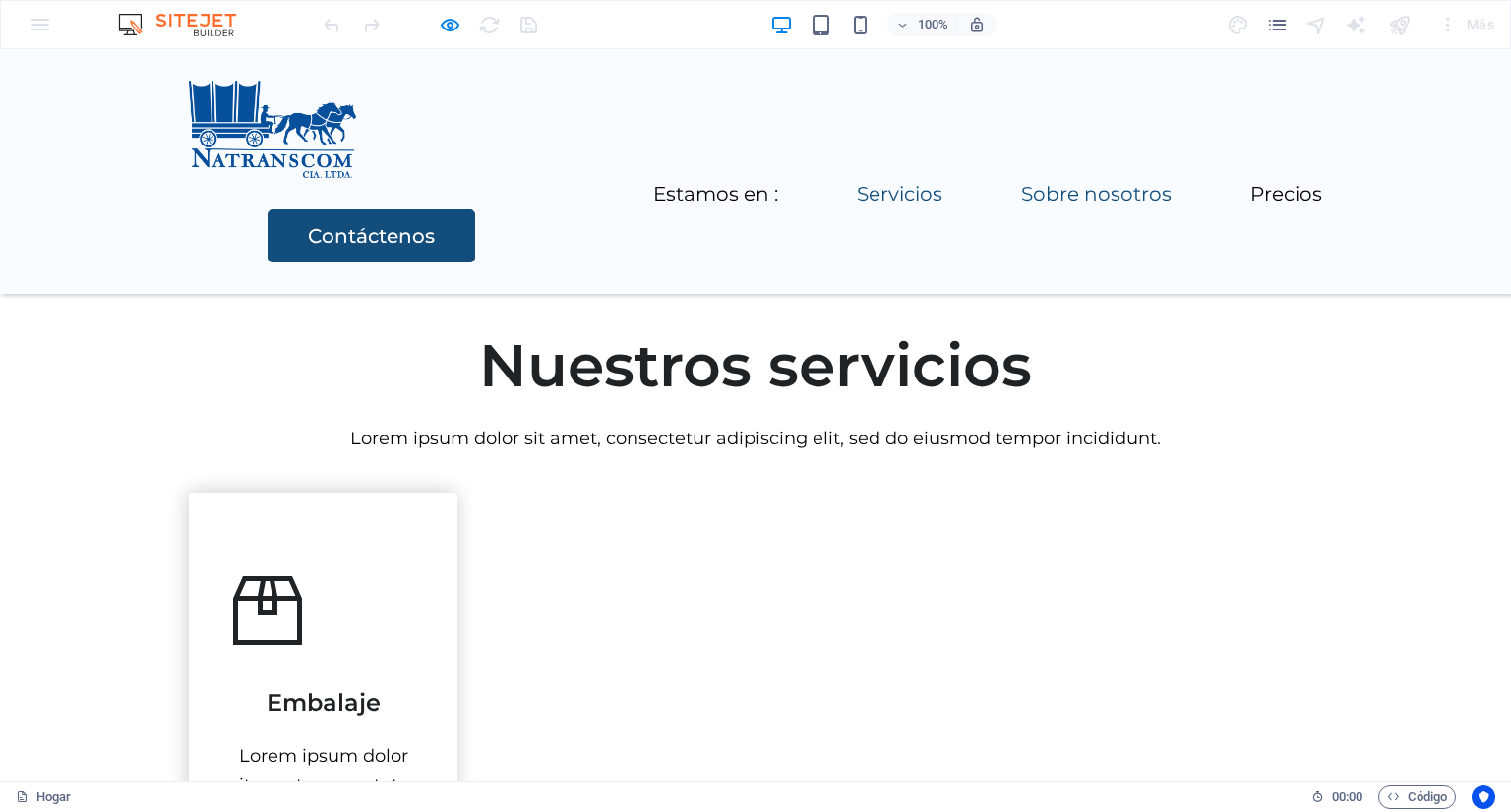
click at [1021, 182] on font "Sobre nosotros" at bounding box center [1096, 194] width 150 height 24
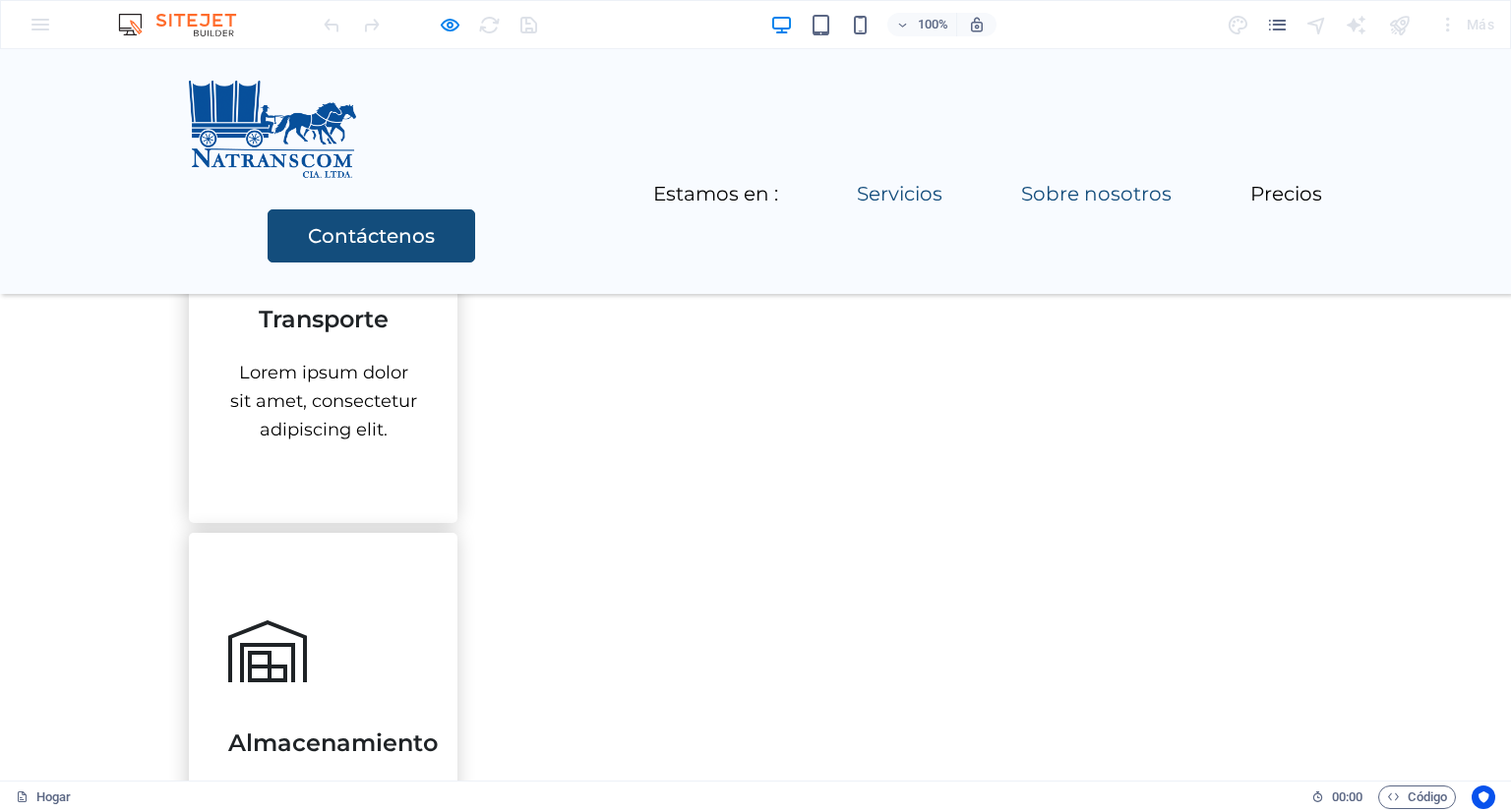
scroll to position [2251, 0]
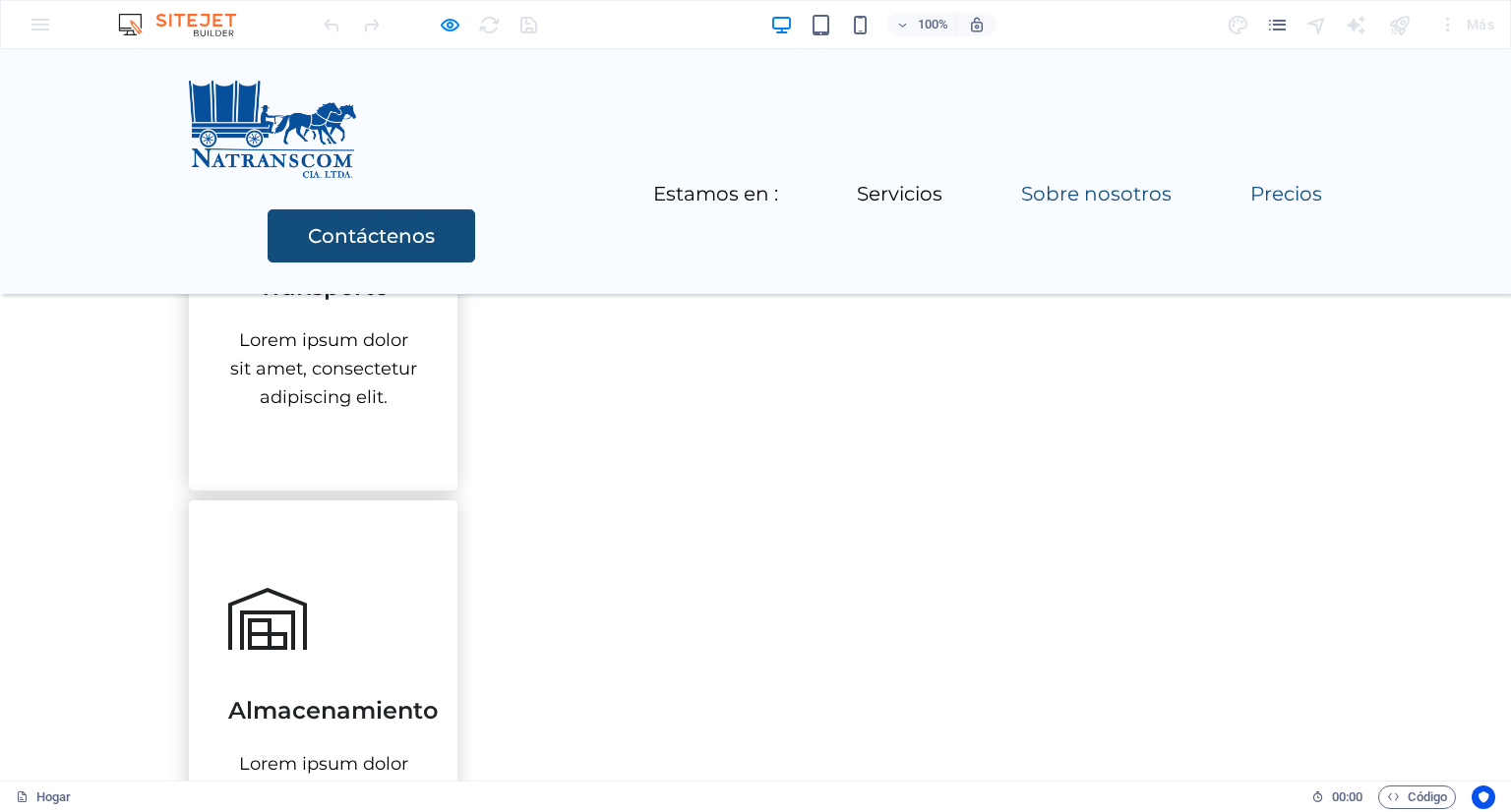
click at [1250, 182] on font "Precios" at bounding box center [1286, 194] width 72 height 24
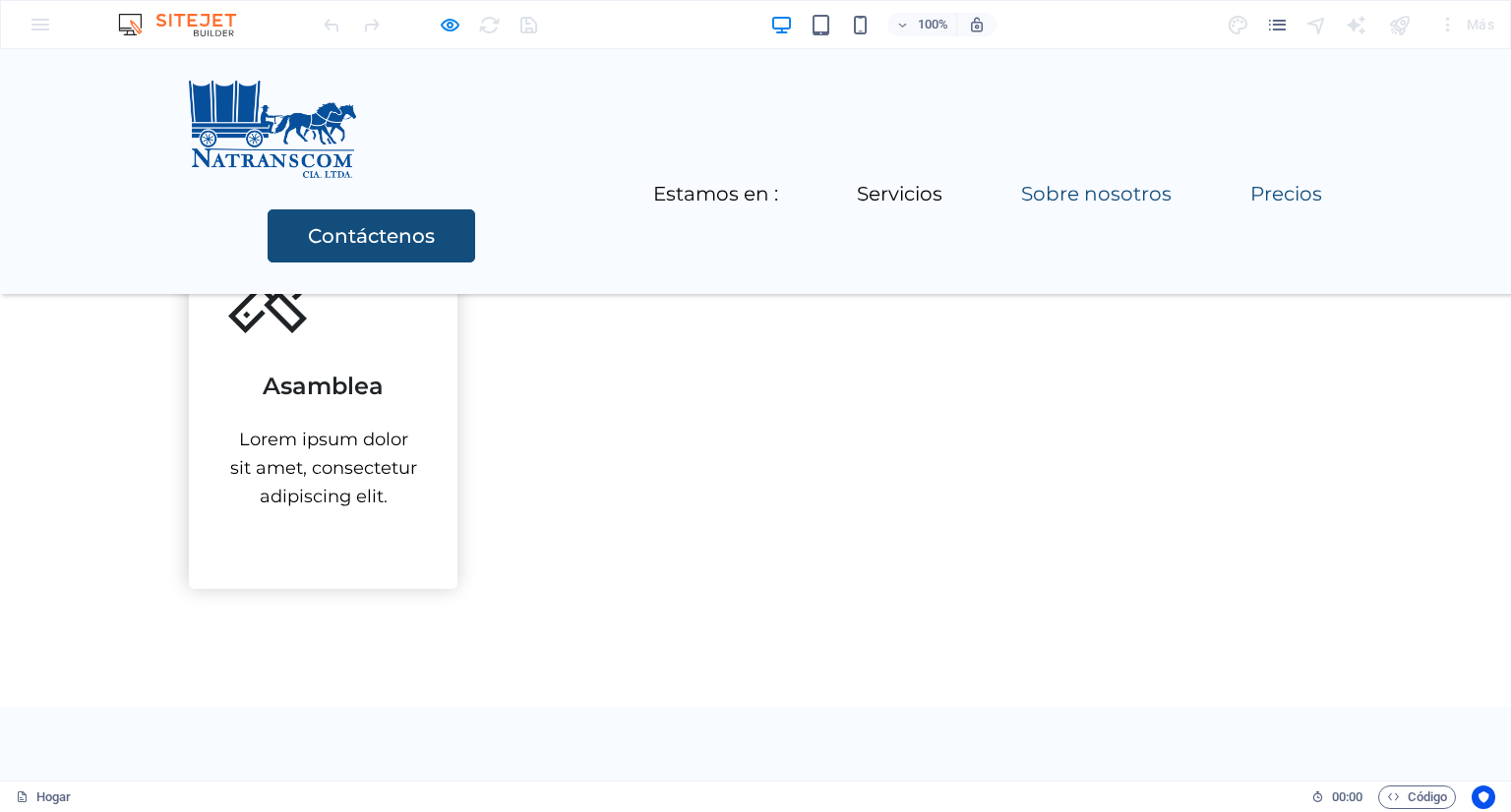
scroll to position [3037, 0]
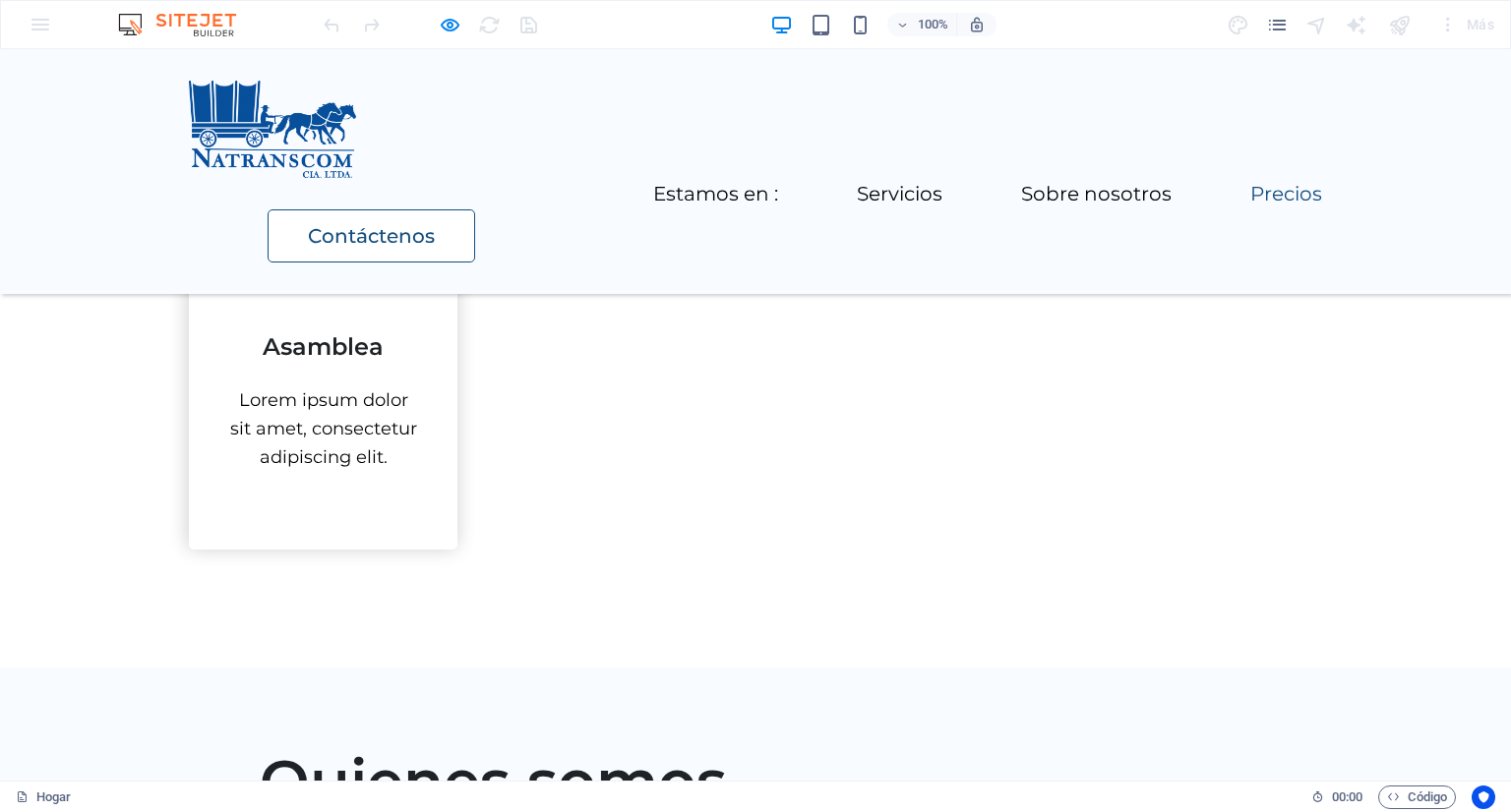
click at [435, 224] on font "Contáctenos" at bounding box center [370, 236] width 126 height 24
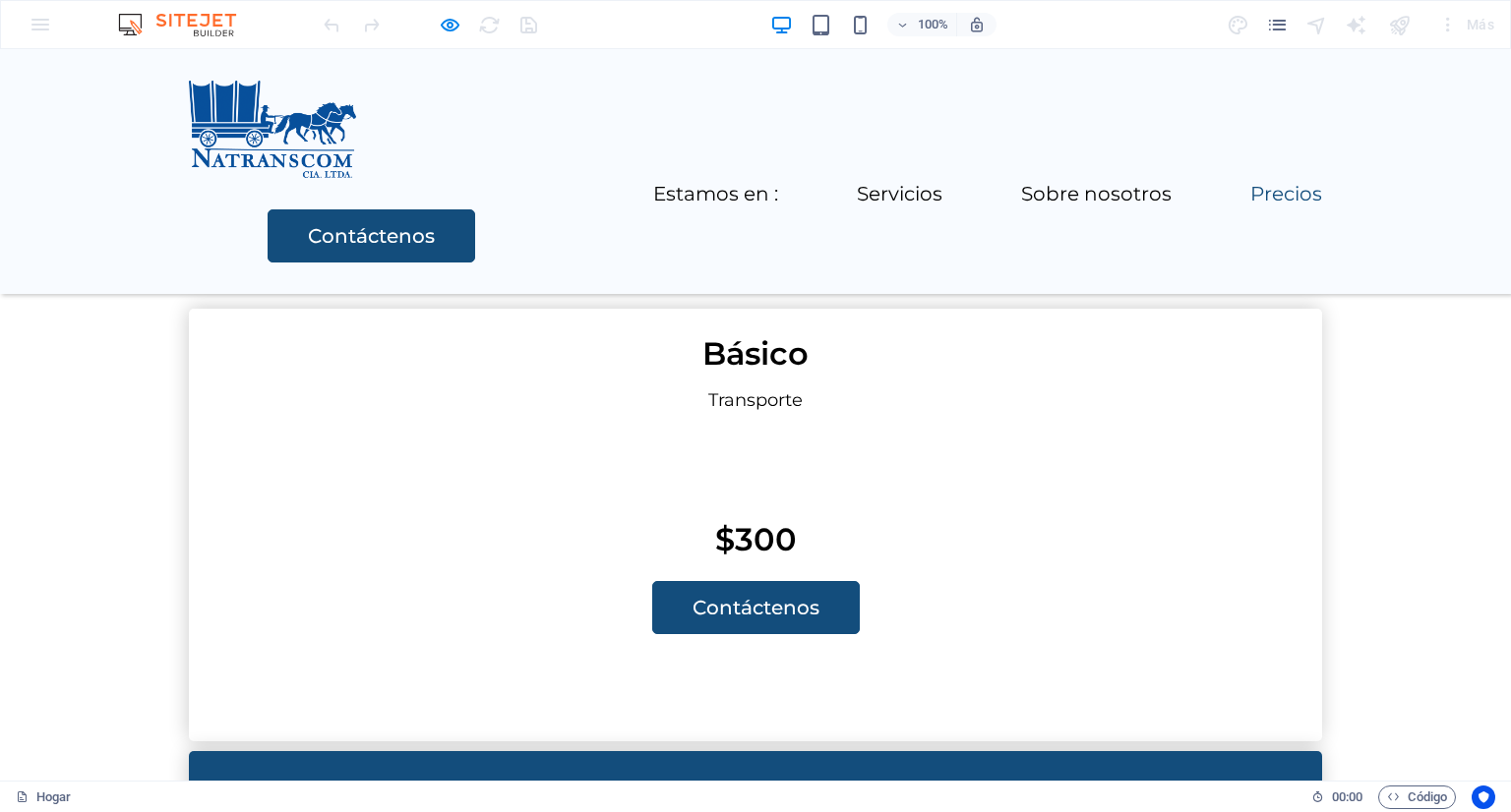
scroll to position [4477, 0]
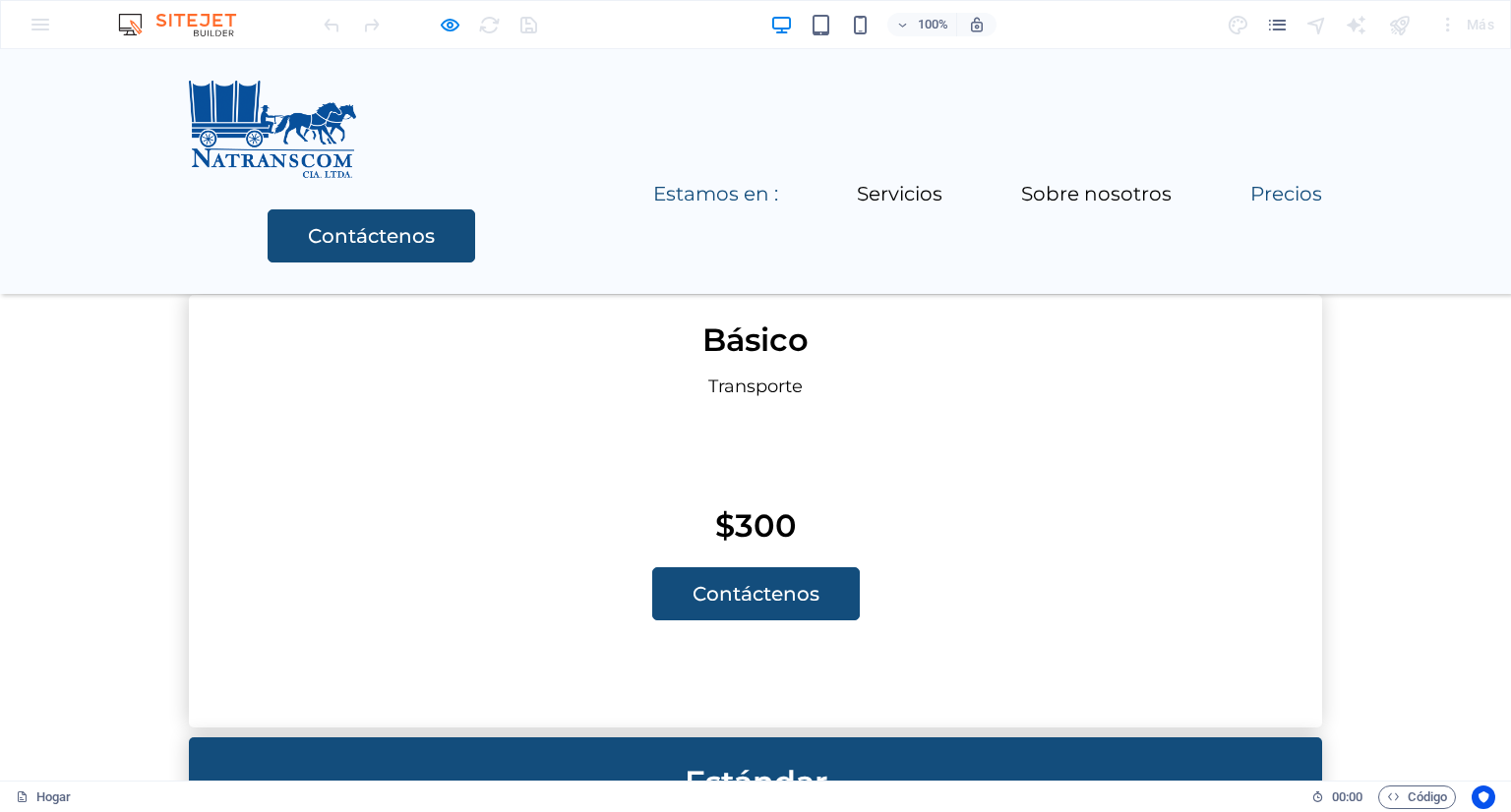
click at [653, 182] on font "Estamos en :" at bounding box center [715, 194] width 124 height 24
click at [857, 182] on font "Servicios" at bounding box center [900, 194] width 86 height 24
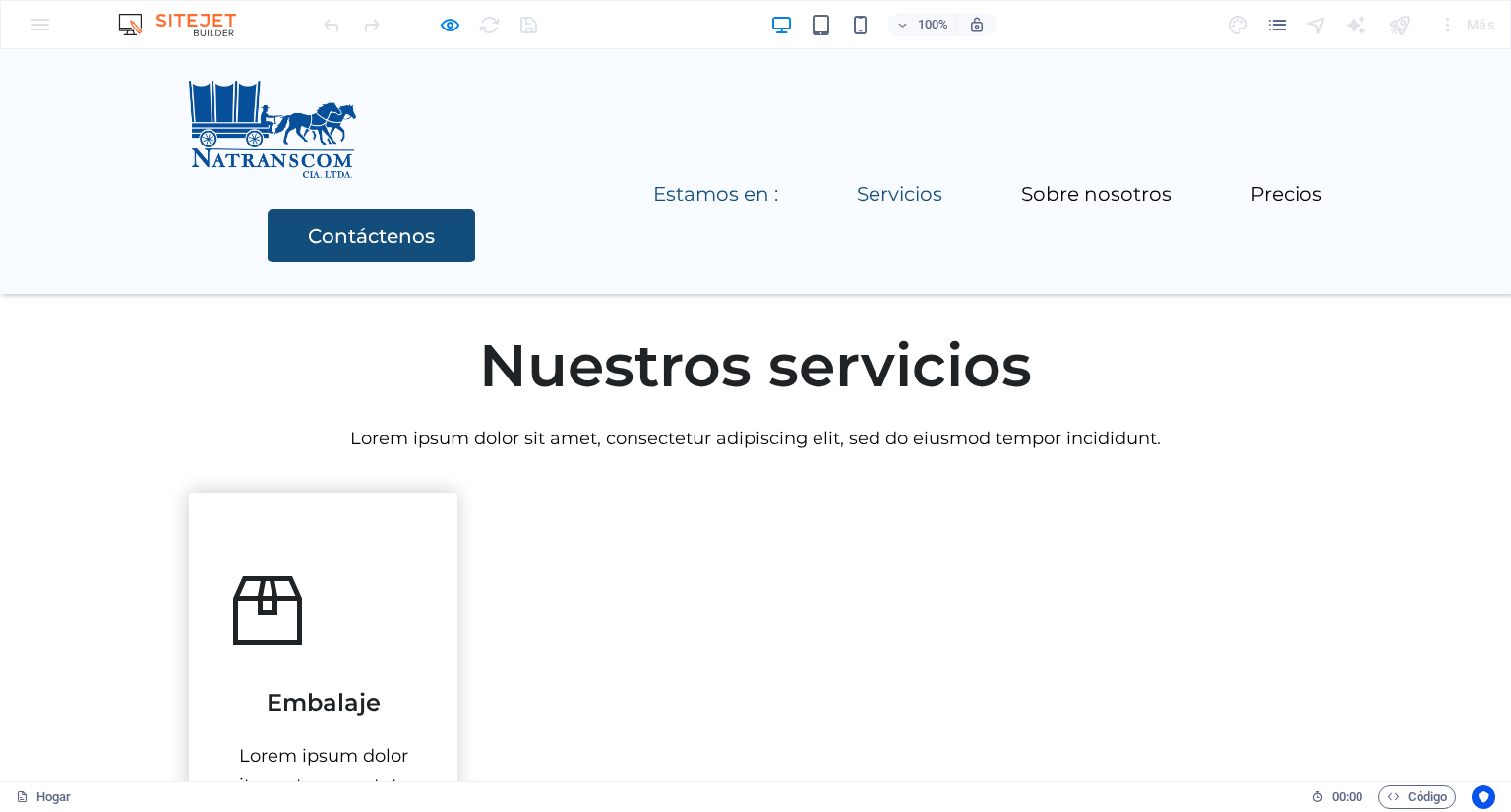
click at [653, 182] on font "Estamos en :" at bounding box center [715, 194] width 124 height 24
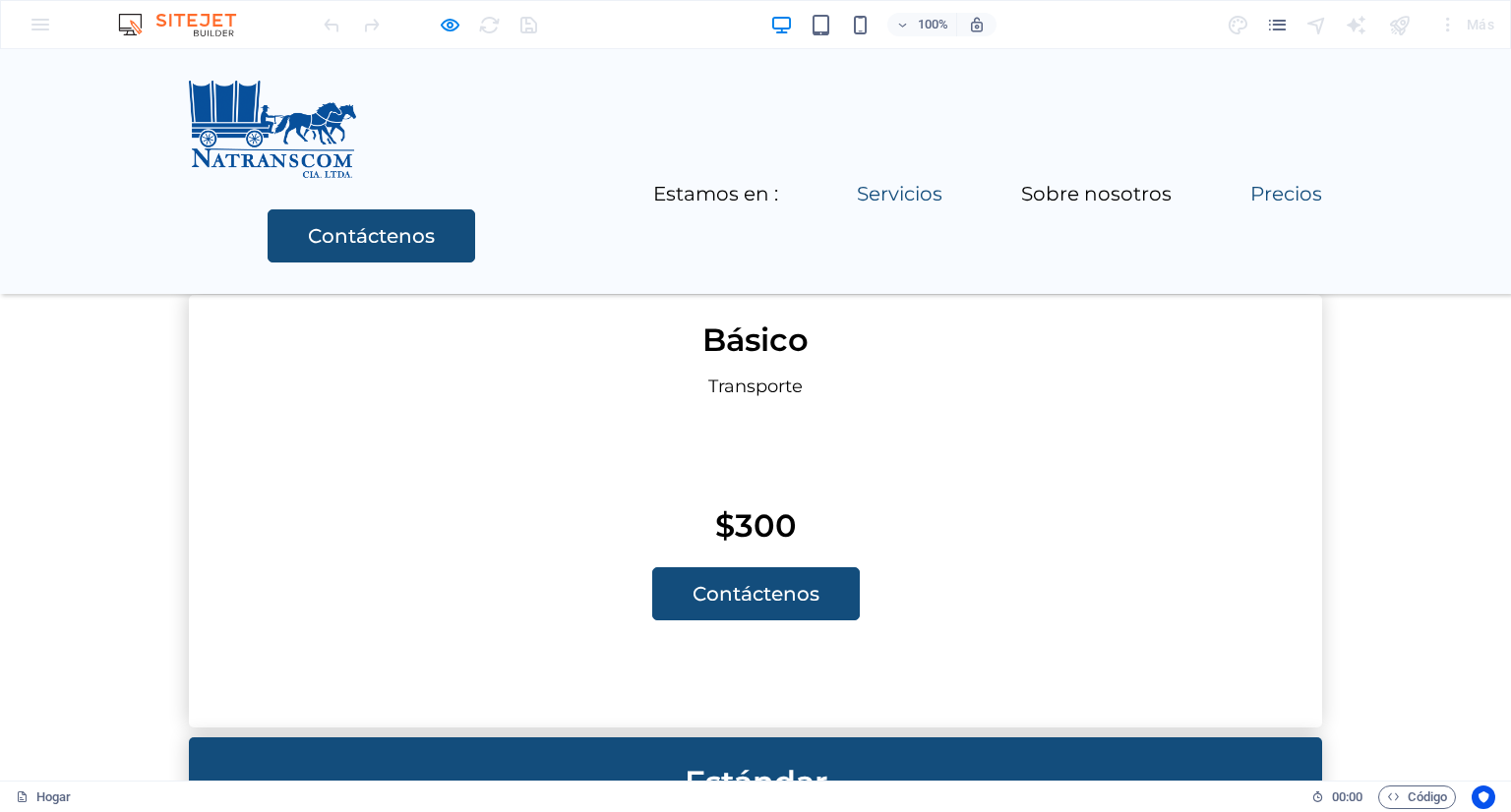
click at [857, 182] on font "Servicios" at bounding box center [900, 194] width 86 height 24
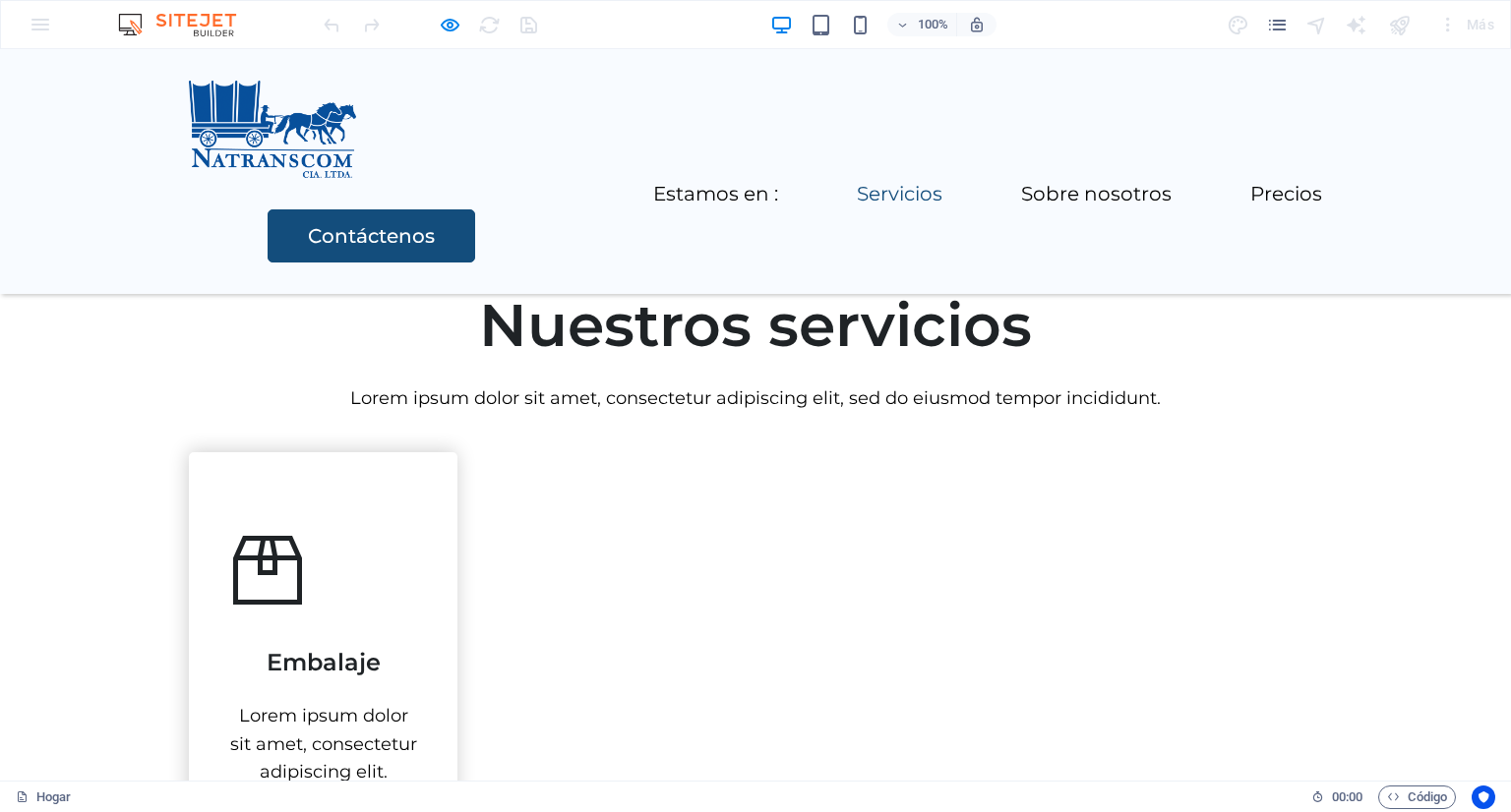
scroll to position [1412, 0]
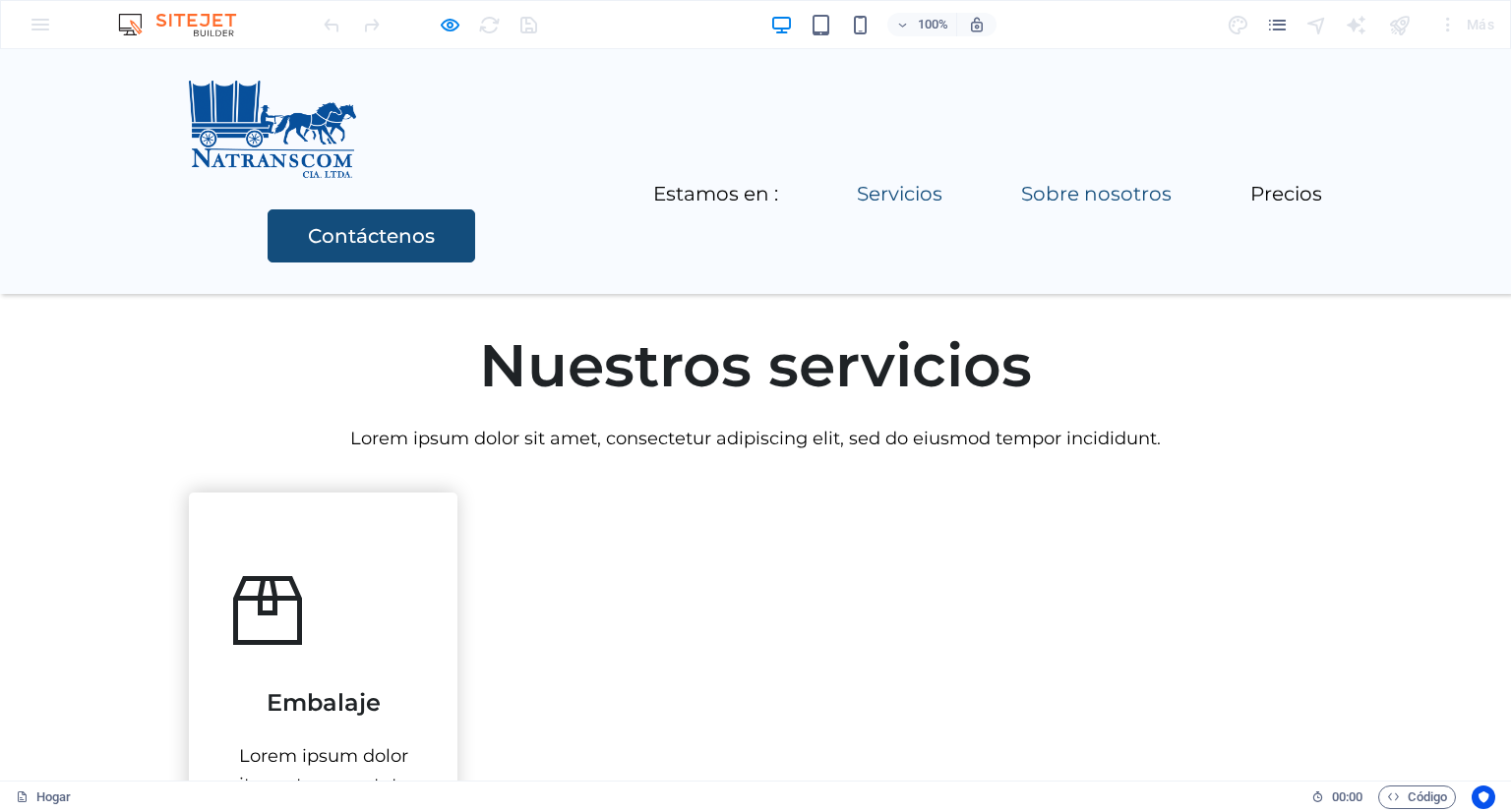
click at [1021, 182] on font "Sobre nosotros" at bounding box center [1096, 194] width 150 height 24
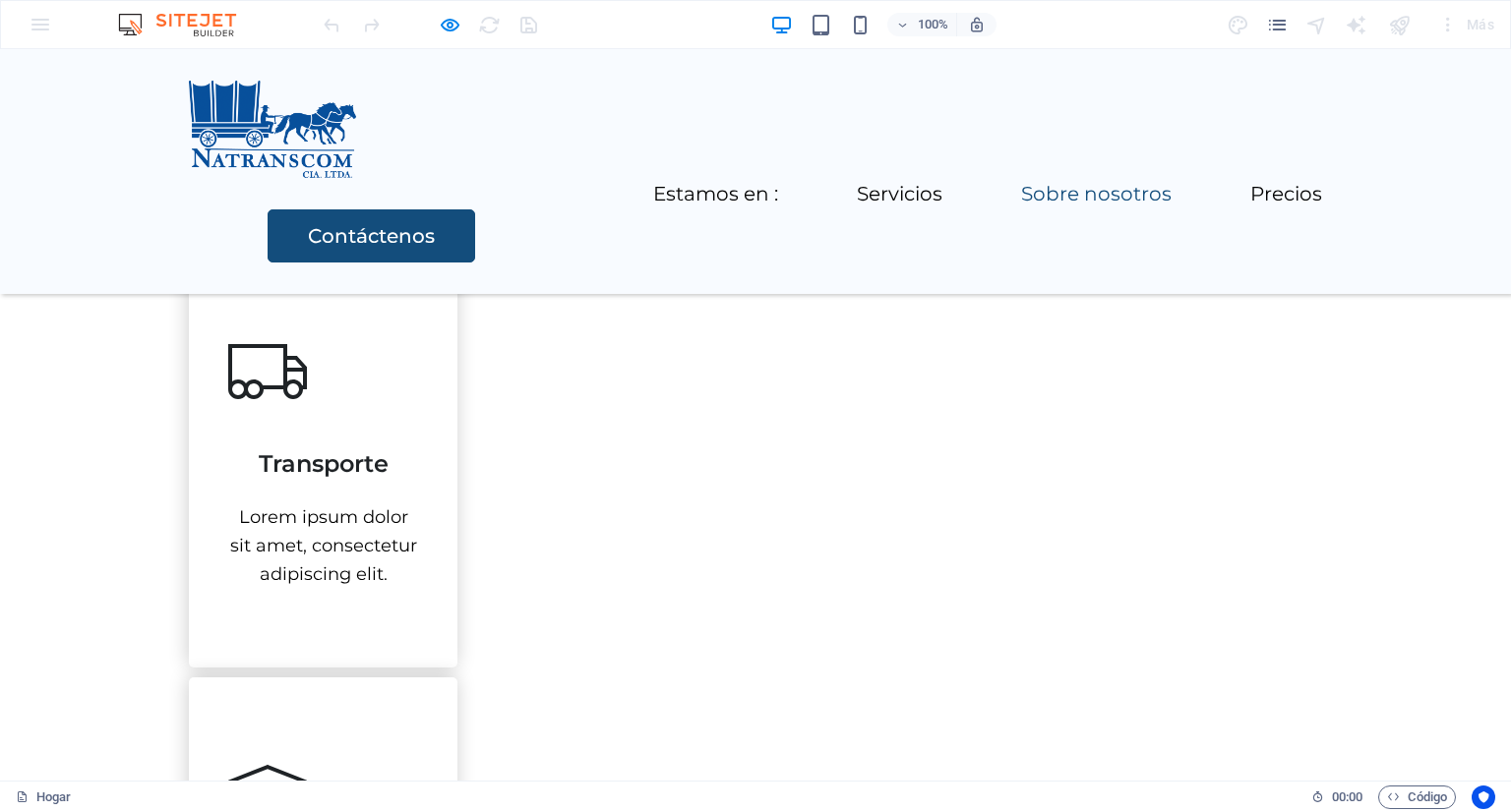
scroll to position [2251, 0]
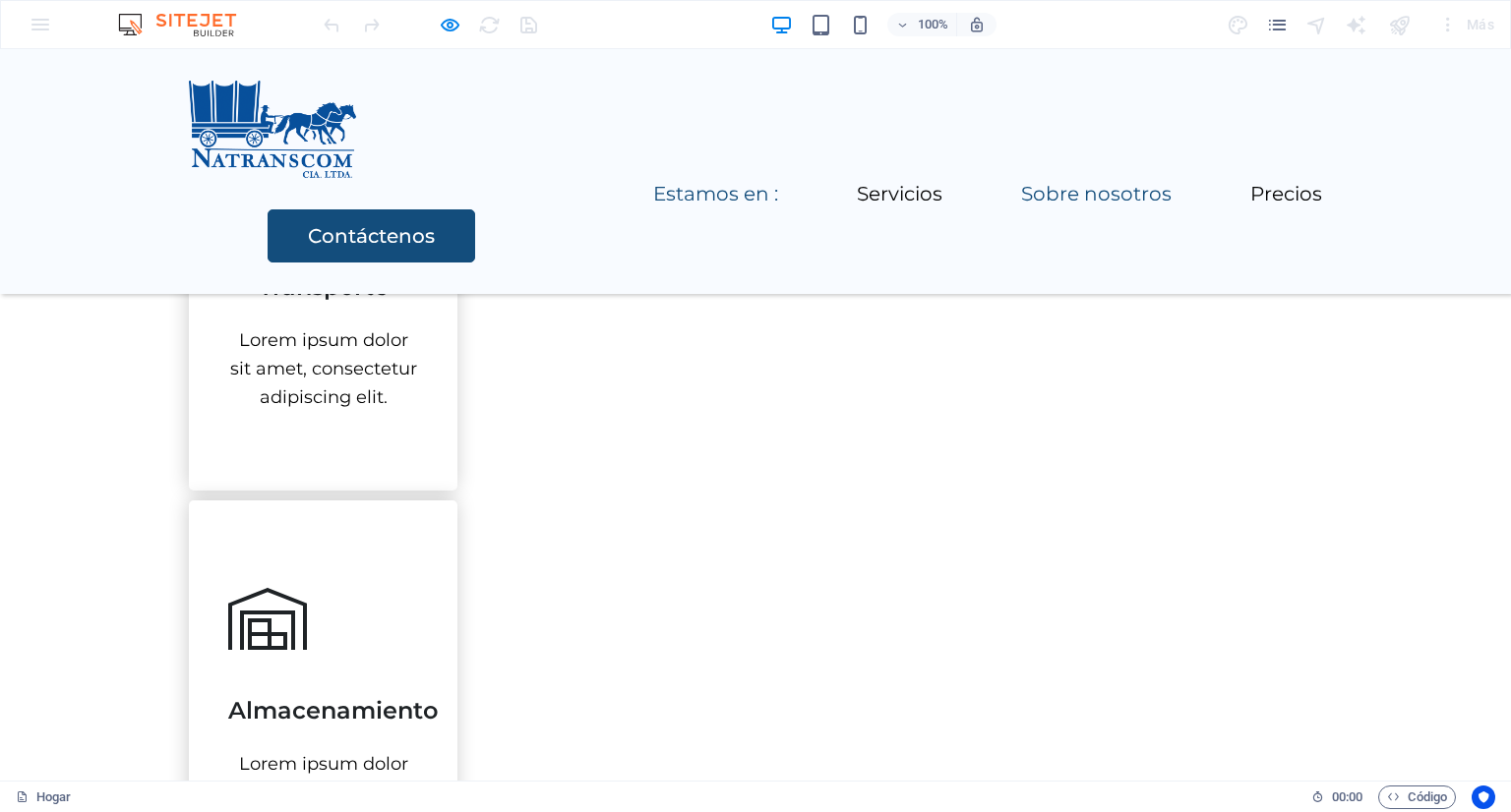
click at [653, 182] on font "Estamos en :" at bounding box center [715, 194] width 124 height 24
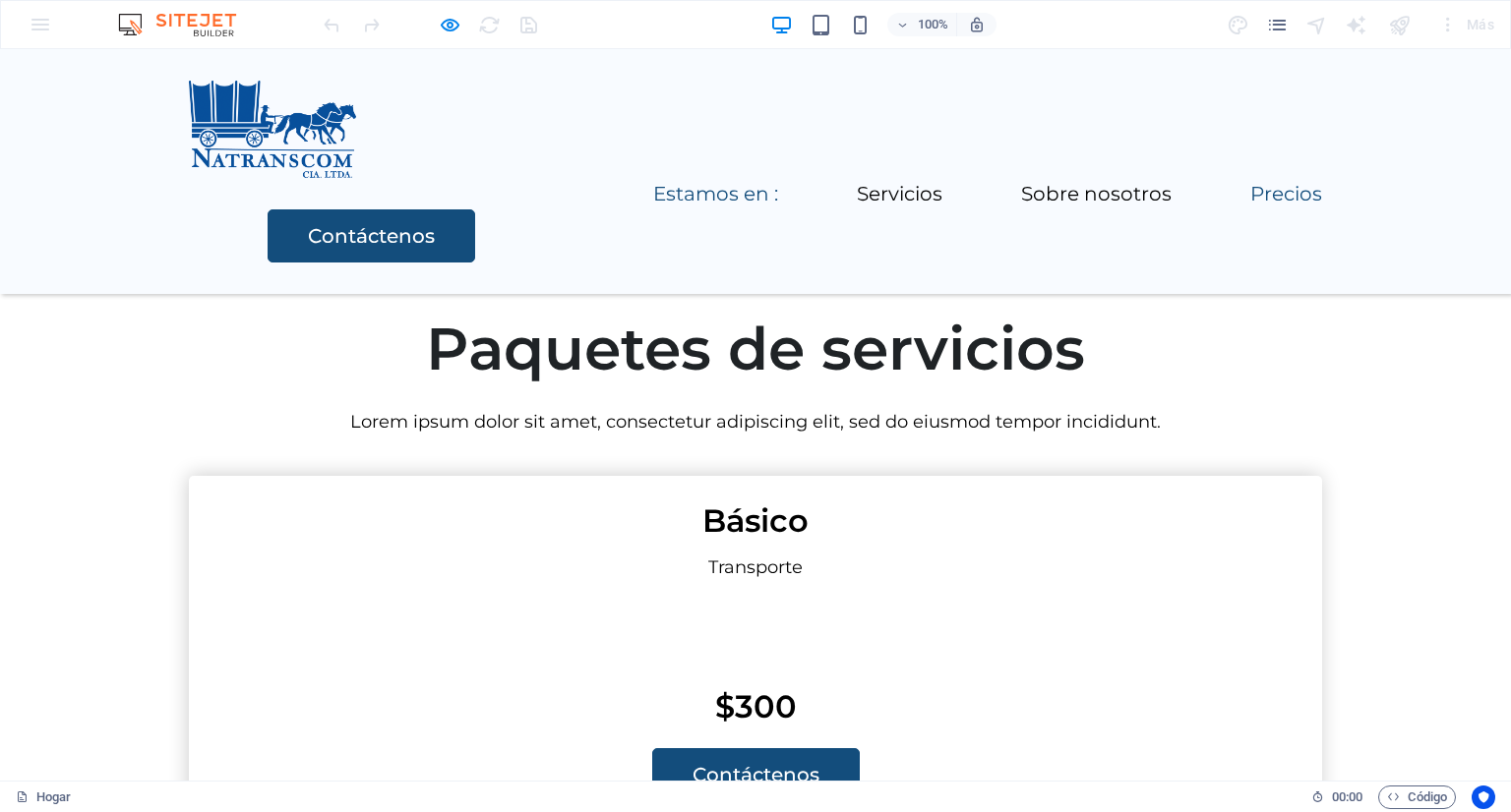
scroll to position [4477, 0]
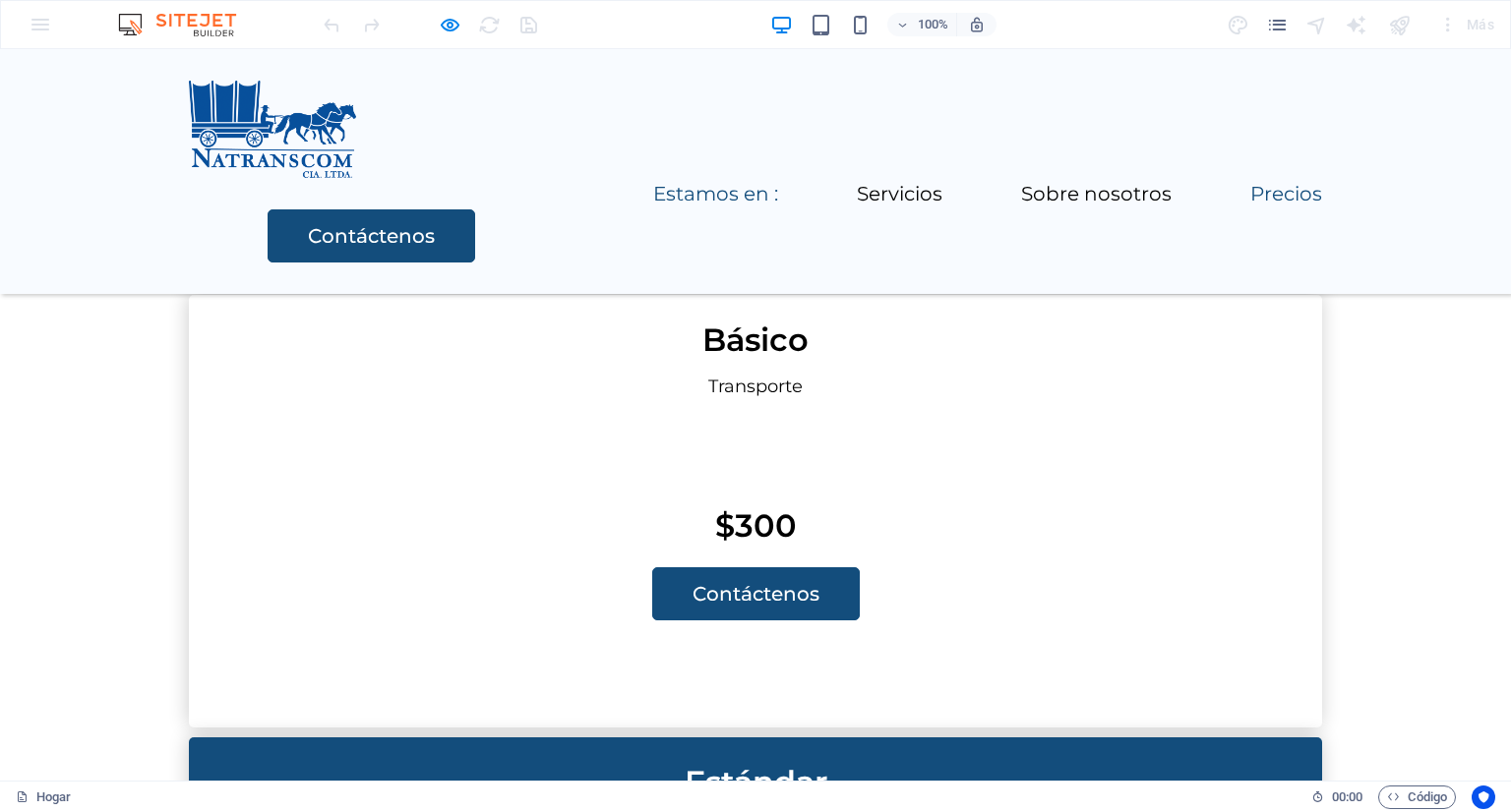
click at [653, 182] on font "Estamos en :" at bounding box center [715, 194] width 124 height 24
click at [1250, 182] on font "Precios" at bounding box center [1286, 194] width 72 height 24
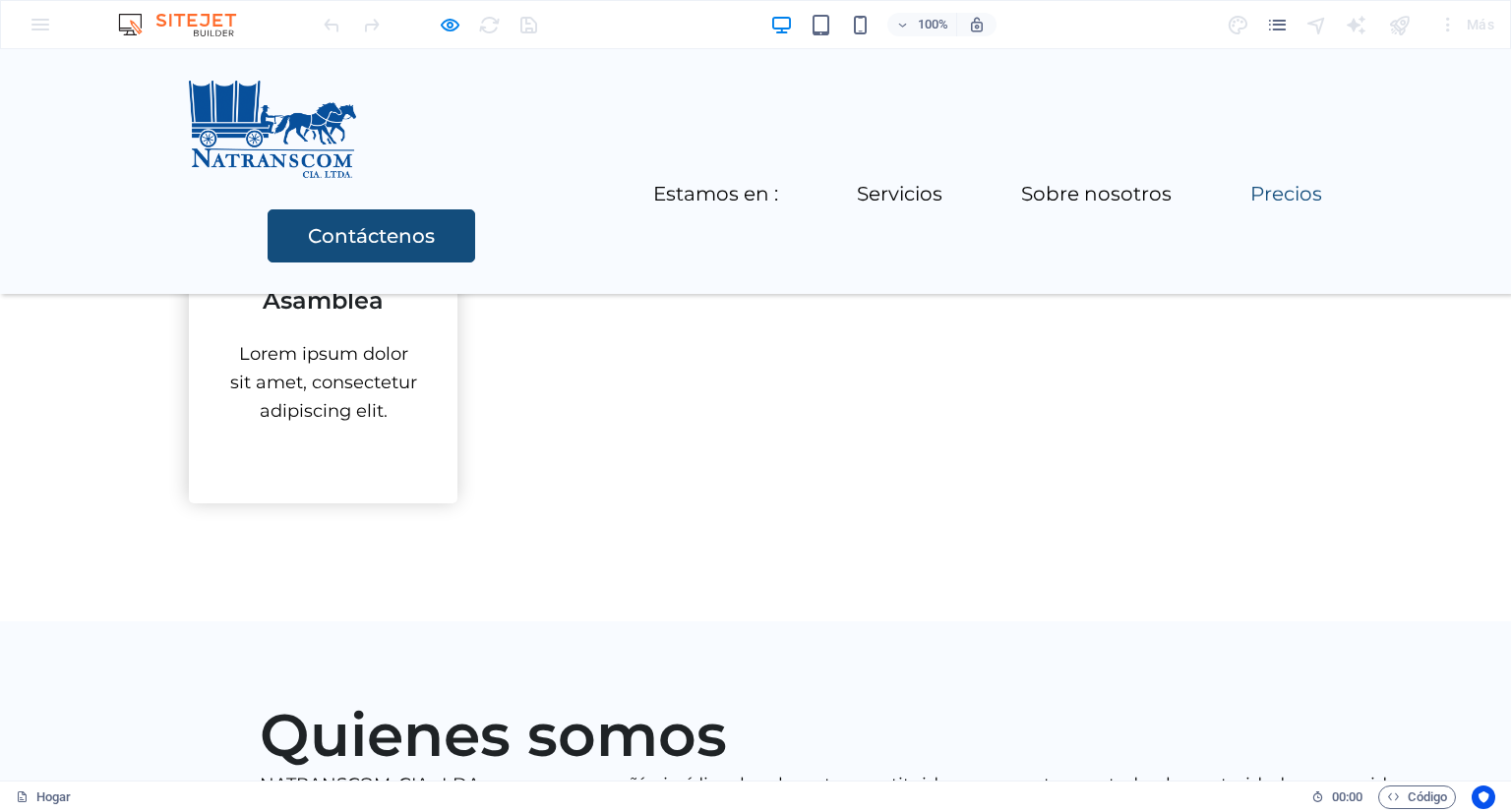
scroll to position [3037, 0]
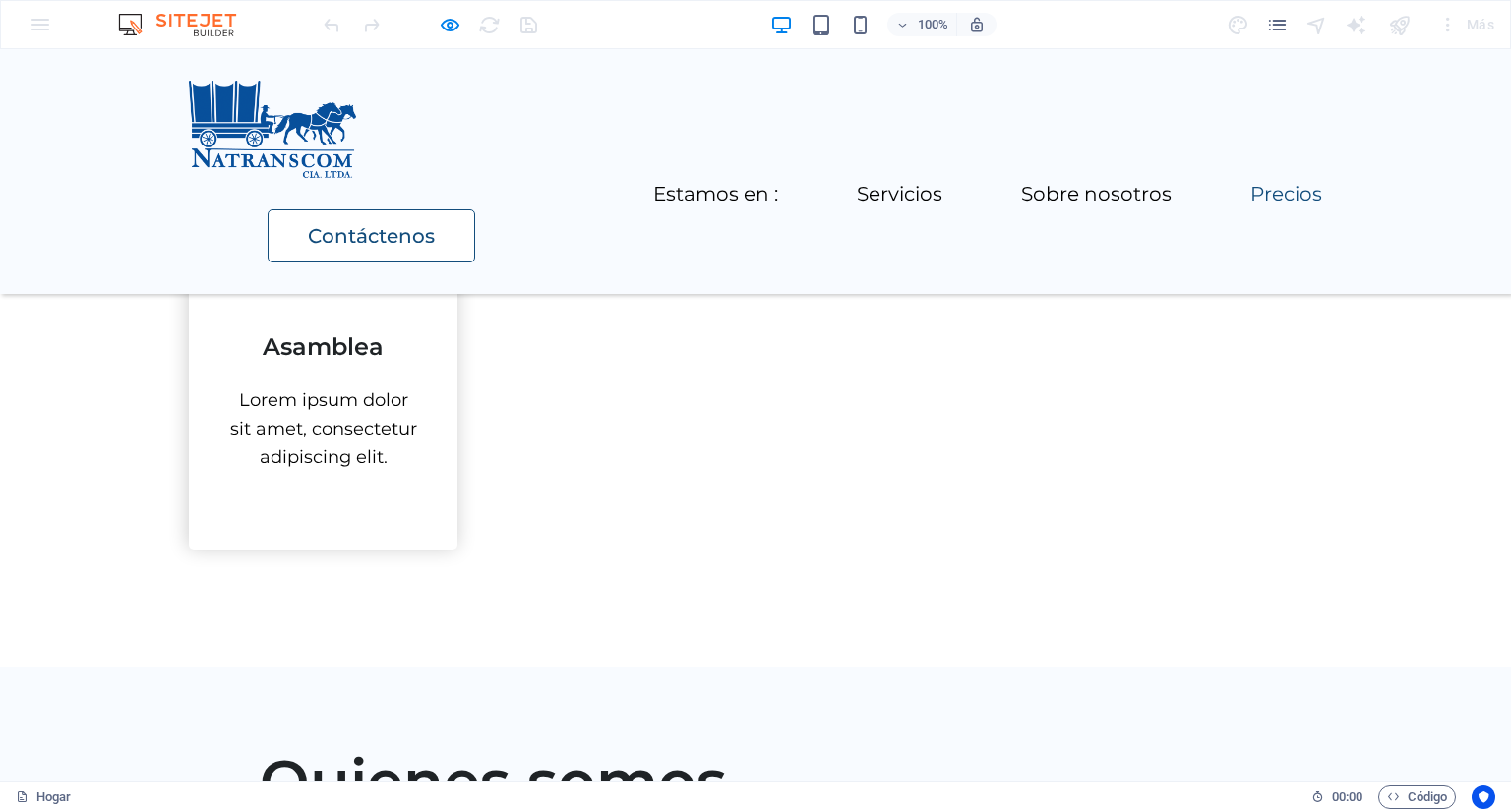
click at [435, 224] on font "Contáctenos" at bounding box center [370, 236] width 126 height 24
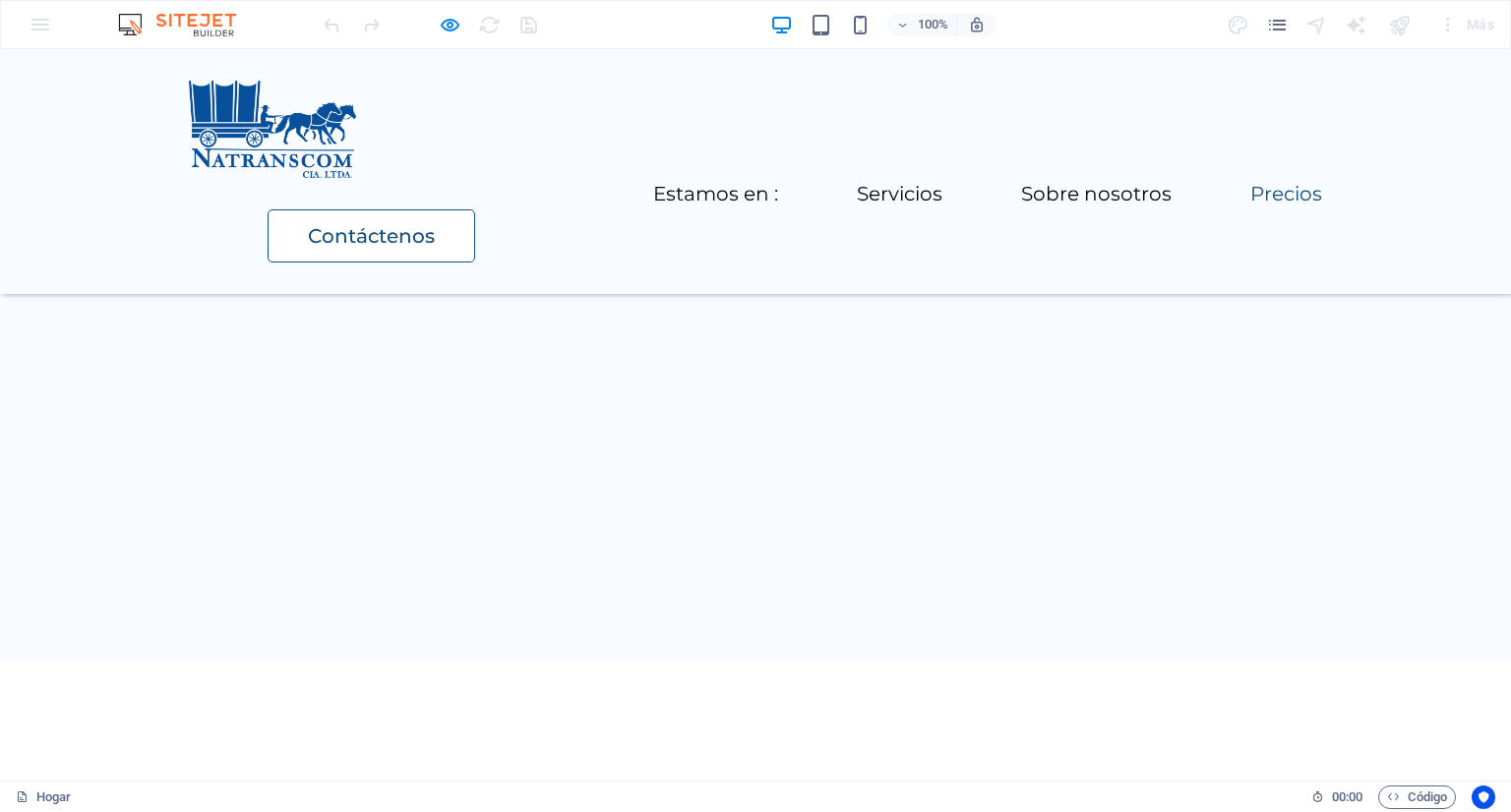
scroll to position [3897, 0]
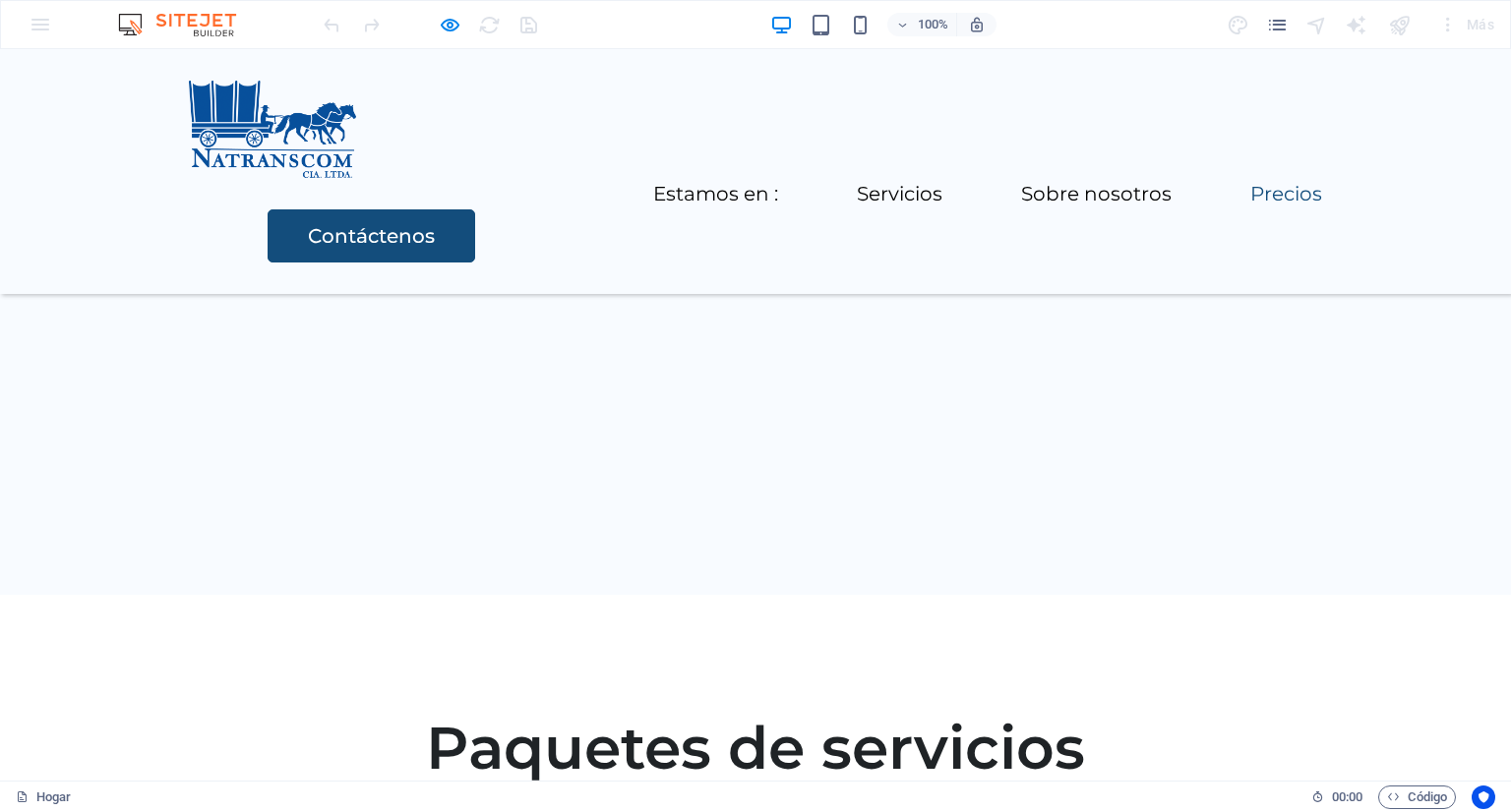
click at [1250, 182] on font "Precios" at bounding box center [1286, 194] width 72 height 24
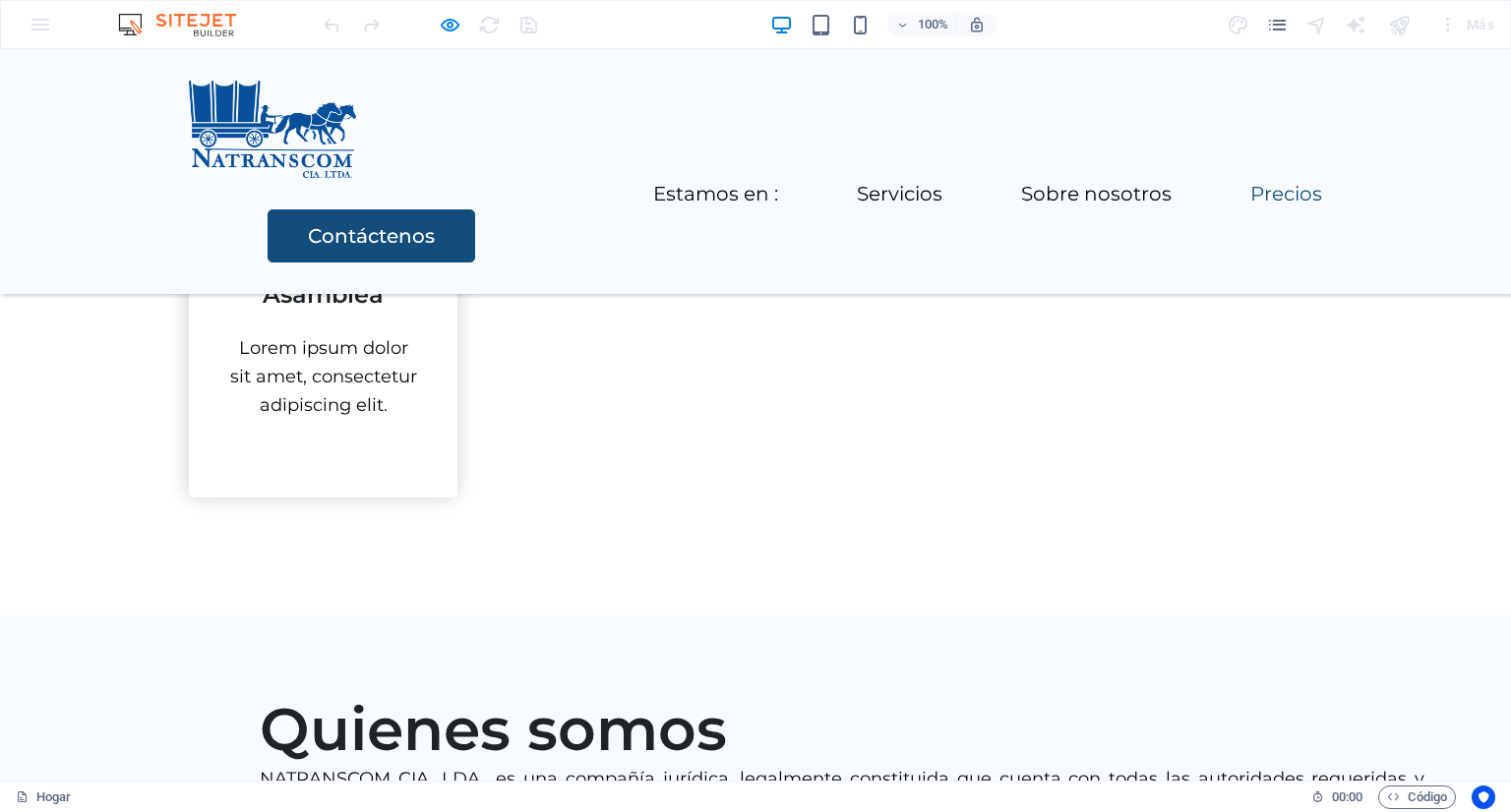
scroll to position [3037, 0]
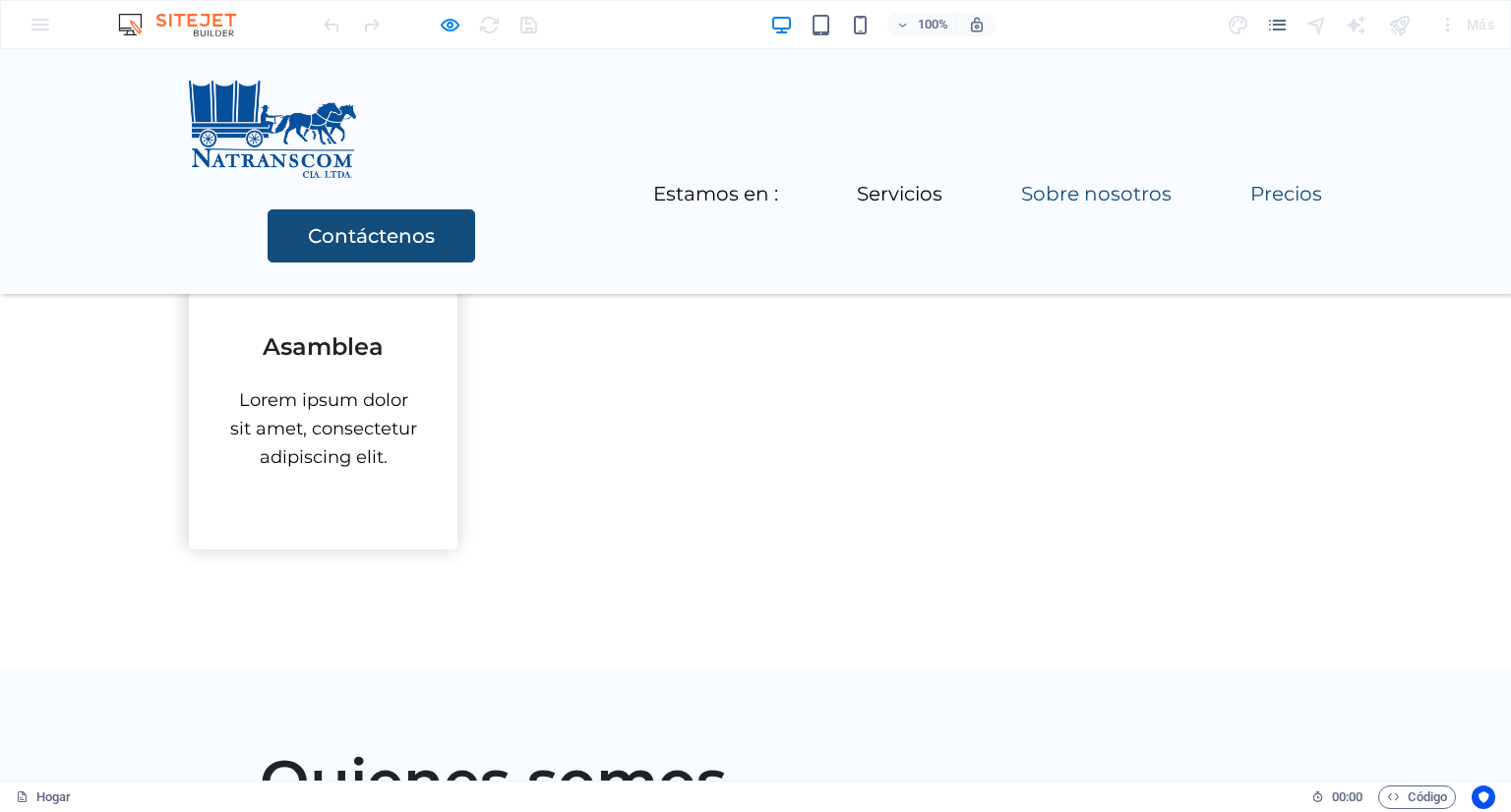
click at [1021, 181] on li "Sobre nosotros" at bounding box center [1096, 195] width 150 height 29
click at [857, 182] on font "Servicios" at bounding box center [900, 194] width 86 height 24
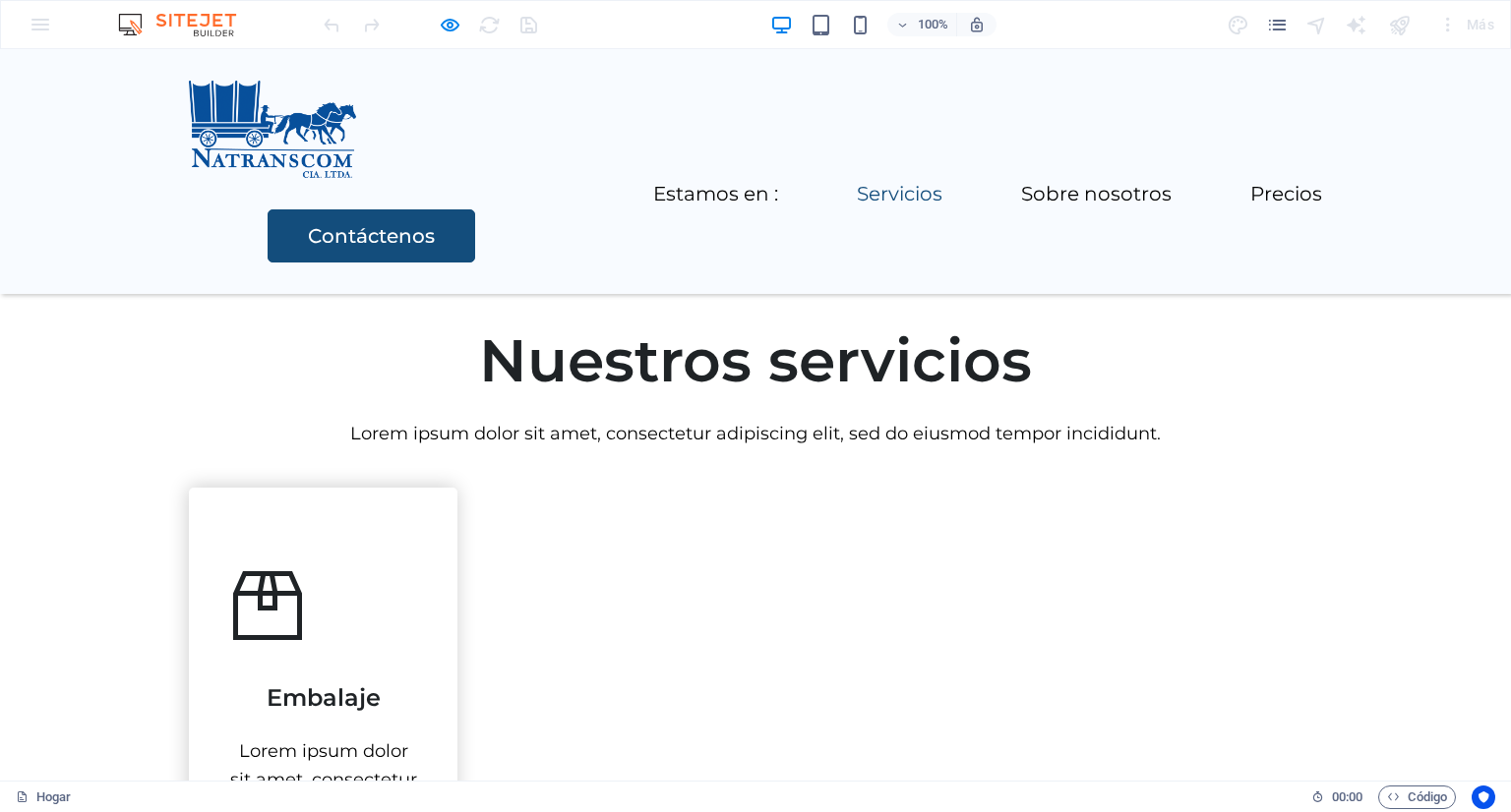
scroll to position [1412, 0]
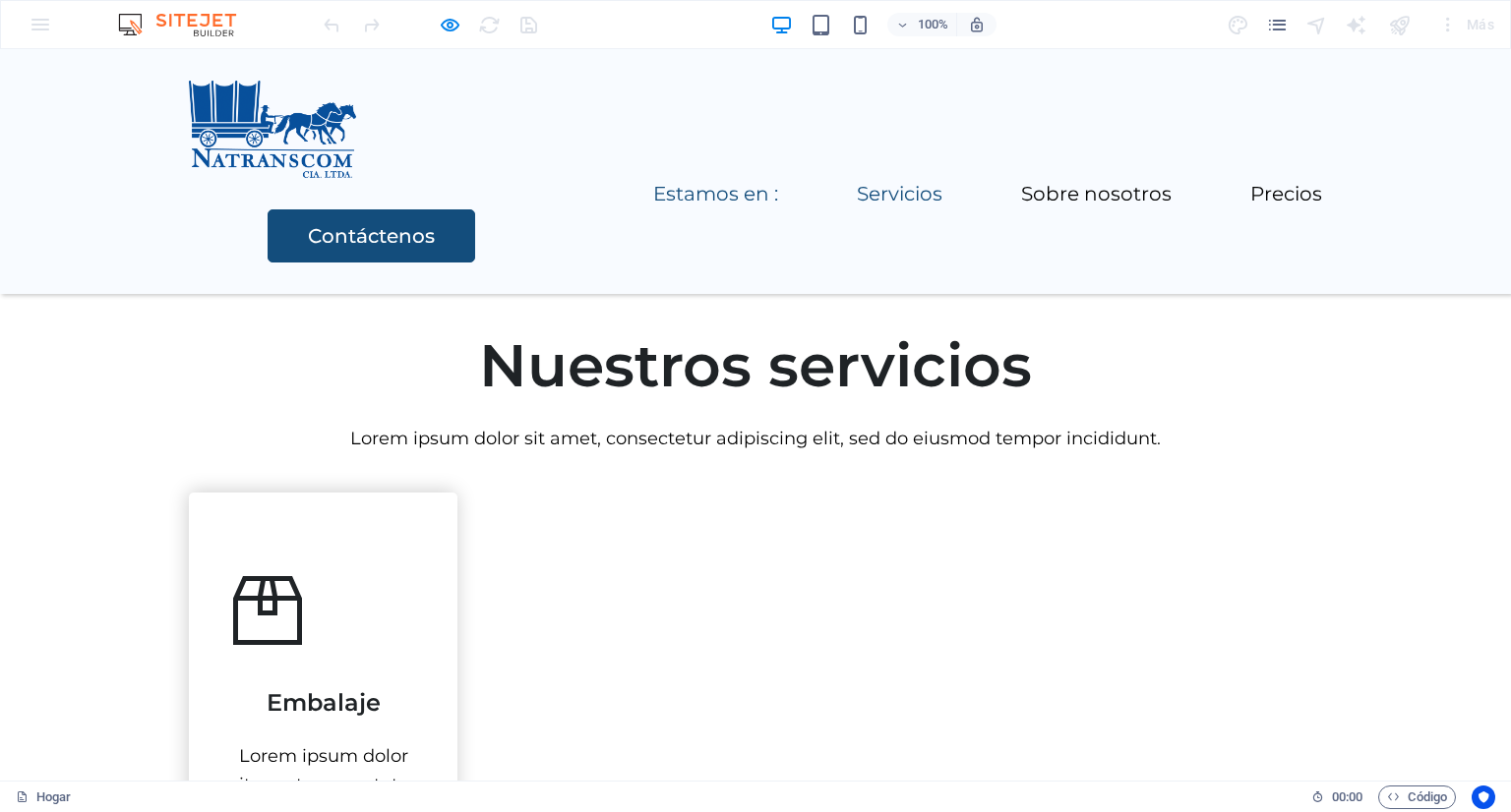
click at [653, 181] on li "Estamos en :" at bounding box center [715, 195] width 124 height 29
click at [217, 123] on img at bounding box center [273, 130] width 167 height 101
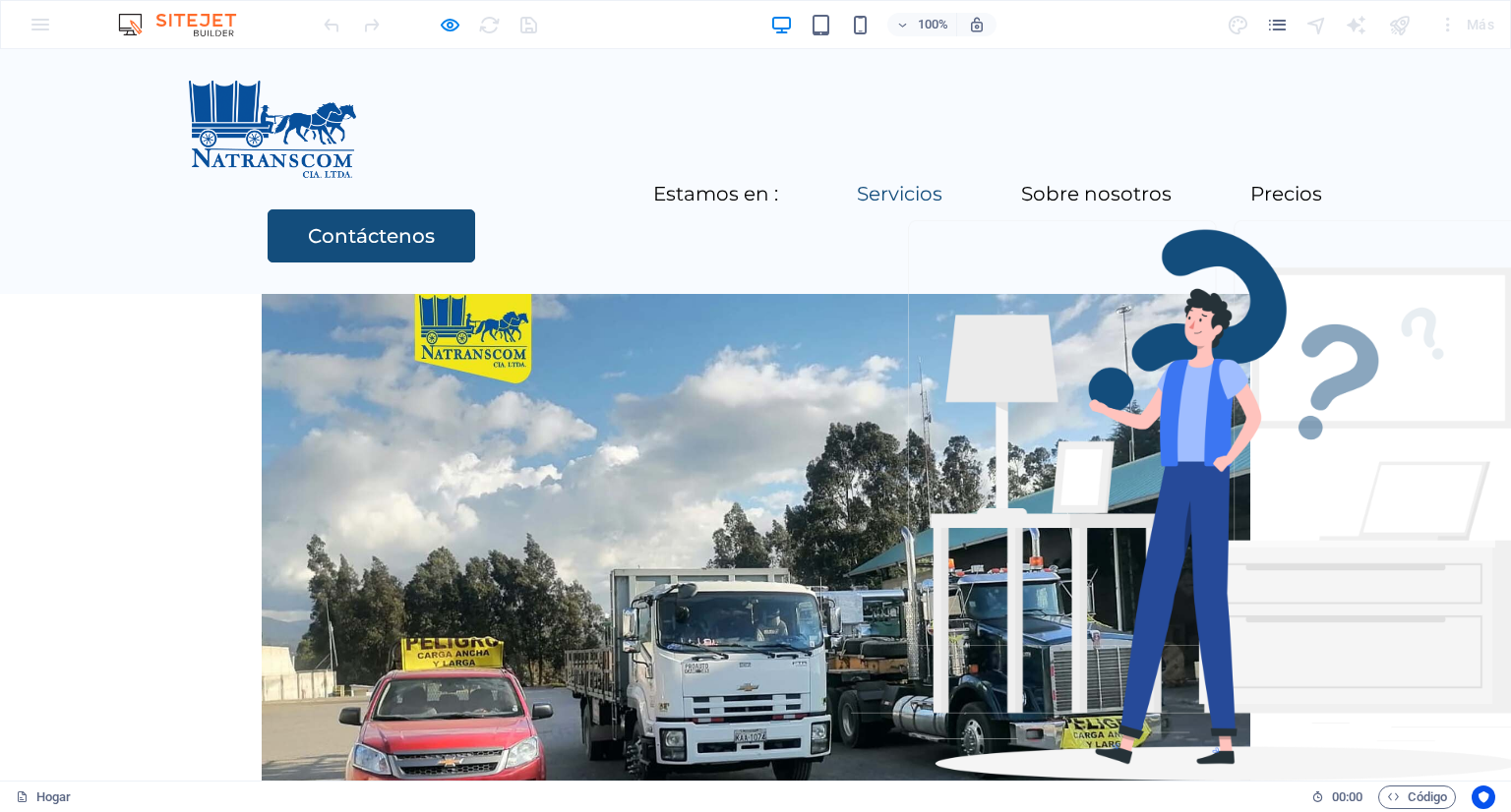
scroll to position [99, 0]
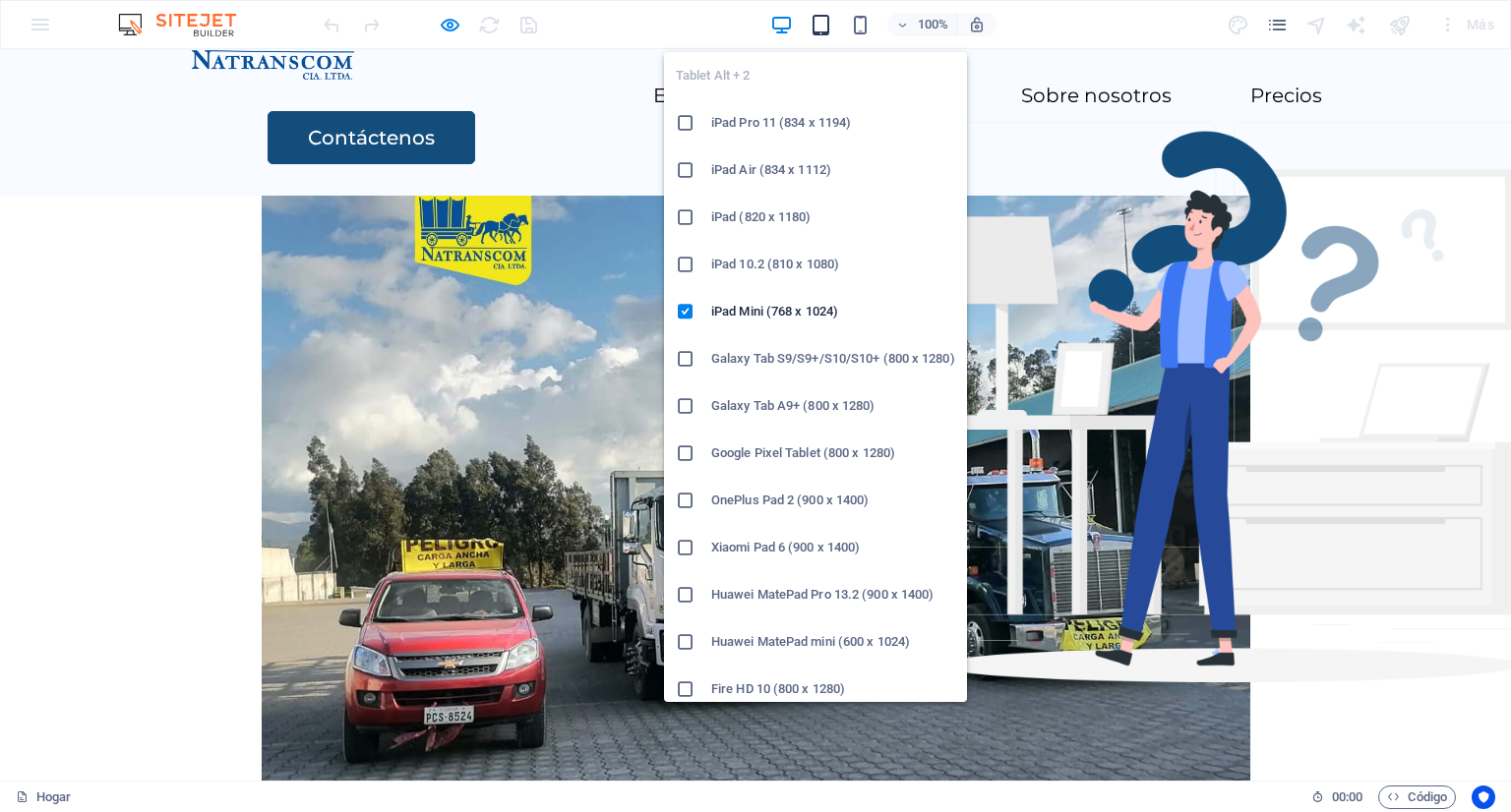
click at [821, 22] on icon "button" at bounding box center [820, 25] width 23 height 23
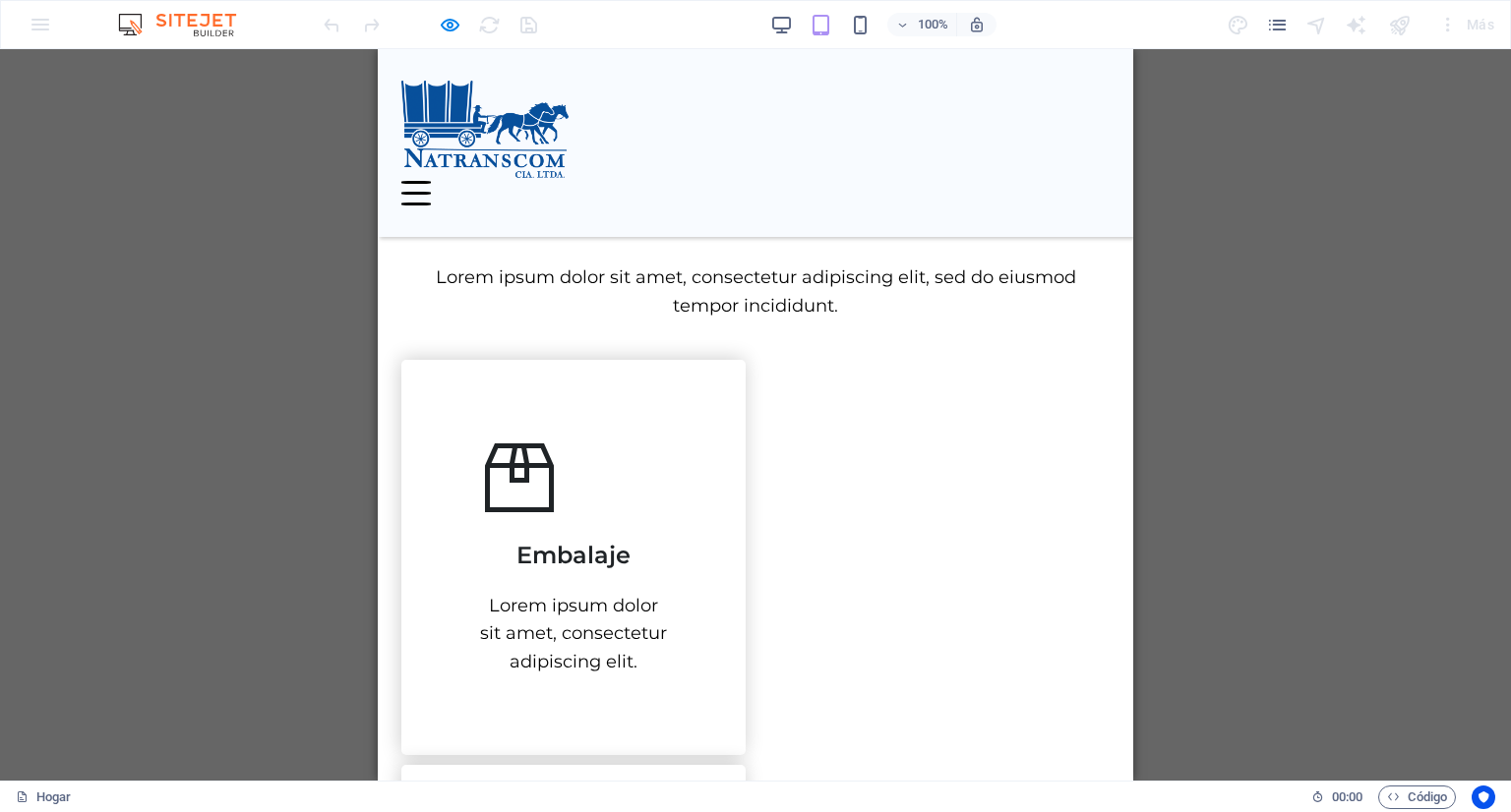
scroll to position [492, 0]
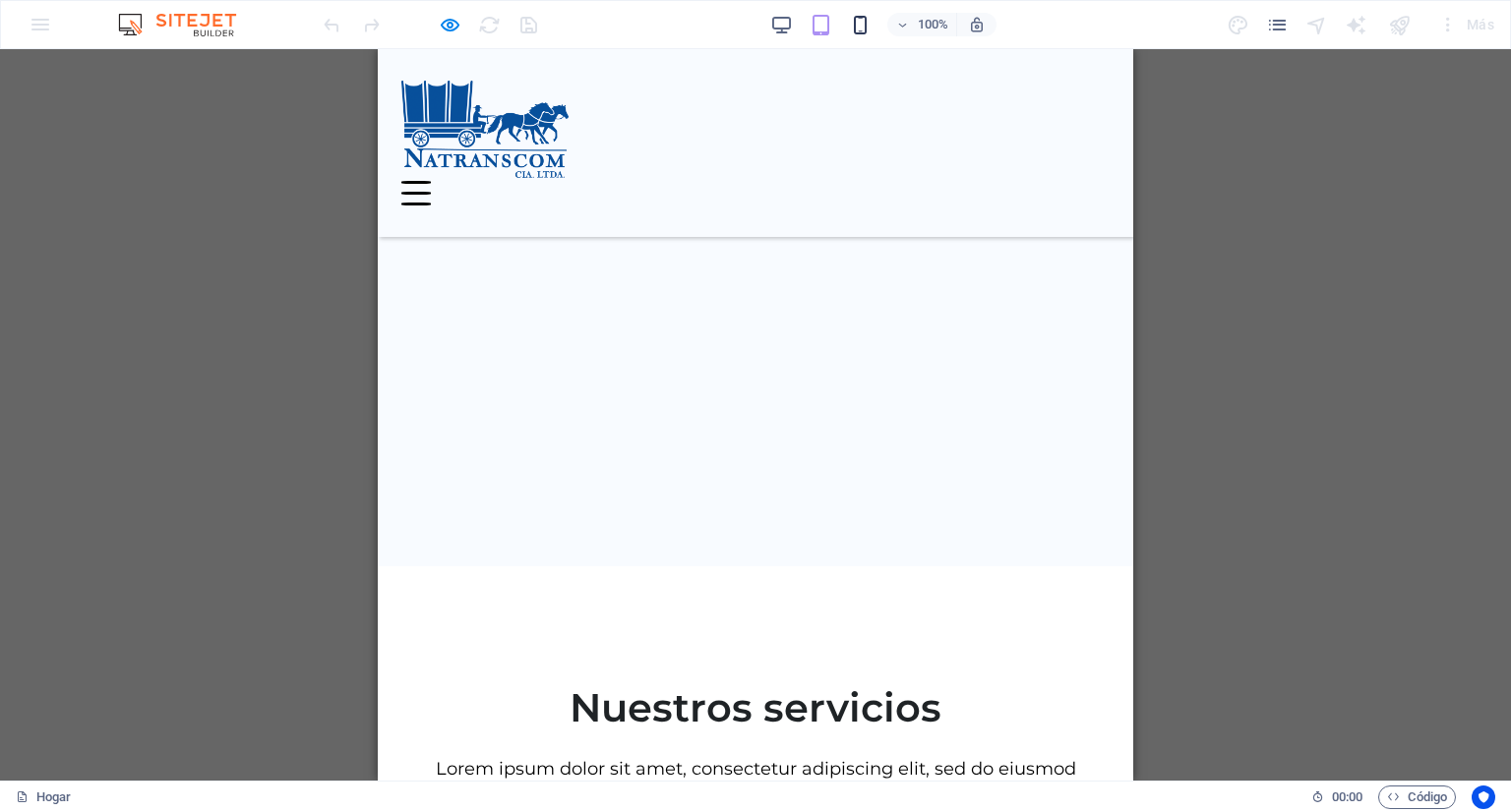
click at [859, 31] on icon "button" at bounding box center [860, 25] width 23 height 23
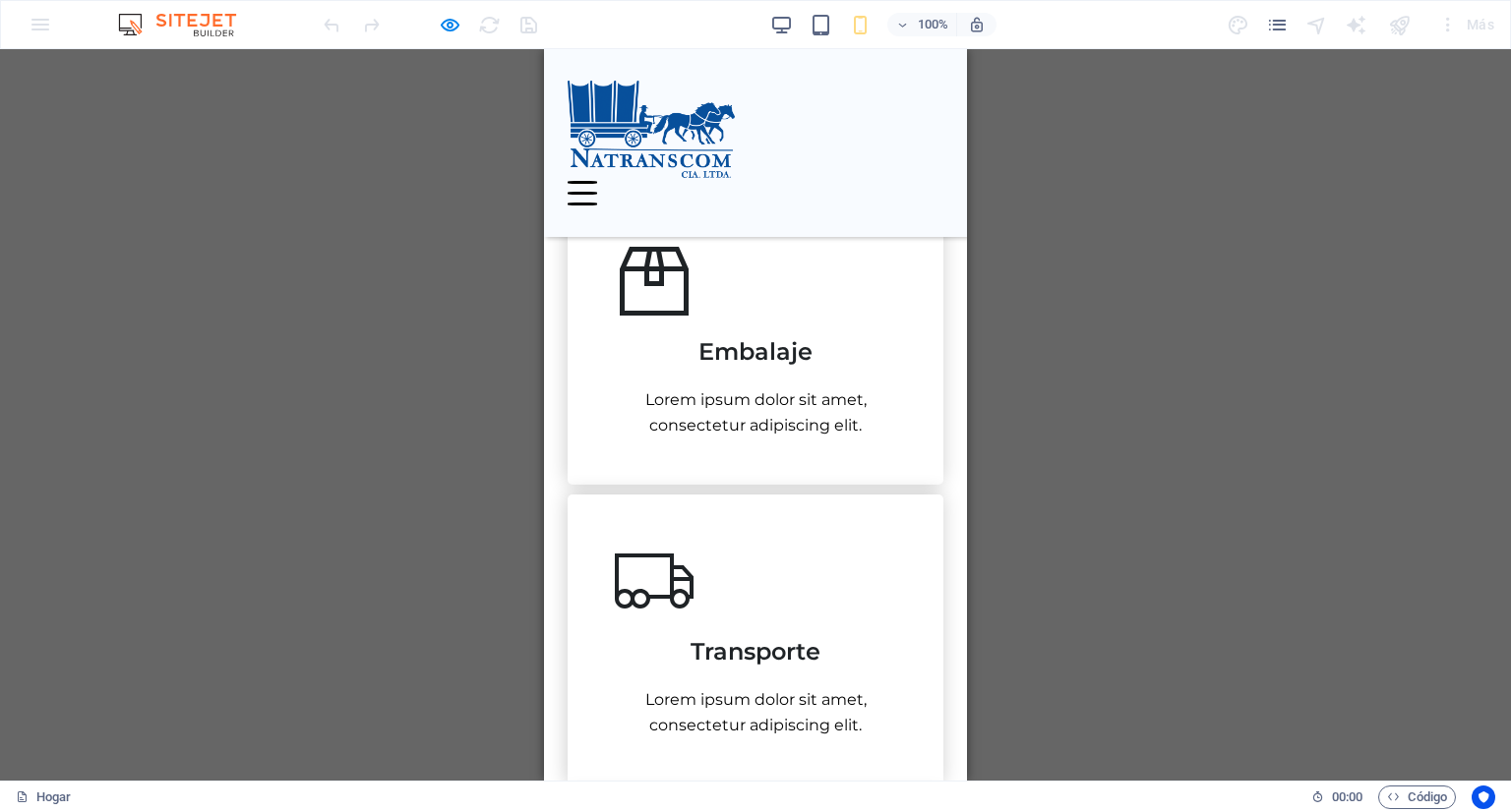
scroll to position [295, 0]
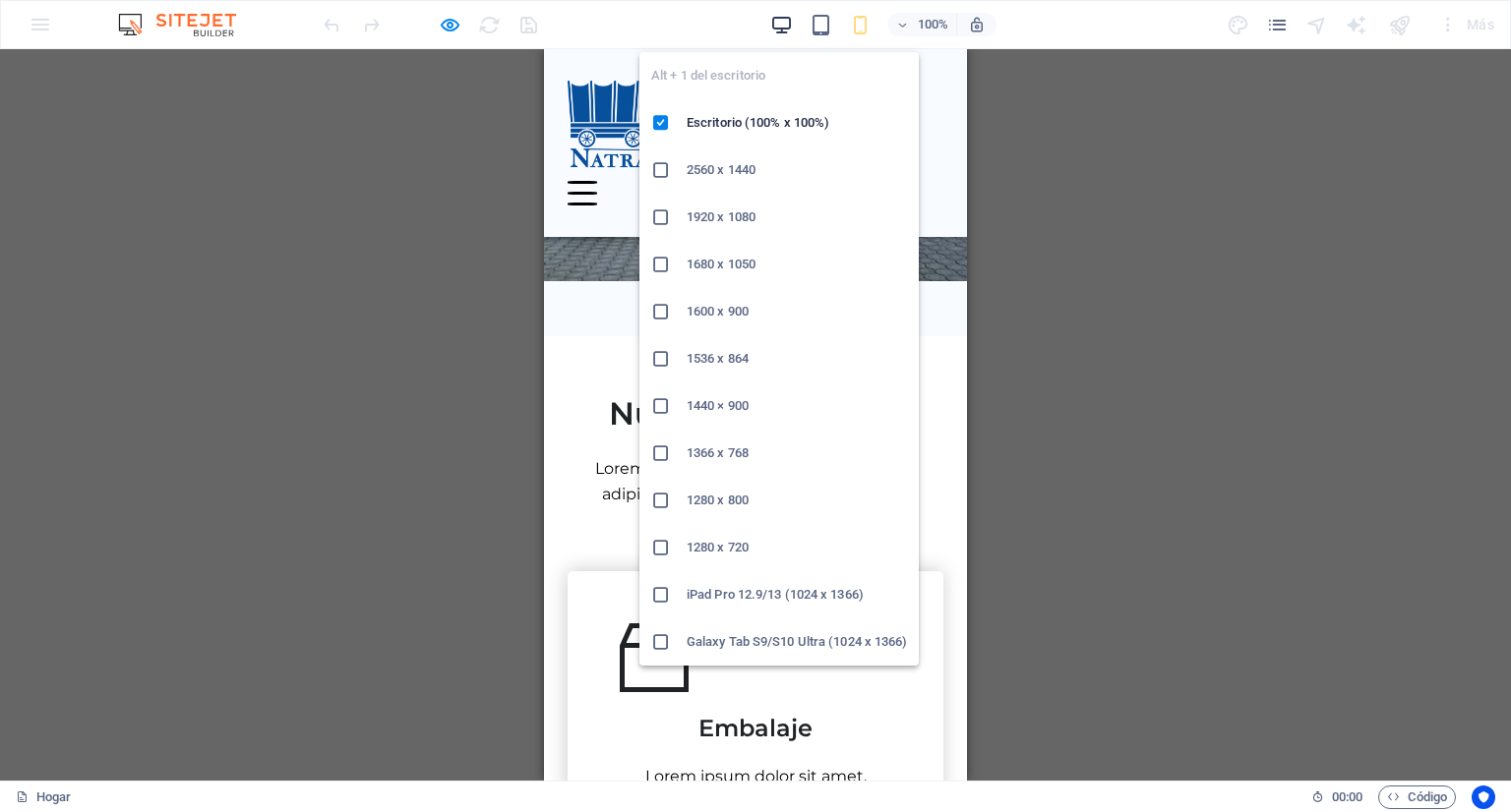
click at [781, 29] on icon "button" at bounding box center [781, 25] width 23 height 23
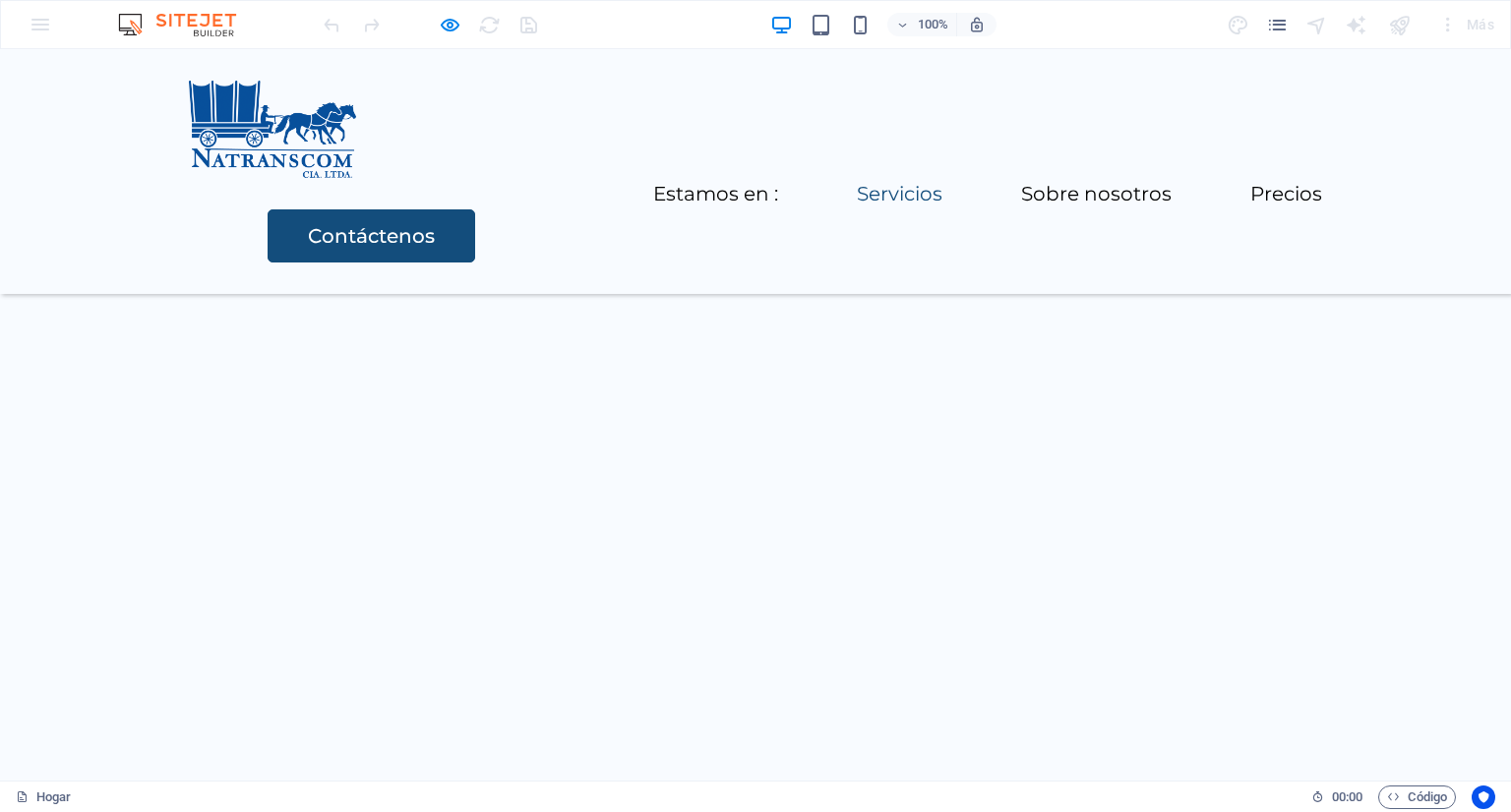
scroll to position [983, 0]
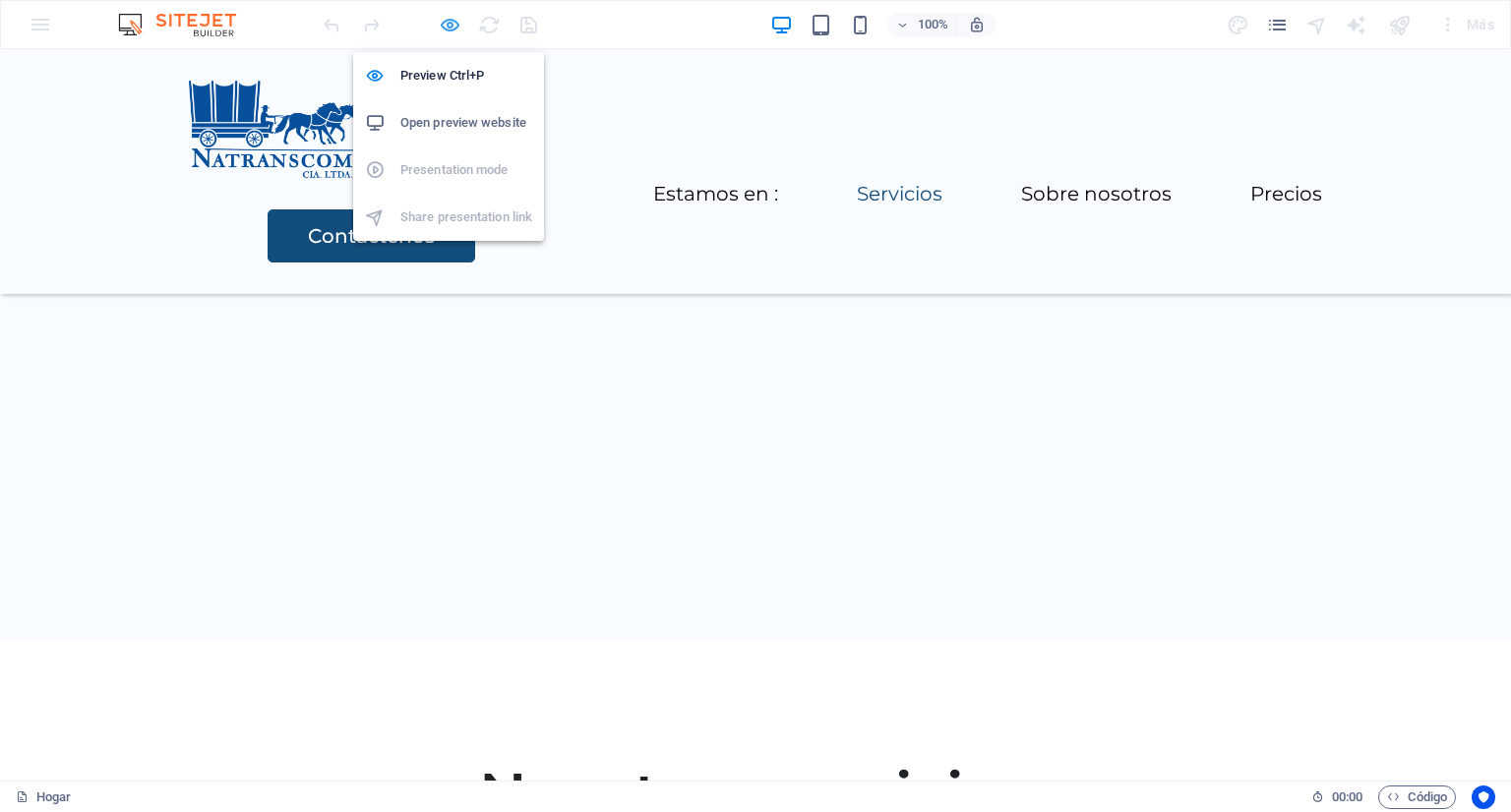
click at [447, 28] on icon "button" at bounding box center [450, 25] width 23 height 23
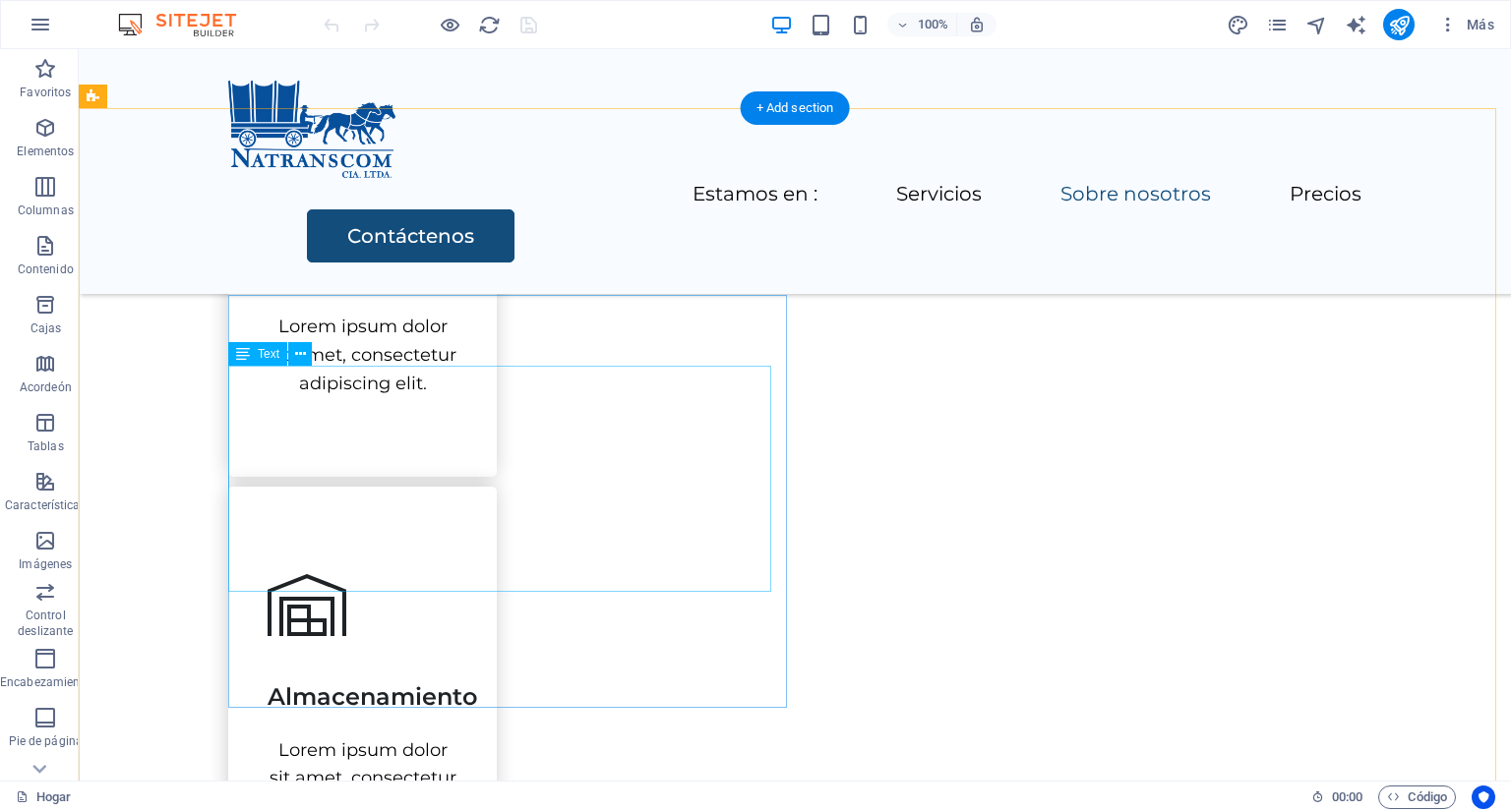
scroll to position [2360, 0]
